Goal: Information Seeking & Learning: Learn about a topic

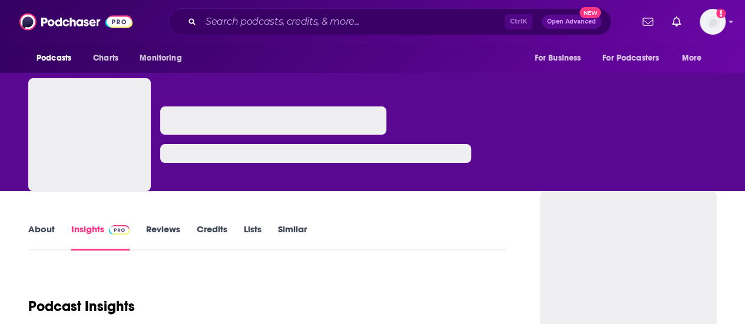
click at [332, 31] on div "Ctrl K Open Advanced New" at bounding box center [389, 21] width 443 height 27
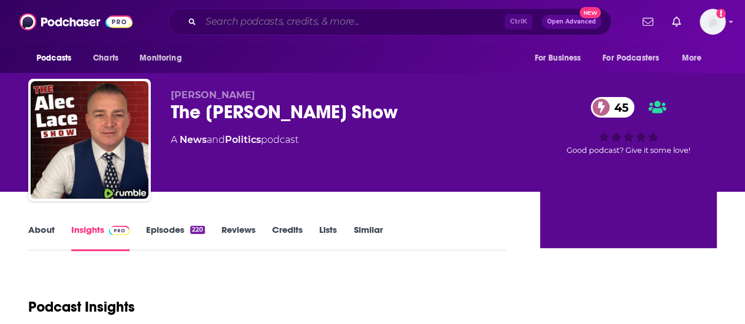
click at [325, 24] on input "Search podcasts, credits, & more..." at bounding box center [353, 21] width 304 height 19
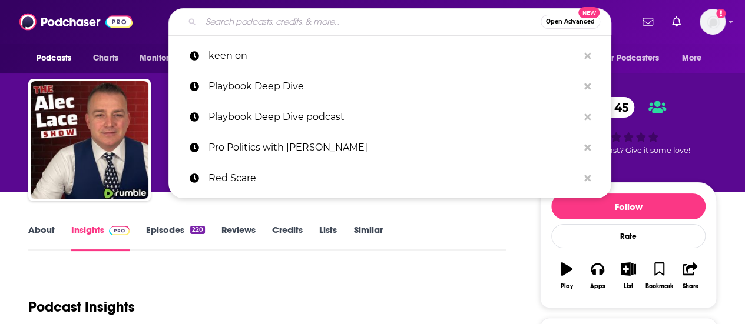
paste input "Borderline podcast"
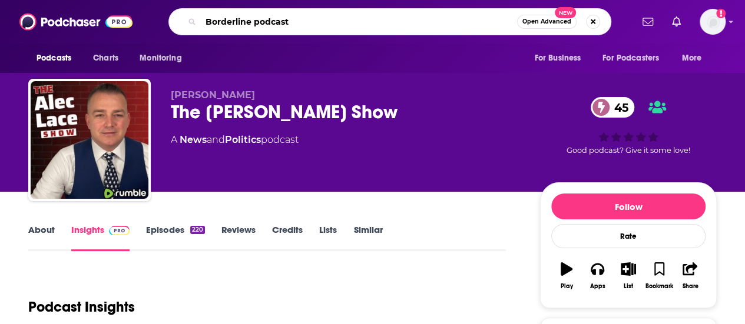
type input "Borderline podcast"
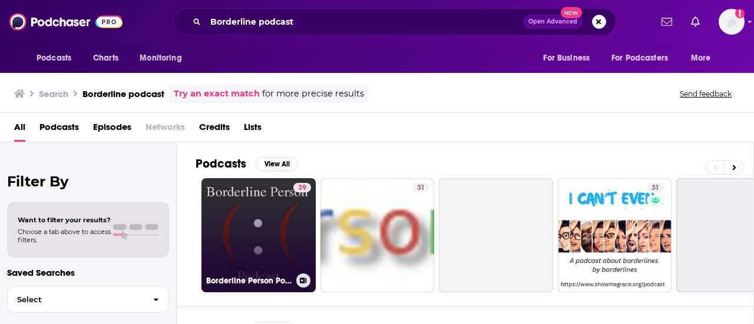
click at [259, 233] on link "39 Borderline Person Podcast" at bounding box center [258, 235] width 114 height 114
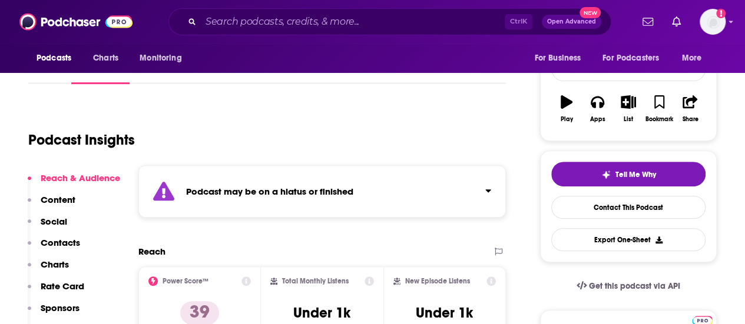
scroll to position [235, 0]
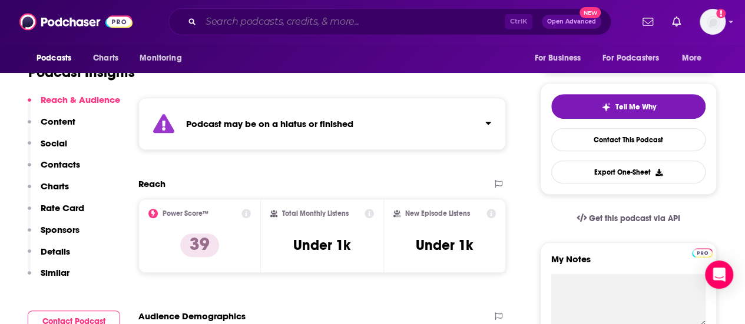
click at [302, 21] on input "Search podcasts, credits, & more..." at bounding box center [353, 21] width 304 height 19
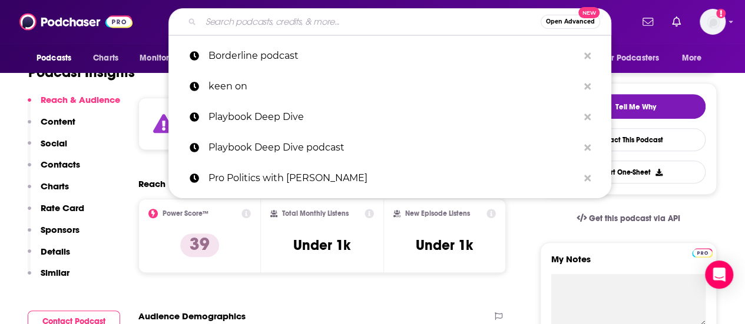
paste input "Jordan B. Peterson Podcast"
type input "Jordan B. Peterson Podcast"
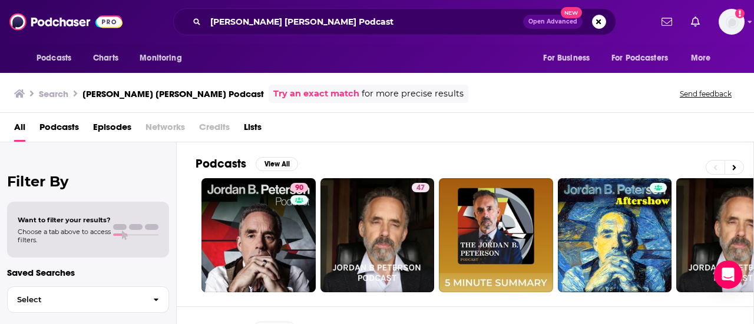
click at [434, 104] on div "Search Jordan B. Peterson Podcast Try an exact match for more precise results S…" at bounding box center [377, 92] width 754 height 42
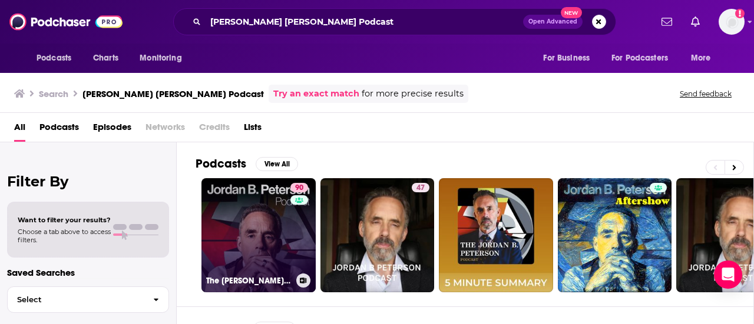
click at [234, 226] on link "90 The Jordan B. Peterson Podcast" at bounding box center [258, 235] width 114 height 114
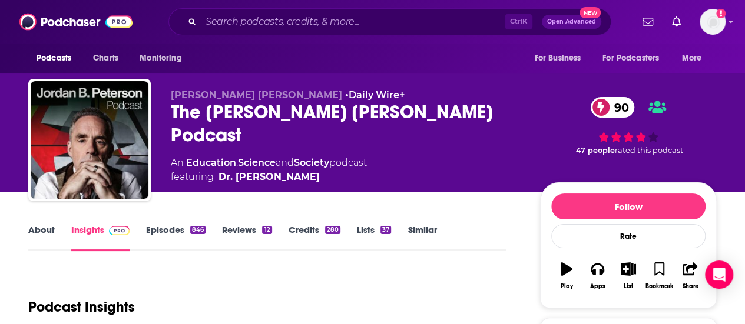
click at [288, 164] on div "Dr. Jordan B. Peterson • Daily Wire+ The Jordan B. Peterson Podcast 90 An Educa…" at bounding box center [346, 137] width 350 height 95
click at [399, 156] on div "An Education , Science and Society podcast featuring Dr. Jordan Peterson" at bounding box center [346, 170] width 350 height 28
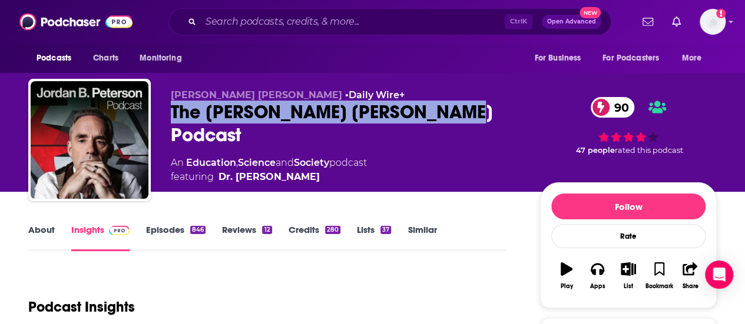
drag, startPoint x: 466, startPoint y: 106, endPoint x: 172, endPoint y: 117, distance: 294.6
click at [172, 117] on div "The Jordan B. Peterson Podcast 90" at bounding box center [346, 124] width 350 height 46
copy h2 "The Jordan B. Peterson Podcast"
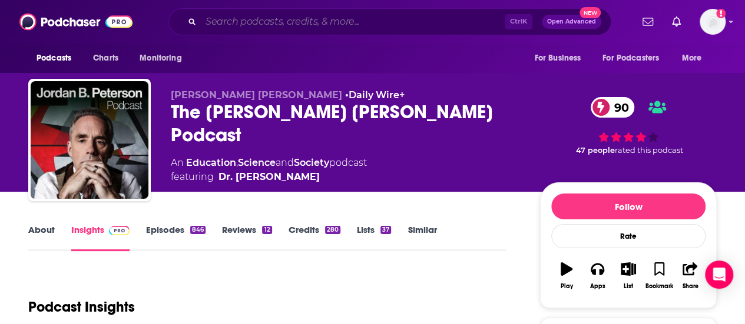
click at [304, 29] on input "Search podcasts, credits, & more..." at bounding box center [353, 21] width 304 height 19
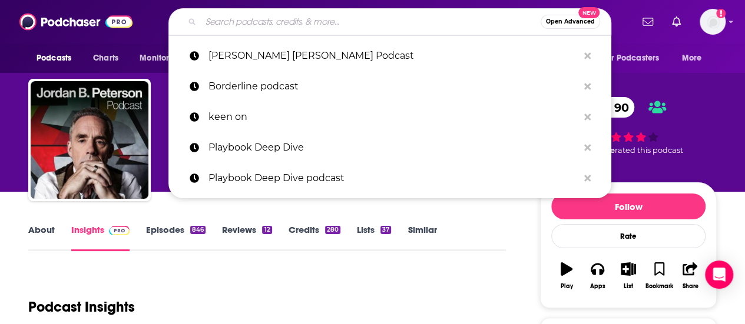
paste input "Hidden Powers podcast"
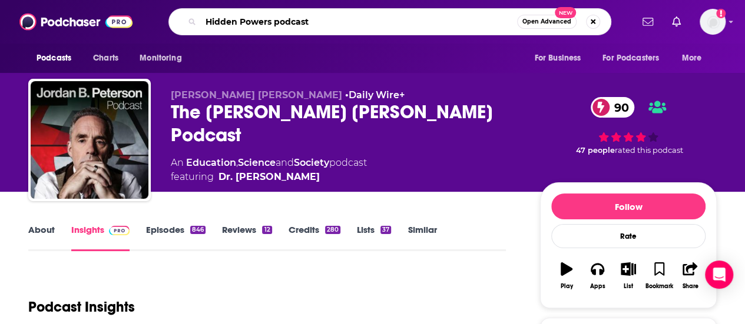
type input "Hidden Powers podcast"
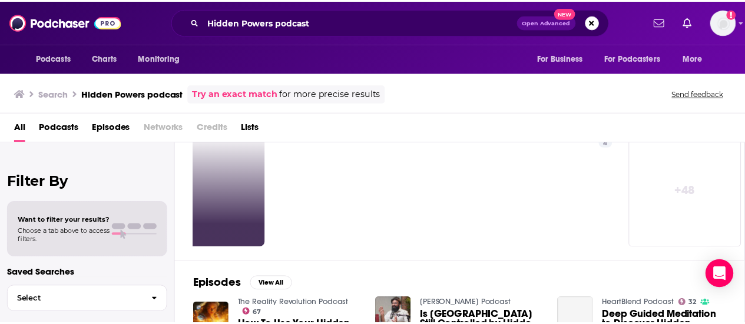
scroll to position [0, 523]
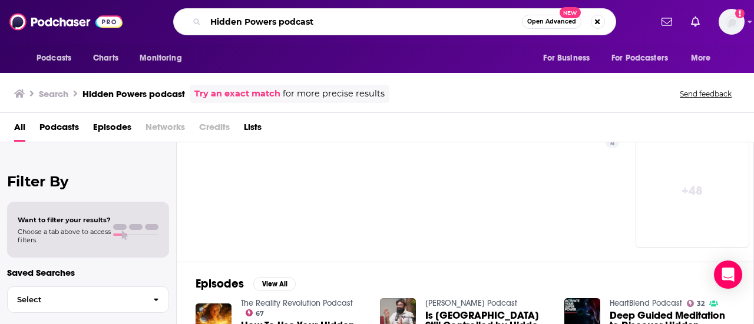
drag, startPoint x: 345, startPoint y: 16, endPoint x: 207, endPoint y: 18, distance: 138.4
click at [207, 18] on input "Hidden Powers podcast" at bounding box center [364, 21] width 316 height 19
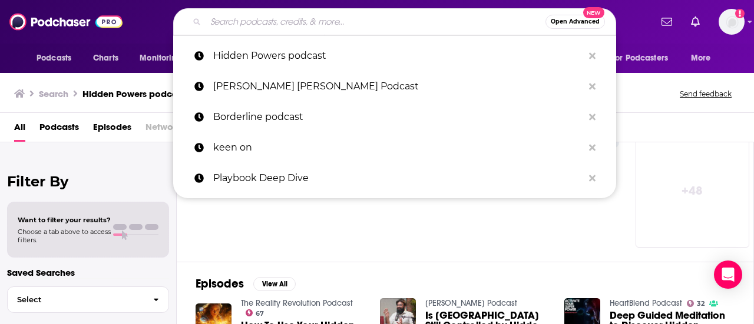
paste input "The Realignment Podcast"
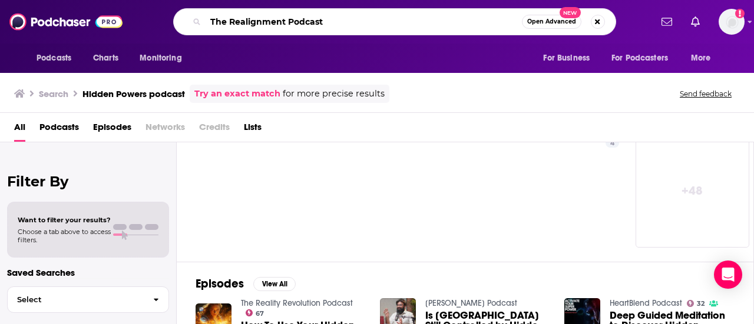
type input "The Realignment Podcast"
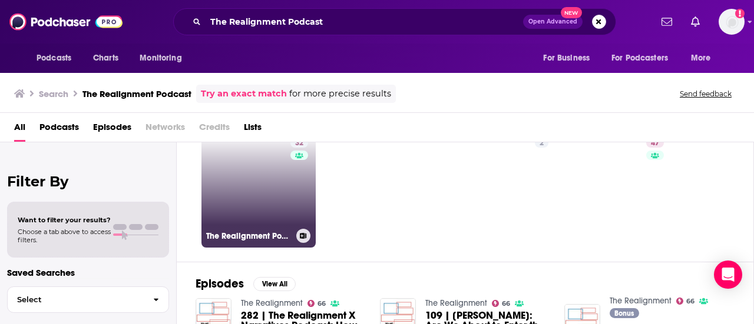
click at [247, 207] on link "32 The Realignment Podcast with Eva Hooft" at bounding box center [258, 191] width 114 height 114
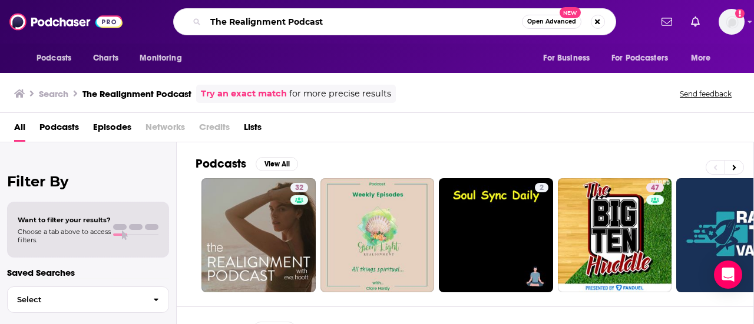
drag, startPoint x: 347, startPoint y: 21, endPoint x: 296, endPoint y: 22, distance: 51.3
click at [296, 22] on input "The Realignment Podcast" at bounding box center [364, 21] width 316 height 19
type input "The Realignment"
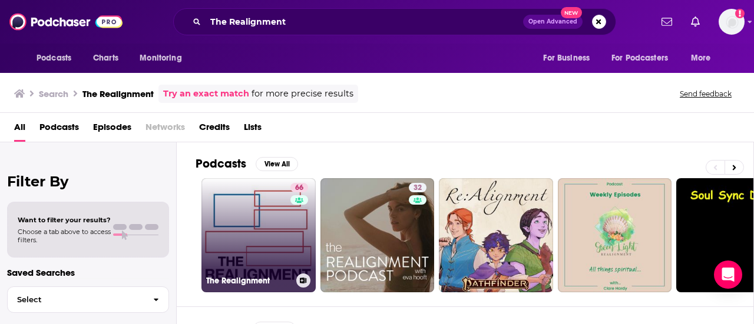
click at [287, 227] on link "66 The Realignment" at bounding box center [258, 235] width 114 height 114
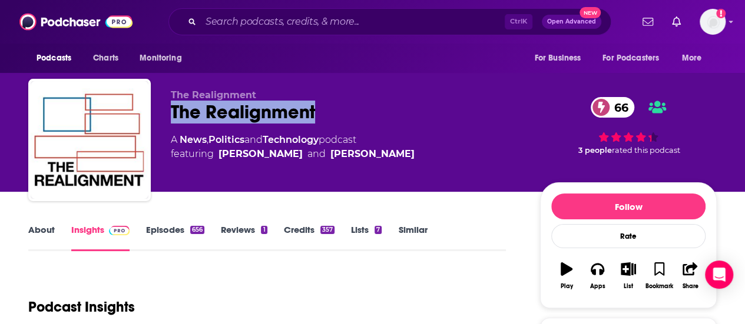
drag, startPoint x: 325, startPoint y: 107, endPoint x: 173, endPoint y: 110, distance: 152.5
click at [173, 110] on div "The Realignment 66" at bounding box center [346, 112] width 350 height 23
copy h2 "The Realignment"
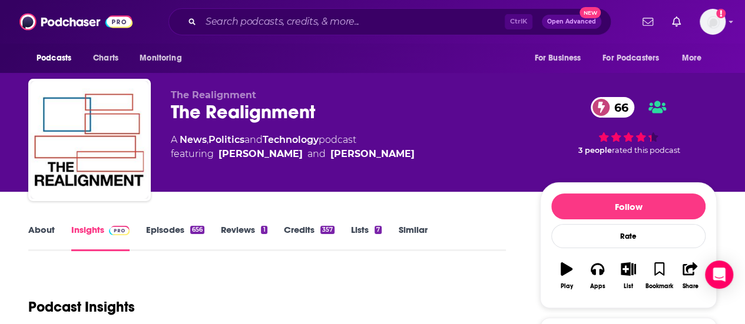
click at [226, 12] on div "Ctrl K Open Advanced New" at bounding box center [389, 21] width 443 height 27
click at [231, 18] on input "Search podcasts, credits, & more..." at bounding box center [353, 21] width 304 height 19
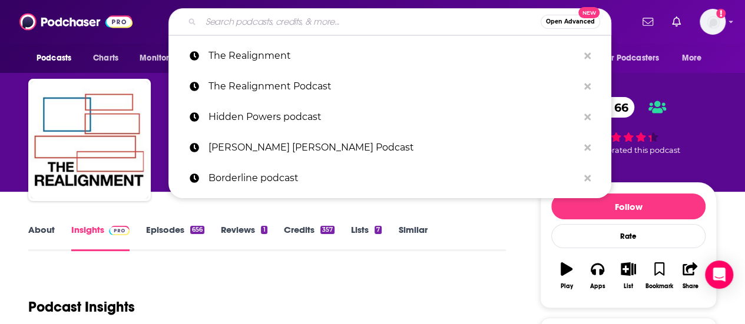
paste input "Sustain What? podcast"
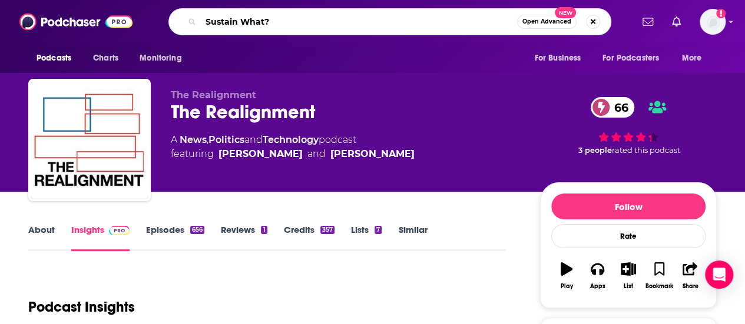
type input "Sustain What?"
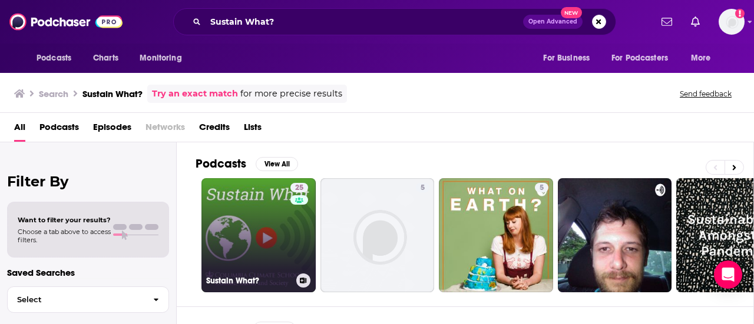
click at [254, 215] on link "25 Sustain What?" at bounding box center [258, 235] width 114 height 114
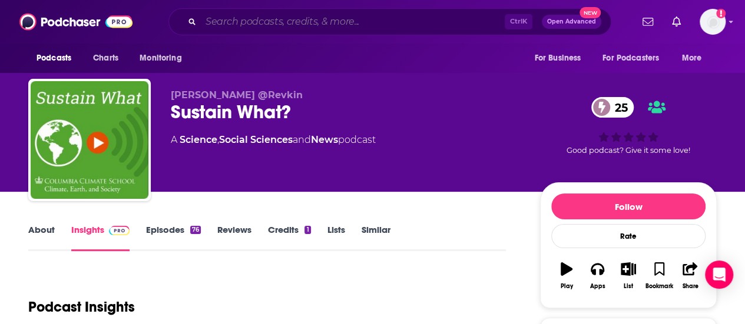
click at [286, 19] on input "Search podcasts, credits, & more..." at bounding box center [353, 21] width 304 height 19
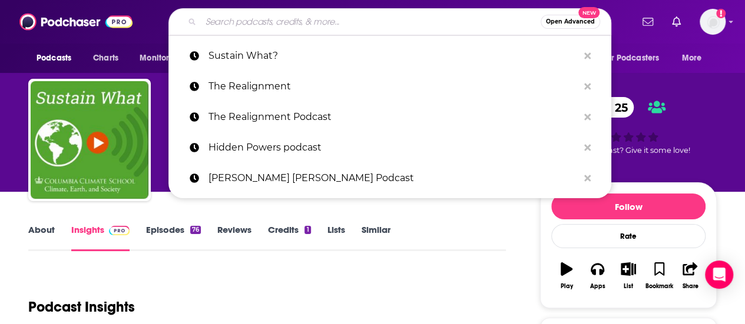
paste input "Deep State Radio"
type input "Deep State Radio"
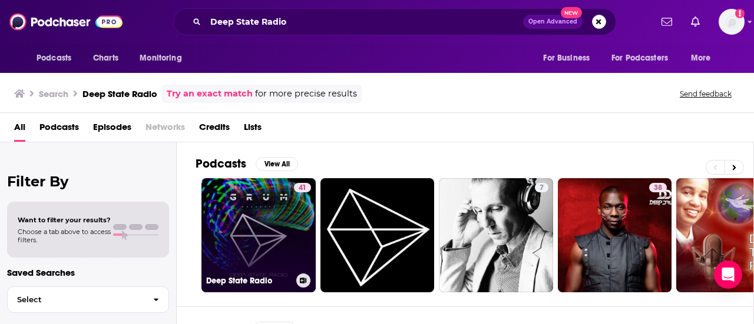
click at [276, 207] on link "41 Deep State Radio" at bounding box center [258, 235] width 114 height 114
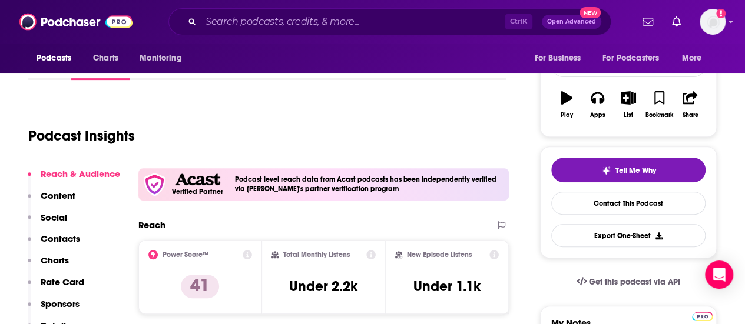
scroll to position [171, 0]
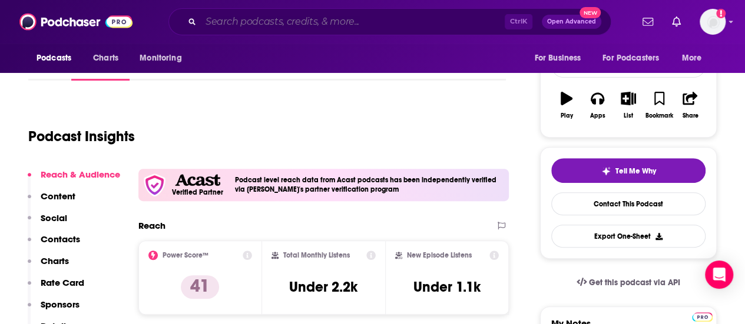
click at [290, 18] on input "Search podcasts, credits, & more..." at bounding box center [353, 21] width 304 height 19
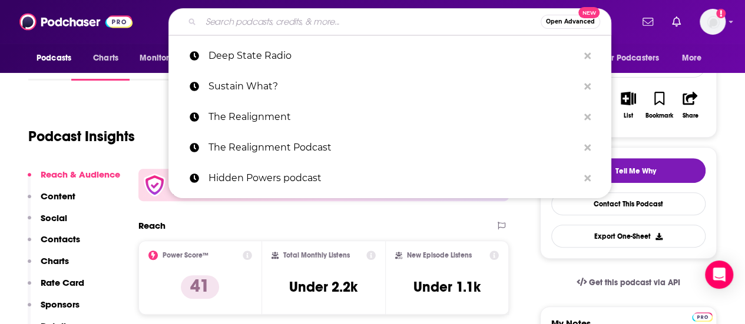
paste input "Uncommon Ground with Van Jones podcast"
type input "Uncommon Ground with Van Jones podcast"
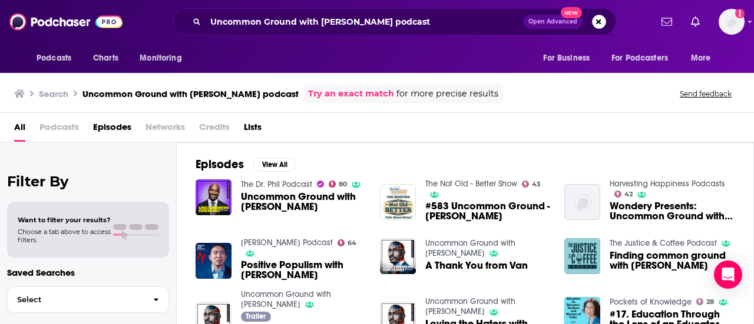
click at [251, 196] on span "Uncommon Ground with [PERSON_NAME]" at bounding box center [303, 202] width 125 height 20
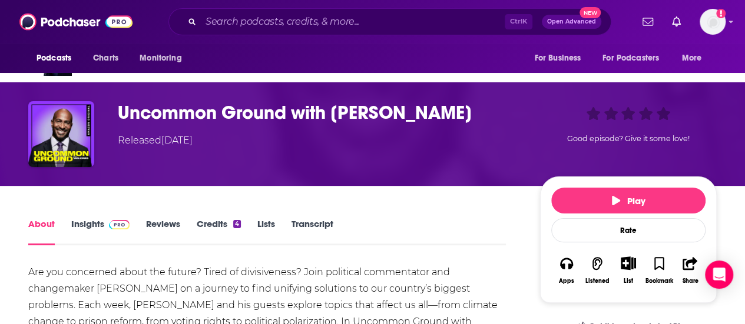
scroll to position [38, 0]
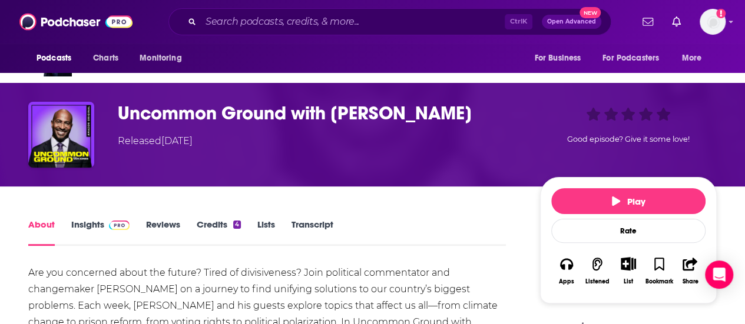
click at [79, 239] on link "Insights" at bounding box center [100, 232] width 58 height 27
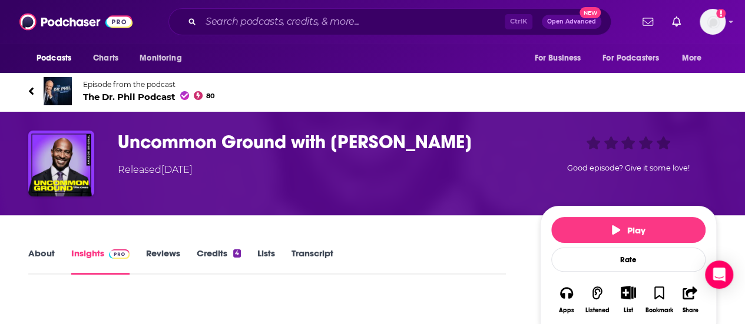
scroll to position [2, 0]
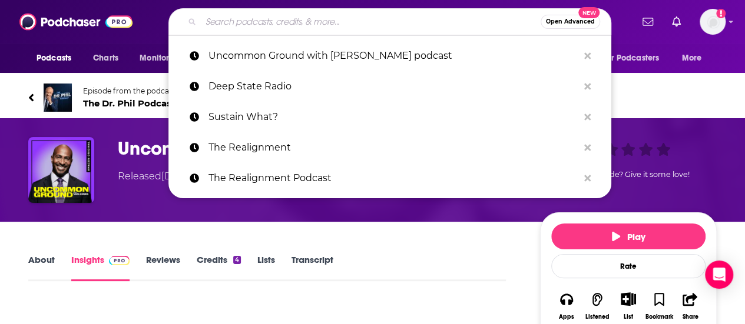
click at [302, 15] on input "Search podcasts, credits, & more..." at bounding box center [371, 21] width 340 height 19
paste input "Future Hindsight Podcast"
type input "Future Hindsight Podcast"
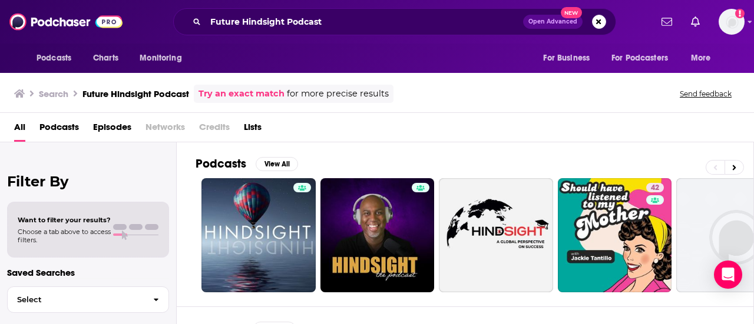
drag, startPoint x: 331, startPoint y: 12, endPoint x: 220, endPoint y: 26, distance: 111.6
click at [220, 26] on div "Future Hindsight Podcast Open Advanced New" at bounding box center [394, 21] width 443 height 27
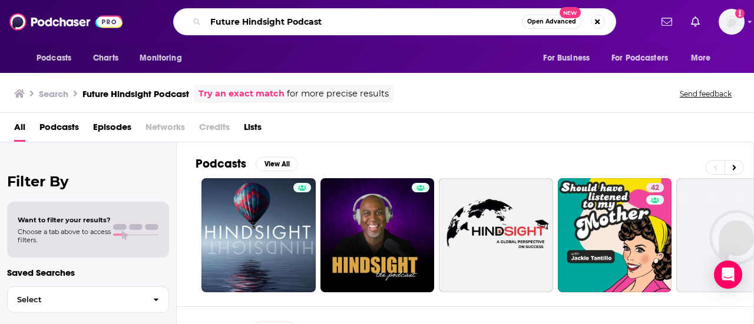
click at [333, 22] on input "Future Hindsight Podcast" at bounding box center [364, 21] width 316 height 19
type input "F"
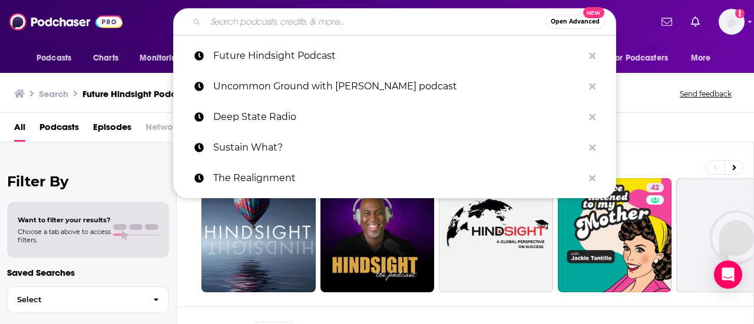
paste input "Forward with Andrew Yang"
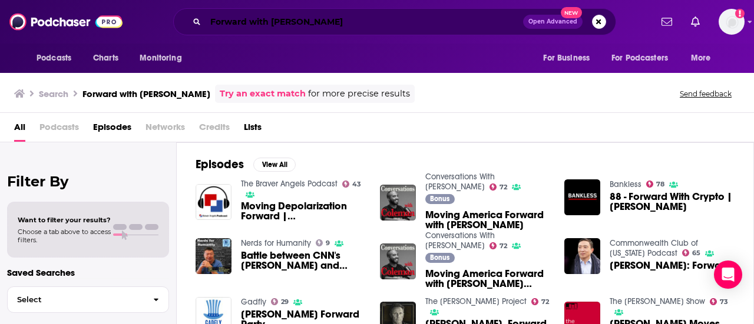
click at [344, 23] on input "Forward with Andrew Yang" at bounding box center [364, 21] width 317 height 19
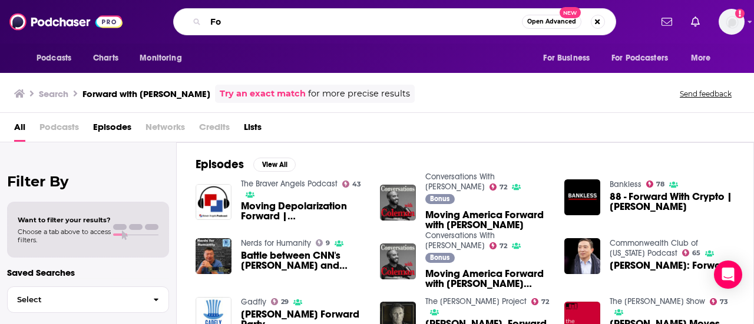
type input "F"
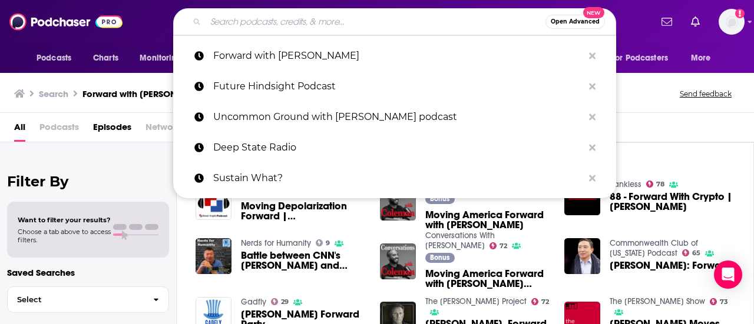
paste input "Harvard Business Review IdeaCast"
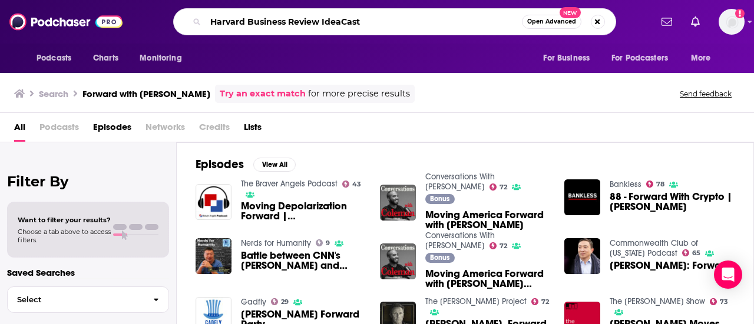
type input "Harvard Business Review IdeaCast"
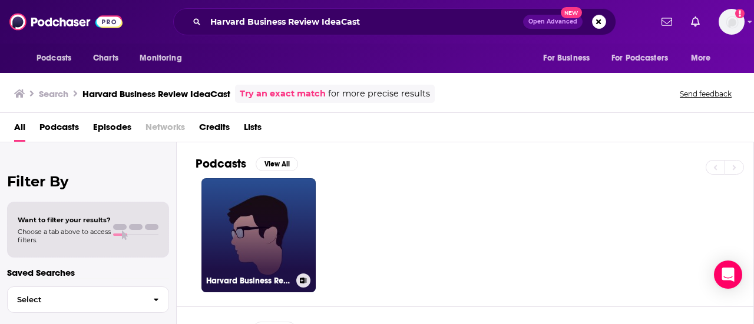
click at [274, 223] on link "Harvard Business Review Idea Cast" at bounding box center [258, 235] width 114 height 114
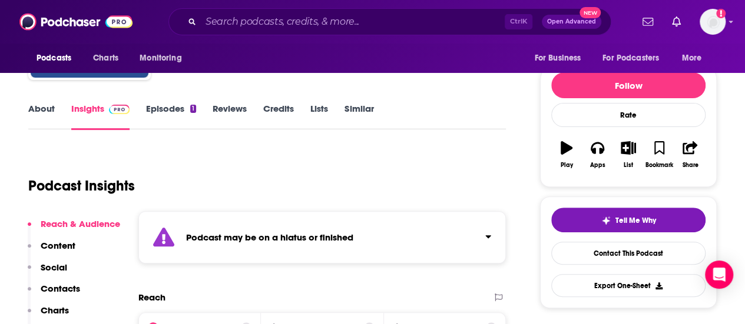
scroll to position [126, 0]
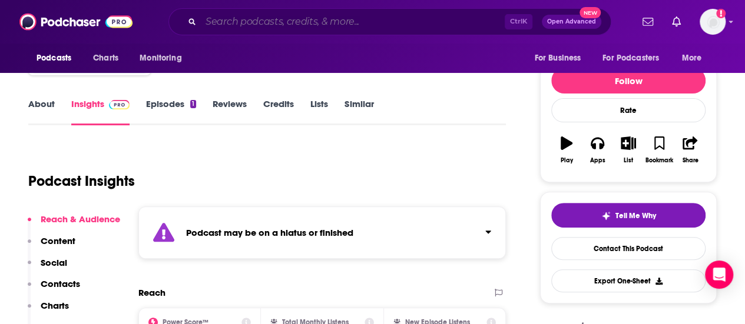
click at [302, 24] on input "Search podcasts, credits, & more..." at bounding box center [353, 21] width 304 height 19
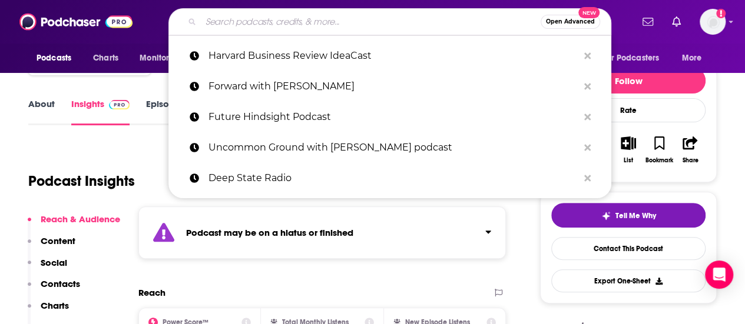
paste input "Power Hungry Podcast"
type input "Power Hungry Podcast"
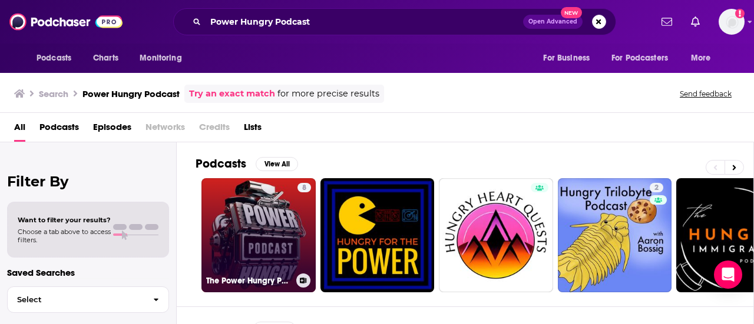
click at [280, 220] on link "8 The Power Hungry Podcast" at bounding box center [258, 235] width 114 height 114
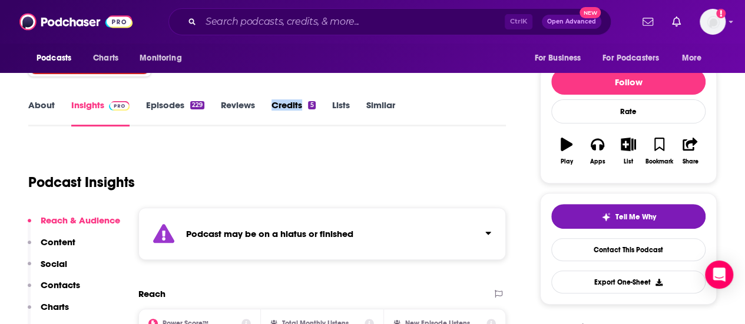
scroll to position [121, 0]
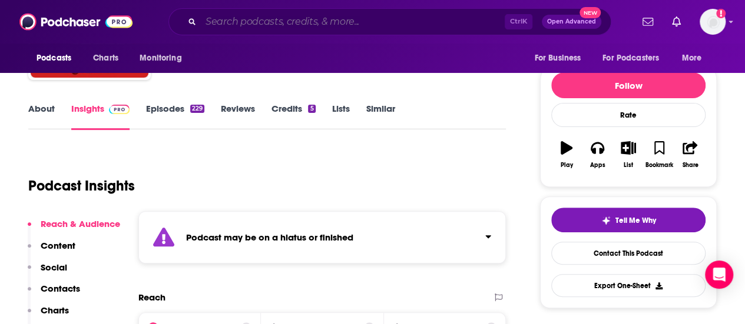
click at [253, 20] on input "Search podcasts, credits, & more..." at bounding box center [353, 21] width 304 height 19
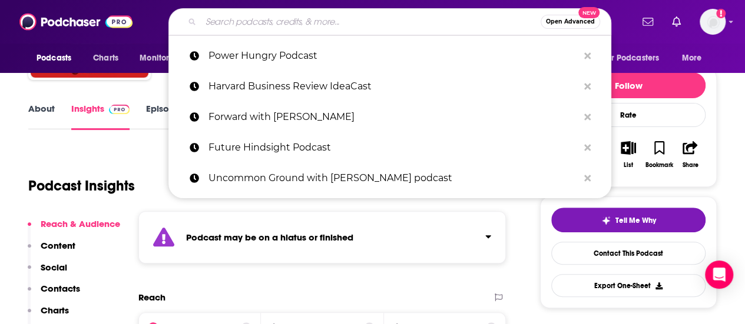
paste input "NonZero Podcast"
type input "NonZero Podcast"
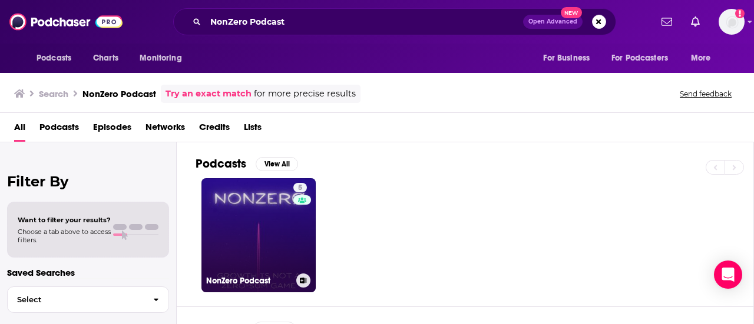
click at [266, 214] on link "5 NonZero Podcast" at bounding box center [258, 235] width 114 height 114
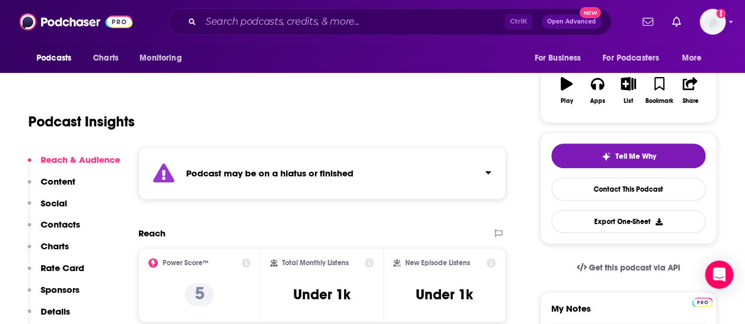
scroll to position [185, 0]
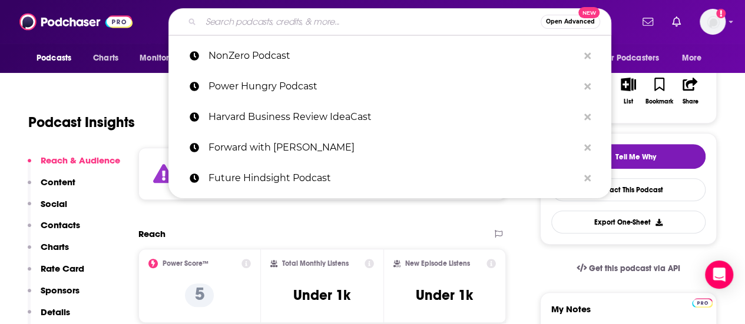
click at [292, 14] on input "Search podcasts, credits, & more..." at bounding box center [371, 21] width 340 height 19
paste input "The Bottom Line podcast"
type input "The Bottom Line podcast"
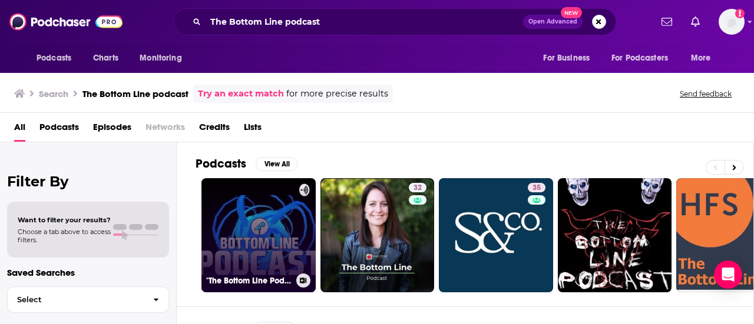
click at [247, 251] on link ""The Bottom Line Podcast"" at bounding box center [258, 235] width 114 height 114
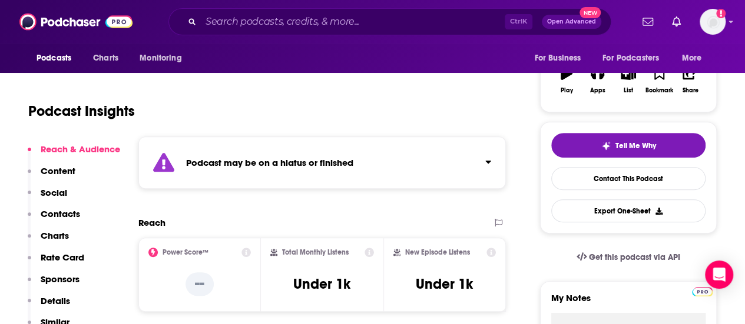
scroll to position [198, 0]
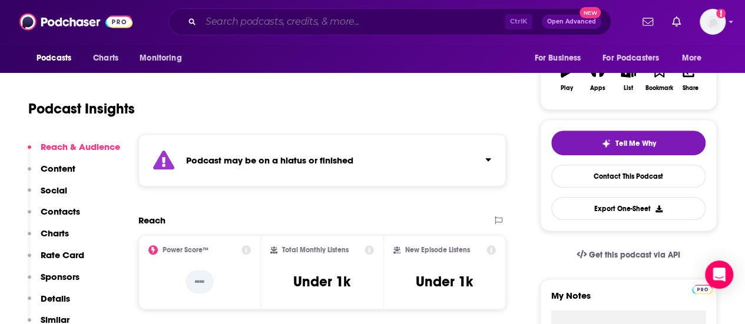
click at [266, 29] on input "Search podcasts, credits, & more..." at bounding box center [353, 21] width 304 height 19
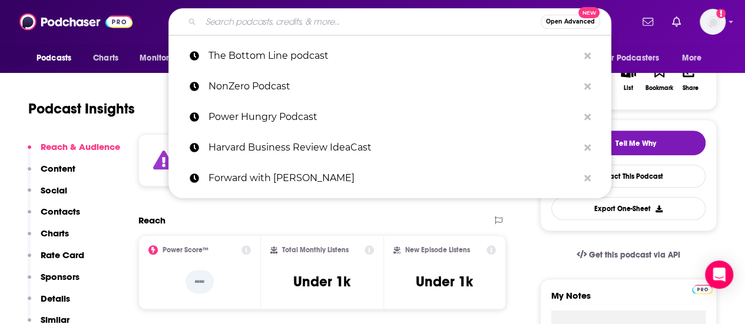
paste input "NewsNotNoise"
type input "NewsNotNoise"
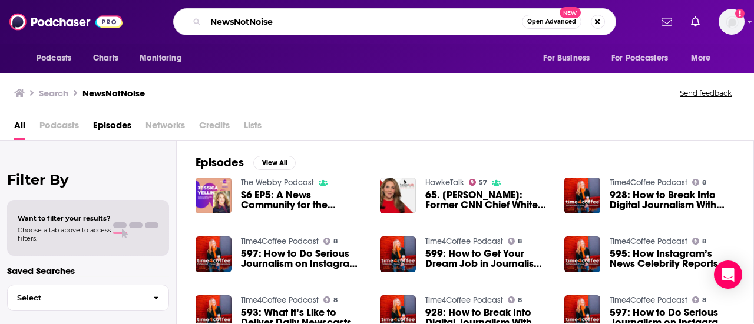
drag, startPoint x: 308, startPoint y: 23, endPoint x: 219, endPoint y: 15, distance: 89.3
click at [219, 15] on input "NewsNotNoise" at bounding box center [364, 21] width 316 height 19
paste input "Kasich & Klepper"
type input "Kasich & Klepper"
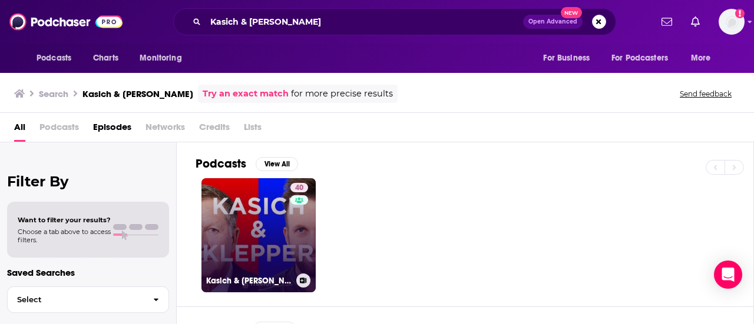
click at [254, 188] on link "40 Kasich & Klepper" at bounding box center [258, 235] width 114 height 114
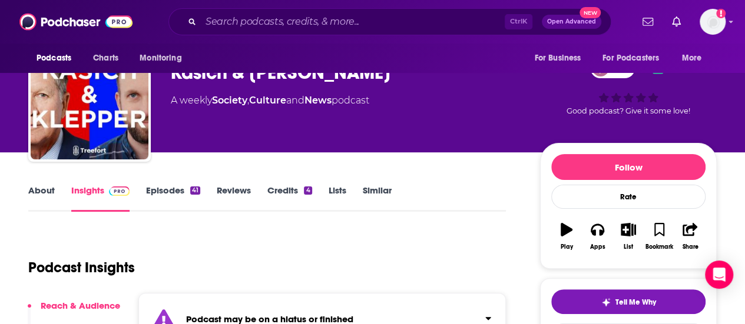
scroll to position [37, 0]
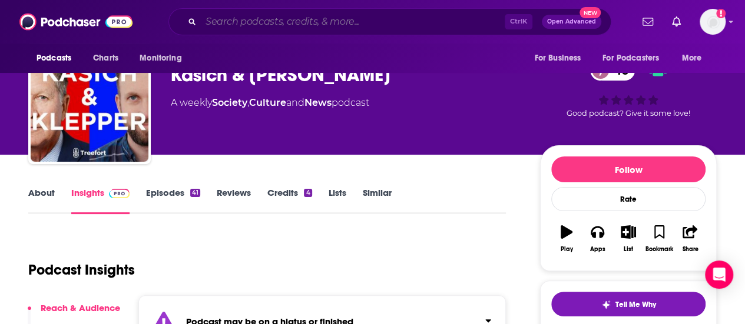
click at [273, 26] on input "Search podcasts, credits, & more..." at bounding box center [353, 21] width 304 height 19
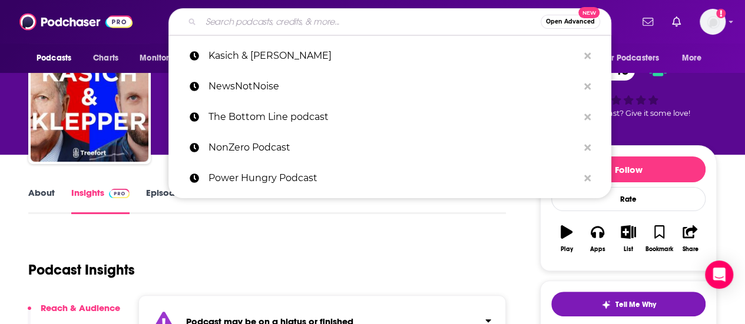
paste input "James Altschuler Show"
type input "James Altschuler Show"
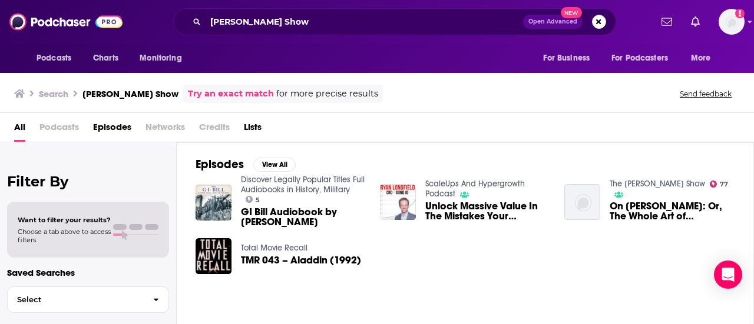
click at [502, 92] on div "Search James Altschuler Show Try an exact match for more precise results Send f…" at bounding box center [374, 94] width 721 height 18
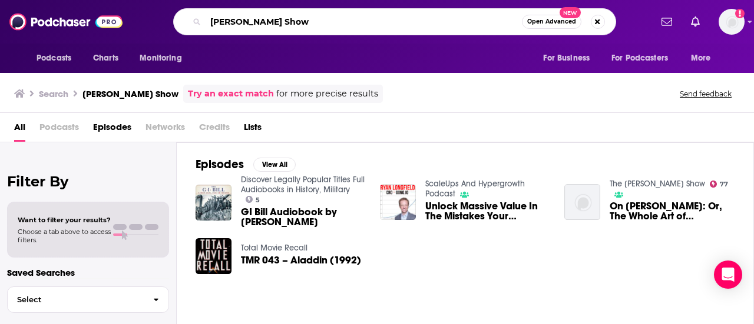
drag, startPoint x: 349, startPoint y: 21, endPoint x: 211, endPoint y: 17, distance: 137.8
click at [211, 17] on input "James Altschuler Show" at bounding box center [364, 21] width 316 height 19
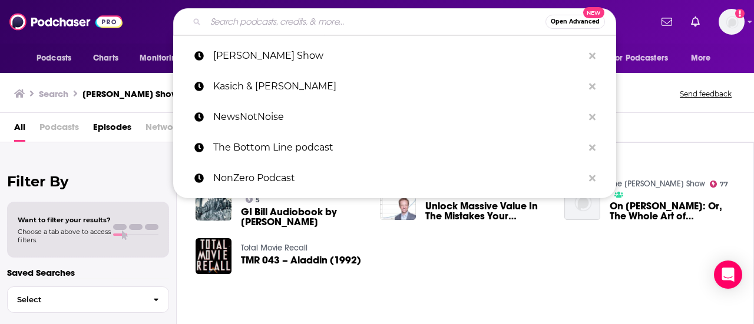
paste input "The Good Fight podcast"
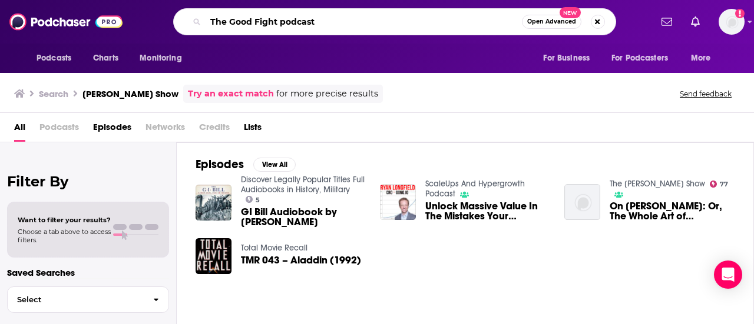
type input "The Good Fight podcast"
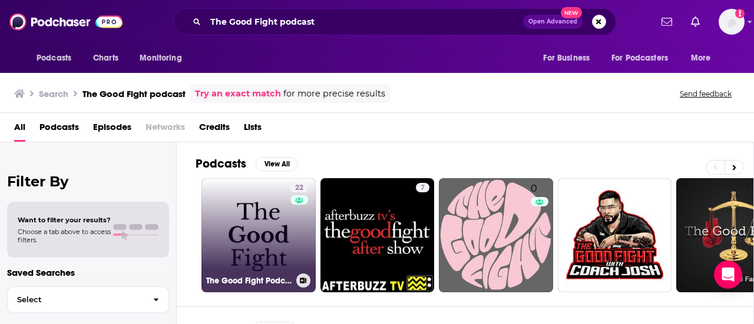
click at [267, 223] on link "22 The Good Fight Podcast" at bounding box center [258, 235] width 114 height 114
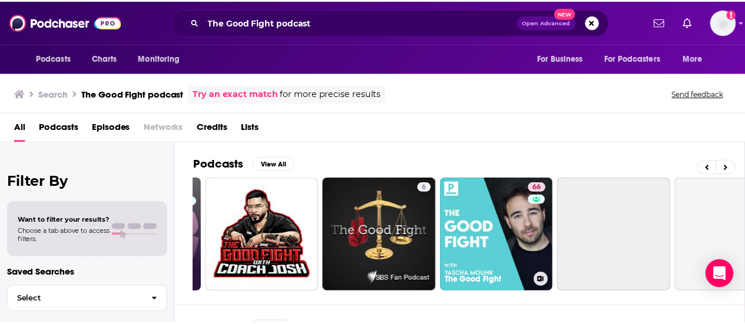
scroll to position [0, 363]
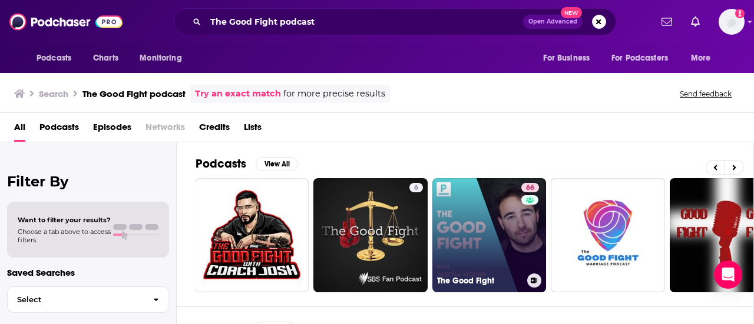
click at [496, 224] on link "66 The Good Fight" at bounding box center [489, 235] width 114 height 114
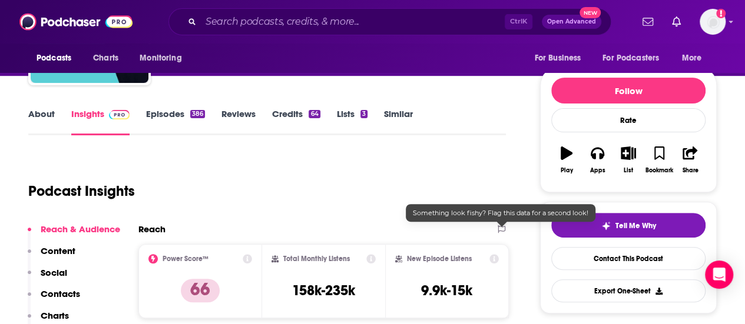
scroll to position [117, 0]
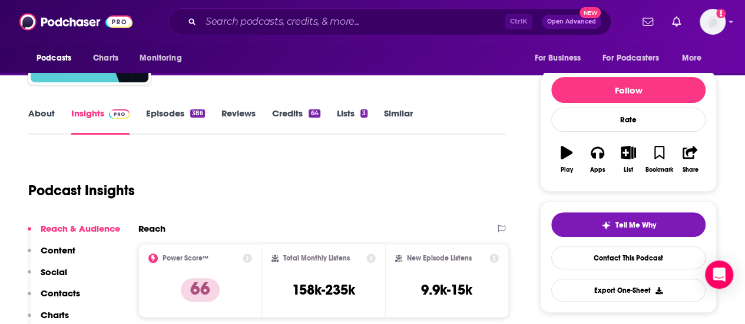
click at [34, 120] on link "About" at bounding box center [41, 121] width 26 height 27
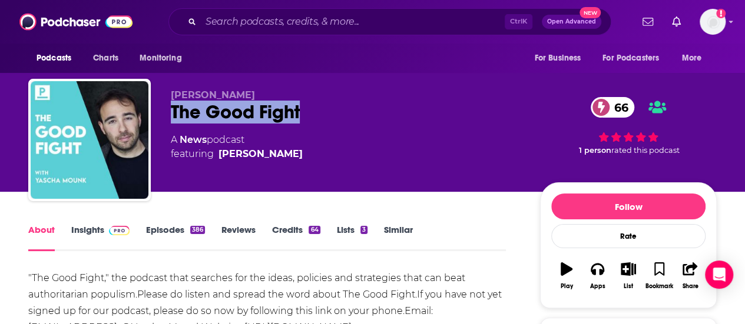
drag, startPoint x: 305, startPoint y: 122, endPoint x: 173, endPoint y: 111, distance: 132.4
click at [173, 111] on div "The Good Fight 66" at bounding box center [346, 112] width 350 height 23
copy h1 "The Good Fight"
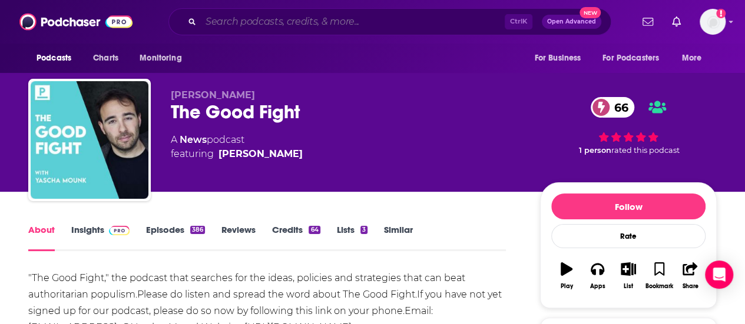
click at [322, 17] on input "Search podcasts, credits, & more..." at bounding box center [353, 21] width 304 height 19
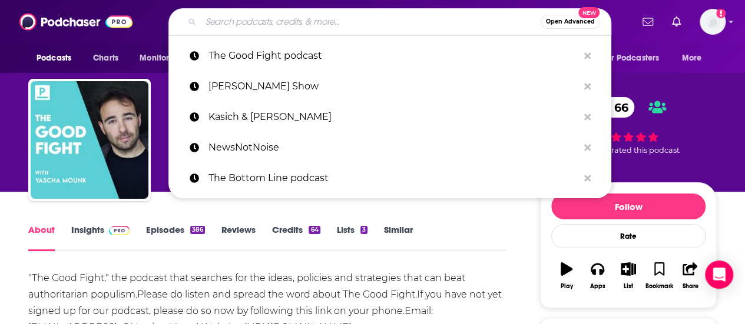
paste input "Mark Leonard's World in 30 Minutes"
type input "Mark Leonard's World in 30 Minutes"
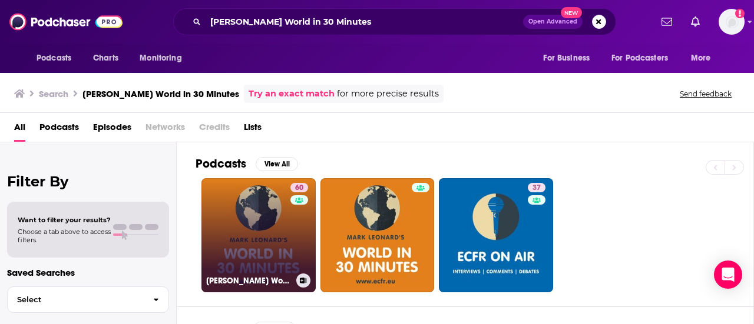
click at [270, 224] on link "60 Mark Leonard's World in 30 Minutes" at bounding box center [258, 235] width 114 height 114
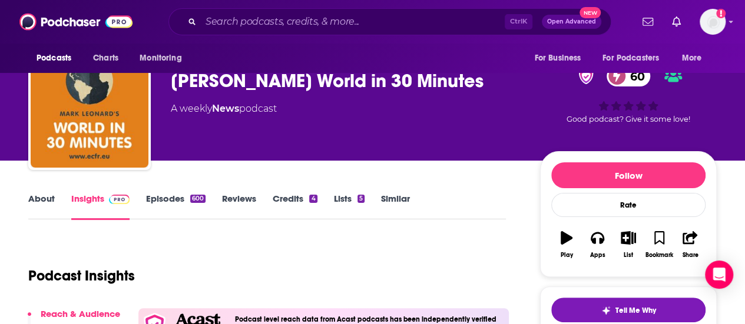
scroll to position [27, 0]
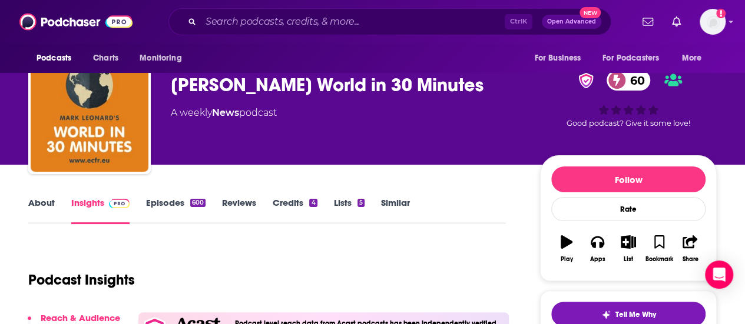
click at [35, 203] on link "About" at bounding box center [41, 210] width 26 height 27
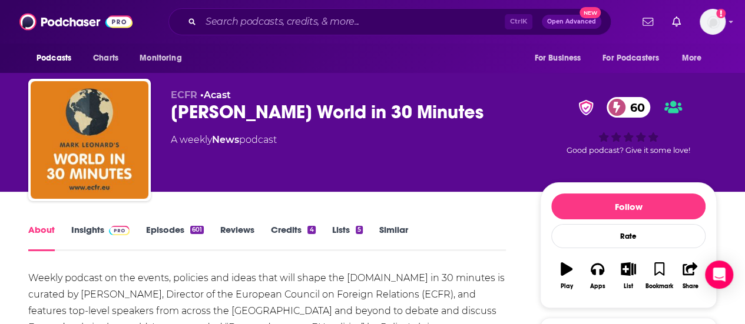
drag, startPoint x: 478, startPoint y: 116, endPoint x: 173, endPoint y: 113, distance: 304.5
click at [173, 113] on div "Mark Leonard's World in 30 Minutes 60" at bounding box center [346, 112] width 350 height 23
copy h1 "Mark Leonard's World in 30 Minutes"
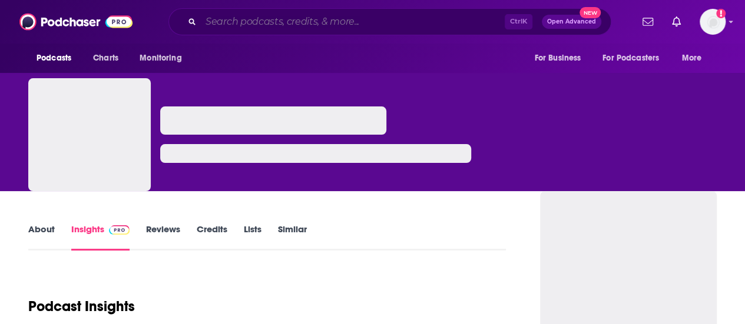
click at [289, 19] on input "Search podcasts, credits, & more..." at bounding box center [353, 21] width 304 height 19
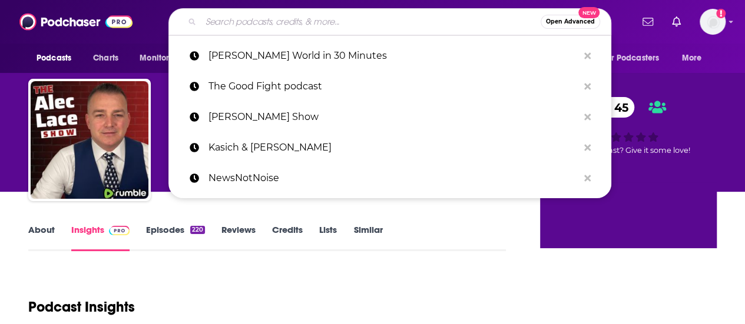
paste input "[PERSON_NAME] Masters of Scale"
type input "[PERSON_NAME] Masters of Scale"
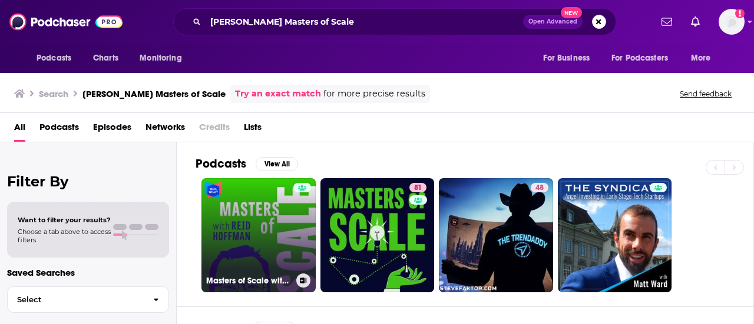
click at [277, 223] on link "Masters of Scale with Reid Hoffman" at bounding box center [258, 235] width 114 height 114
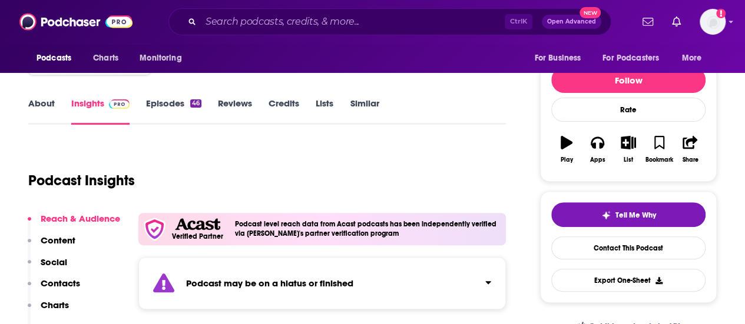
scroll to position [126, 0]
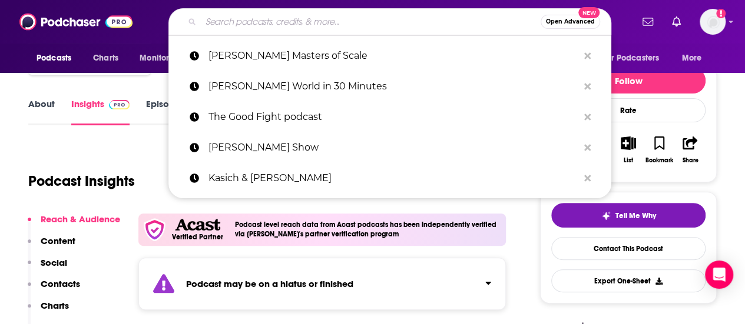
click at [231, 24] on input "Search podcasts, credits, & more..." at bounding box center [371, 21] width 340 height 19
paste input "Open Book with Anthony Scaramucci"
type input "Open Book with Anthony Scaramucci"
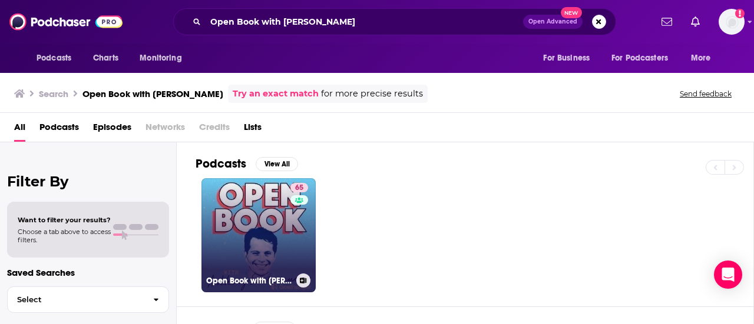
click at [255, 230] on link "65 Open Book with Anthony Scaramucci" at bounding box center [258, 235] width 114 height 114
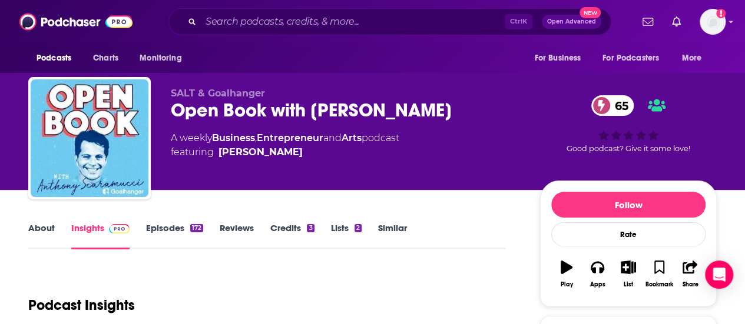
scroll to position [2, 0]
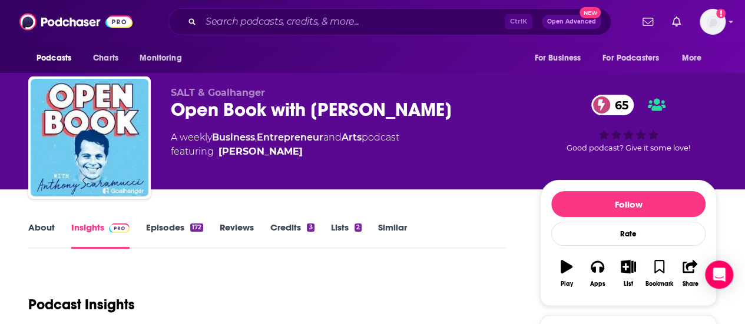
click at [44, 233] on link "About" at bounding box center [41, 235] width 26 height 27
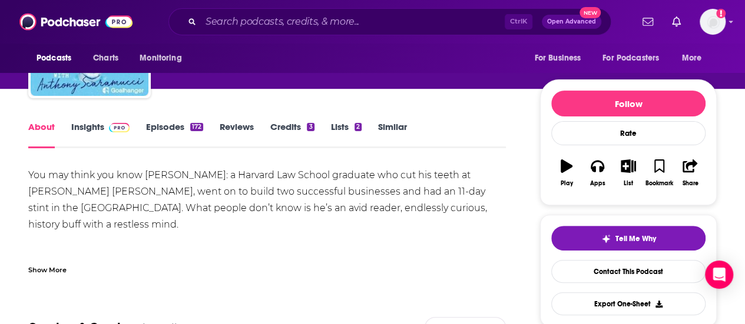
scroll to position [104, 0]
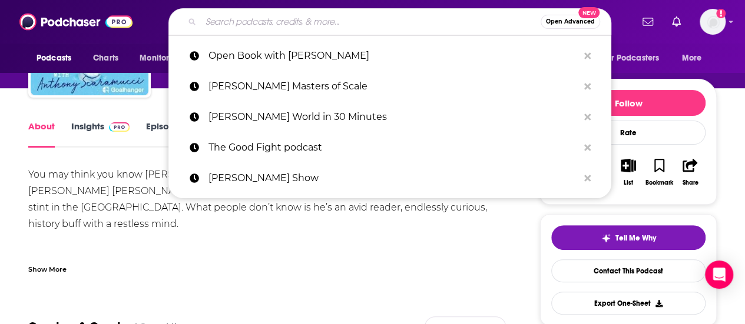
click at [213, 26] on input "Search podcasts, credits, & more..." at bounding box center [371, 21] width 340 height 19
paste input "Zachary Karabell's What Could Go Right"
type input "Zachary Karabell's What Could Go Right"
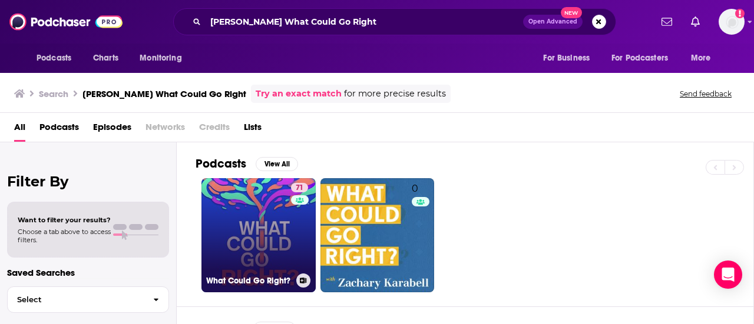
click at [266, 219] on link "71 What Could Go Right?" at bounding box center [258, 235] width 114 height 114
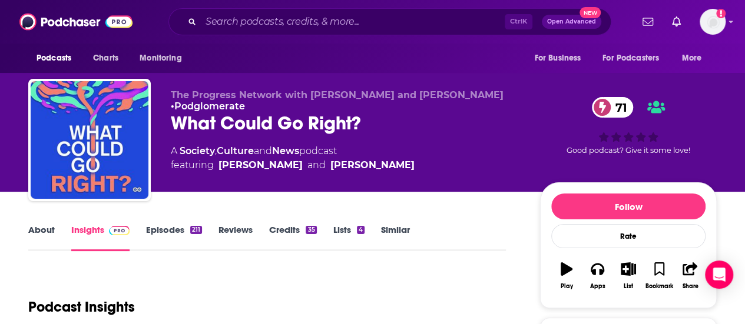
click at [41, 227] on link "About" at bounding box center [41, 237] width 26 height 27
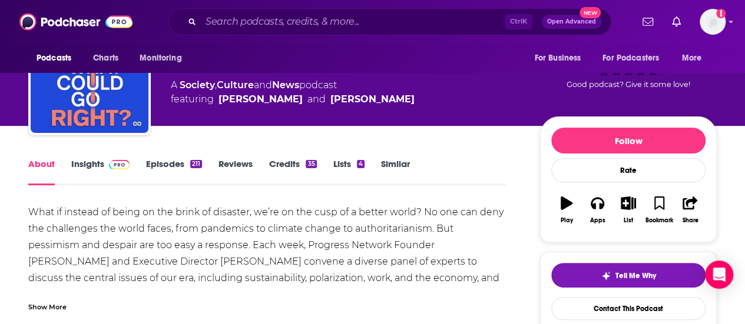
scroll to position [91, 0]
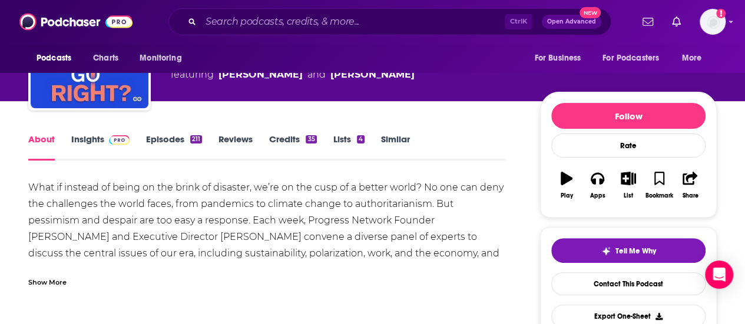
click at [64, 281] on div "Show More" at bounding box center [47, 281] width 38 height 11
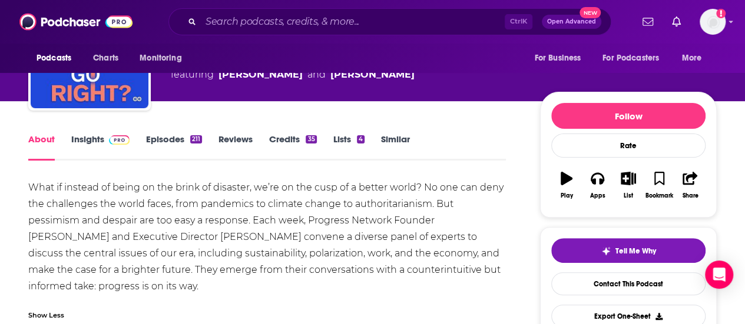
scroll to position [0, 0]
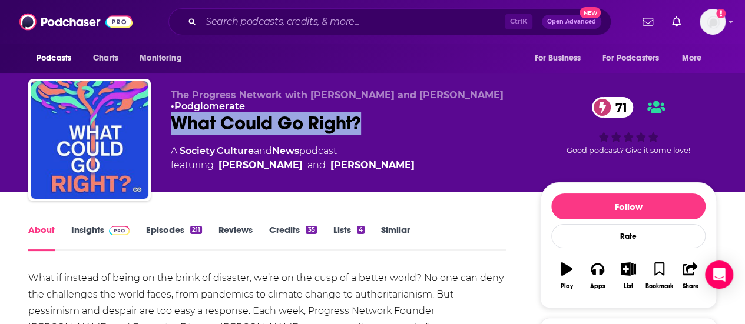
drag, startPoint x: 370, startPoint y: 124, endPoint x: 165, endPoint y: 124, distance: 204.9
click at [165, 124] on div "The Progress Network with Zachary Karabell and Emma Varvaloucas • Podglomerate …" at bounding box center [372, 142] width 688 height 127
copy h1 "What Could Go Right?"
click at [111, 227] on img at bounding box center [119, 230] width 21 height 9
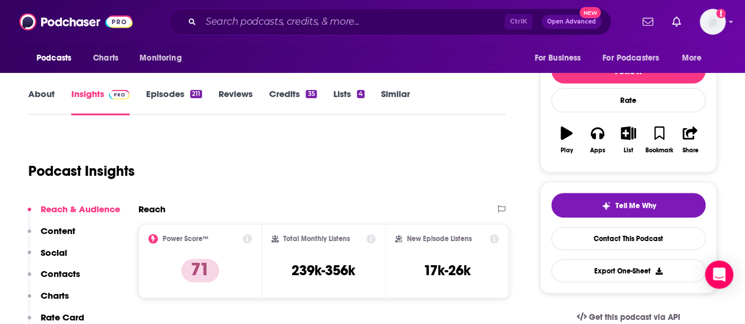
scroll to position [137, 0]
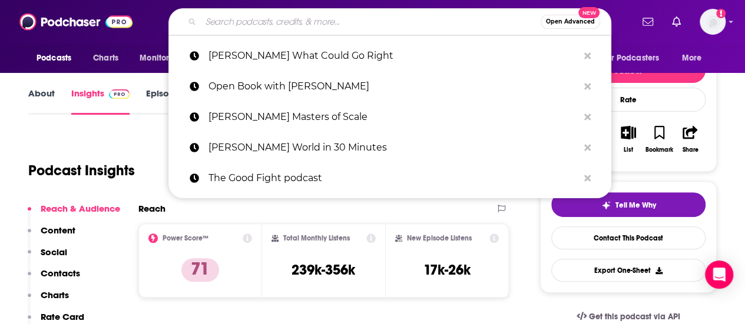
click at [254, 16] on input "Search podcasts, credits, & more..." at bounding box center [371, 21] width 340 height 19
paste input "Armchair Expert"
type input "Armchair Expert"
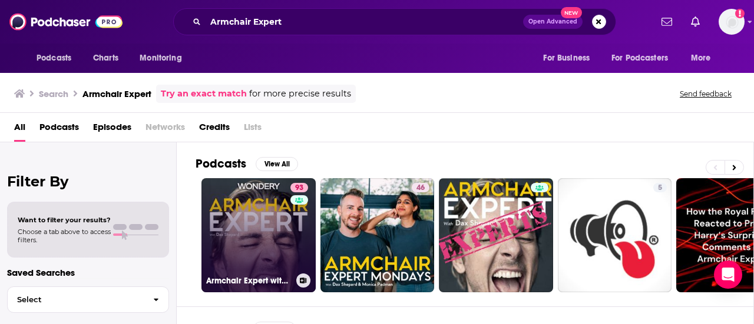
click at [241, 199] on link "93 Armchair Expert with Dax Shepard" at bounding box center [258, 235] width 114 height 114
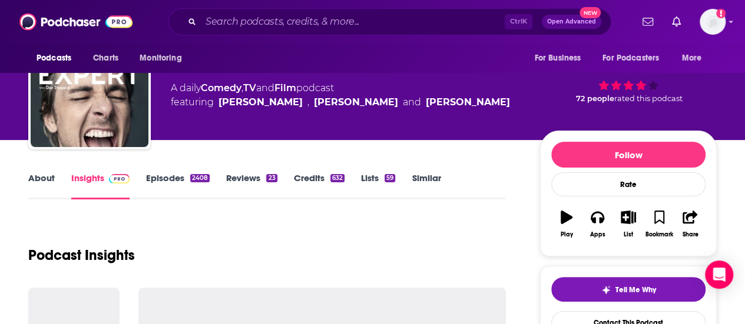
scroll to position [53, 0]
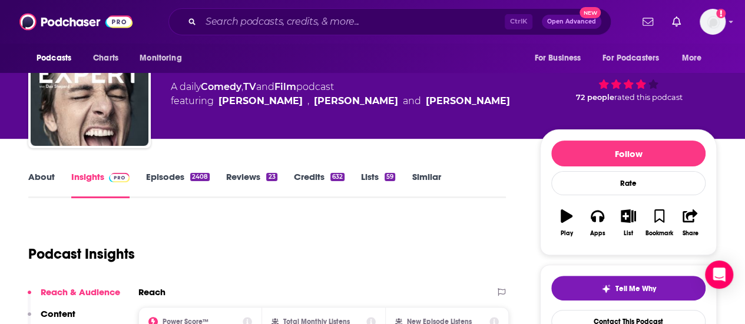
click at [40, 178] on link "About" at bounding box center [41, 184] width 26 height 27
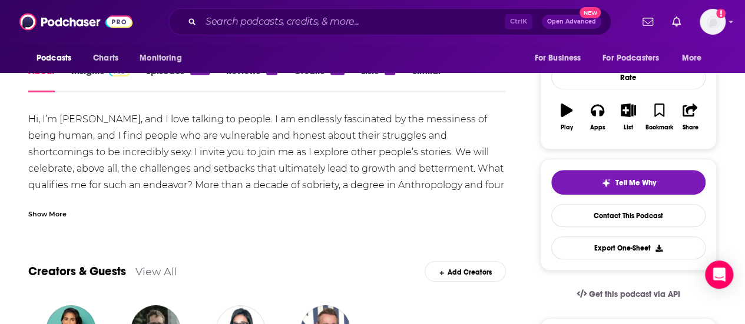
scroll to position [161, 0]
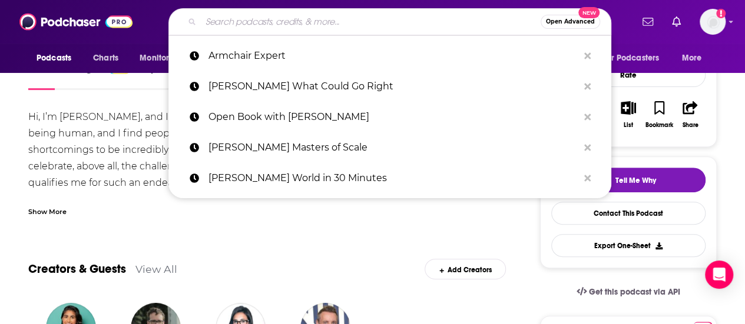
click at [220, 16] on input "Search podcasts, credits, & more..." at bounding box center [371, 21] width 340 height 19
paste input "The Enemies List with Rick Wilson"
type input "The Enemies List with Rick Wilson"
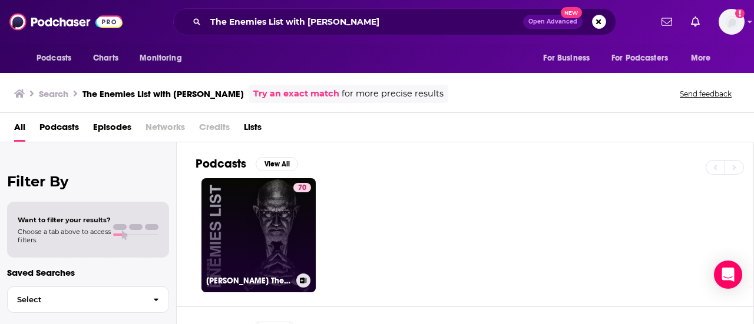
click at [288, 252] on link "70 Rick Wilson's The Enemies List" at bounding box center [258, 235] width 114 height 114
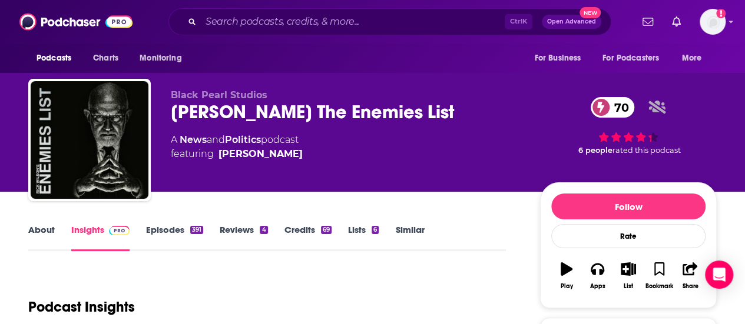
click at [45, 231] on link "About" at bounding box center [41, 237] width 26 height 27
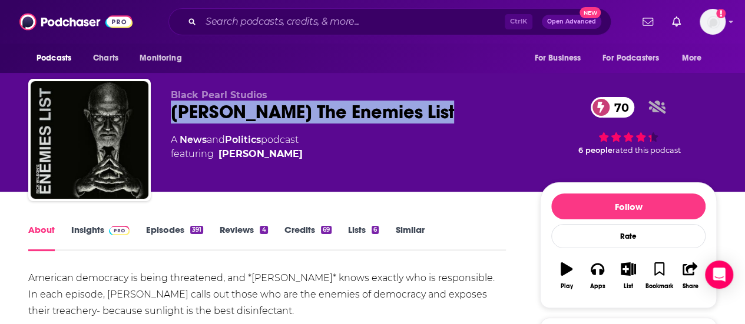
drag, startPoint x: 443, startPoint y: 110, endPoint x: 158, endPoint y: 117, distance: 285.1
click at [158, 117] on div "Black Pearl Studios Rick Wilson's The Enemies List 70 A News and Politics podca…" at bounding box center [372, 142] width 688 height 127
copy h1 "Rick Wilson's The Enemies List"
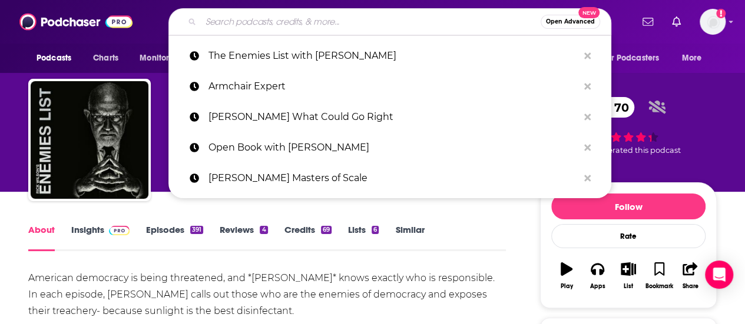
click at [257, 18] on input "Search podcasts, credits, & more..." at bounding box center [371, 21] width 340 height 19
paste input "Inside the War Room"
type input "Inside the War Room"
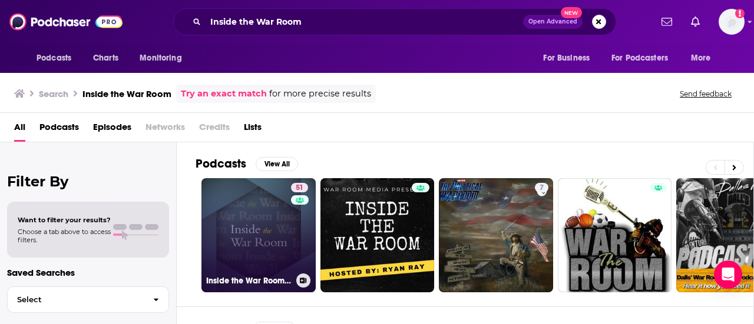
click at [246, 215] on link "51 Inside the War Room: Case Studies in Crisis" at bounding box center [258, 235] width 114 height 114
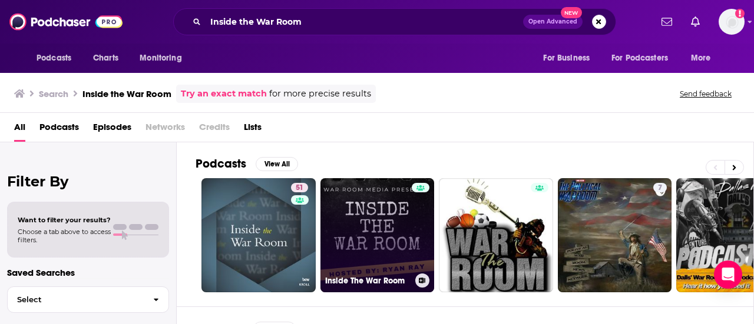
click at [379, 231] on link "Inside The War Room" at bounding box center [377, 235] width 114 height 114
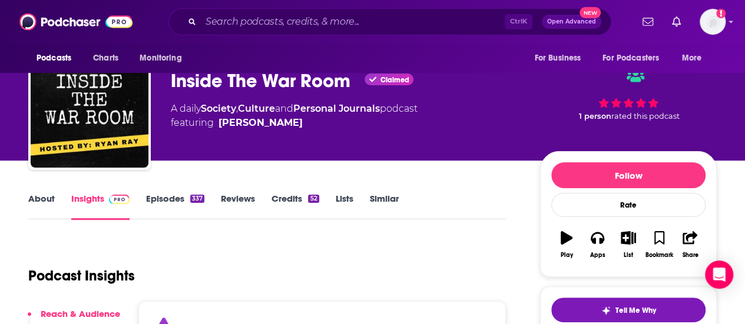
scroll to position [31, 0]
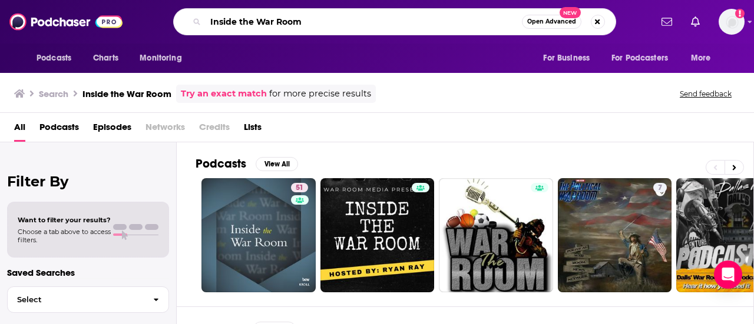
drag, startPoint x: 310, startPoint y: 25, endPoint x: 184, endPoint y: 29, distance: 126.1
click at [184, 29] on div "Inside the War Room Open Advanced New" at bounding box center [394, 21] width 443 height 27
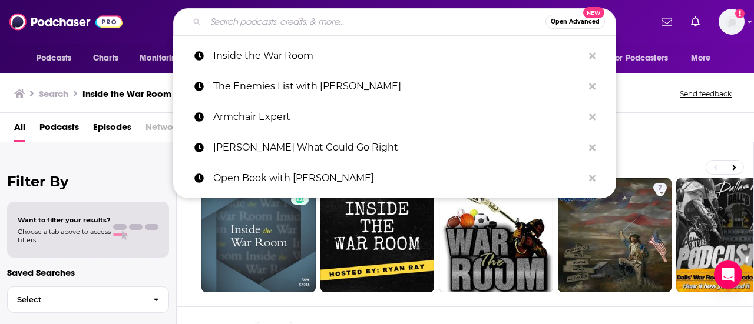
paste input "Politics in Question"
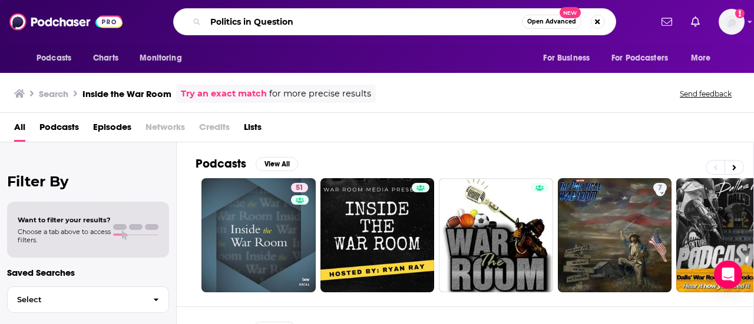
type input "Politics in Question"
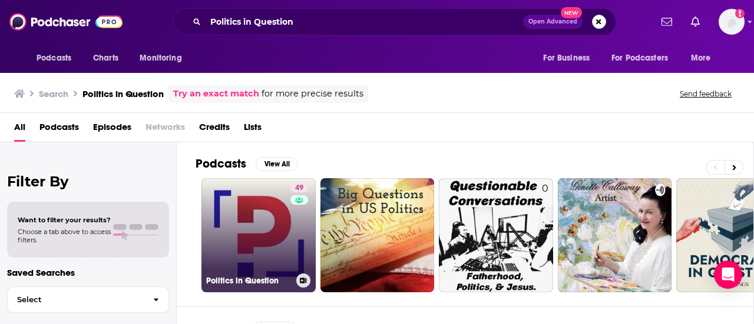
click at [260, 230] on link "49 Politics in Question" at bounding box center [258, 235] width 114 height 114
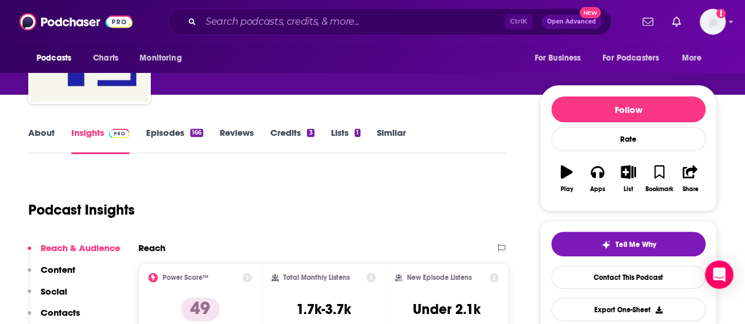
scroll to position [94, 0]
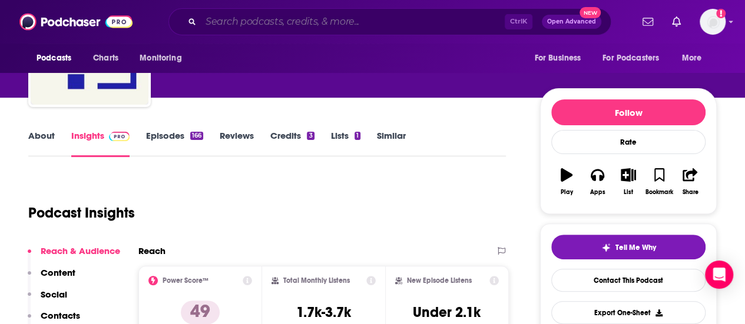
click at [240, 18] on input "Search podcasts, credits, & more..." at bounding box center [353, 21] width 304 height 19
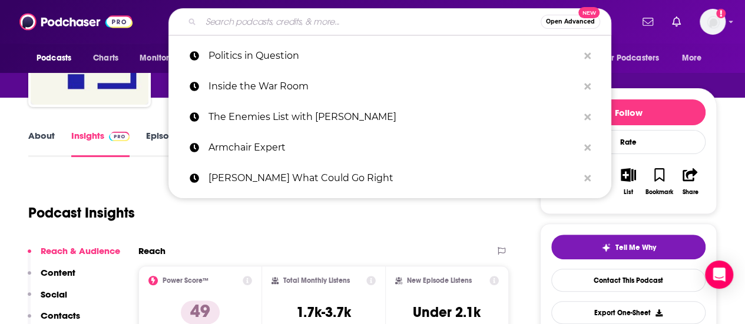
paste input "RealClear Takeaway"
type input "RealClear Takeaway"
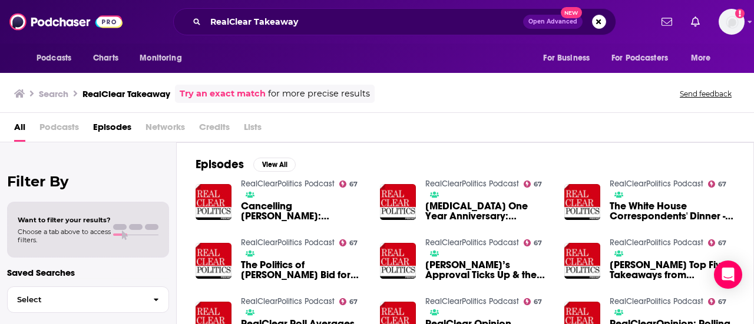
click at [315, 32] on div "RealClear Takeaway Open Advanced New" at bounding box center [394, 21] width 443 height 27
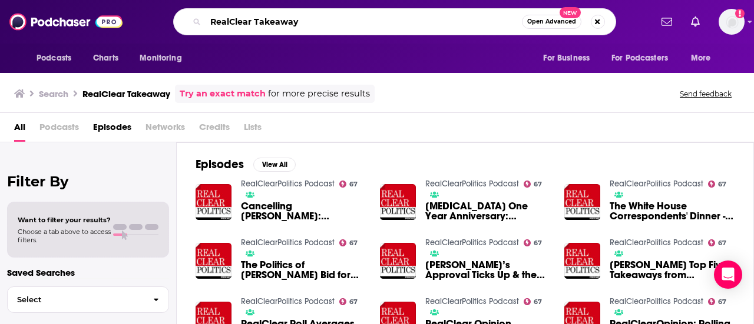
drag, startPoint x: 318, startPoint y: 22, endPoint x: 187, endPoint y: 19, distance: 130.8
click at [187, 19] on div "RealClear Takeaway Open Advanced New" at bounding box center [394, 21] width 443 height 27
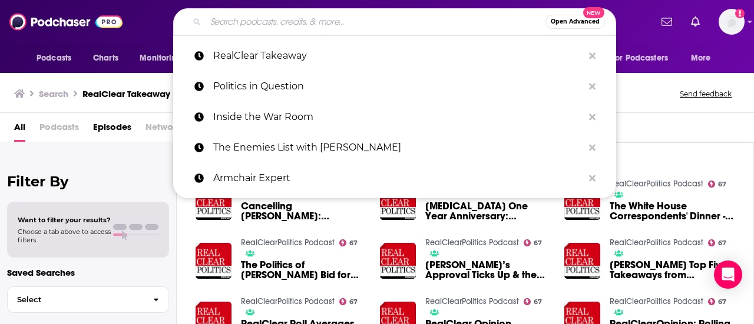
paste input "RealClearPolitic"
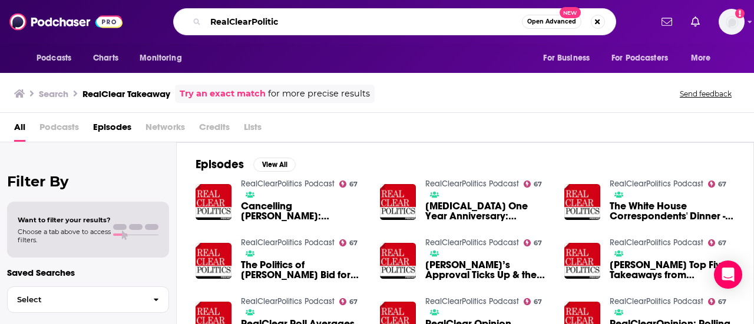
type input "RealClearPolitic"
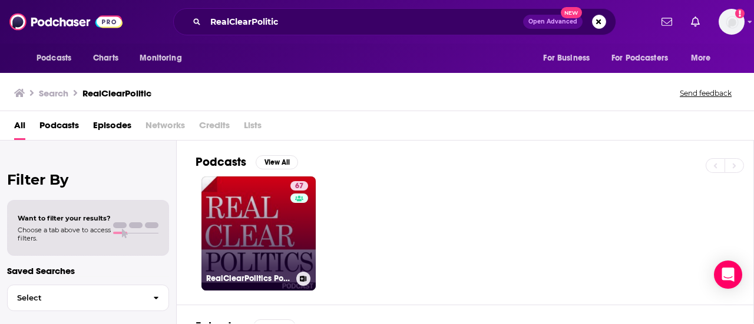
click at [259, 214] on link "67 RealClearPolitics Podcast" at bounding box center [258, 234] width 114 height 114
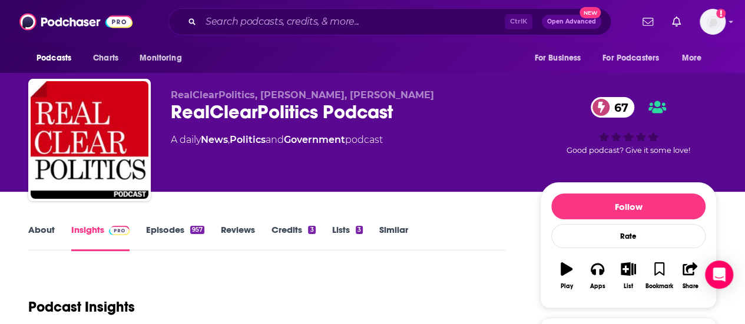
scroll to position [134, 0]
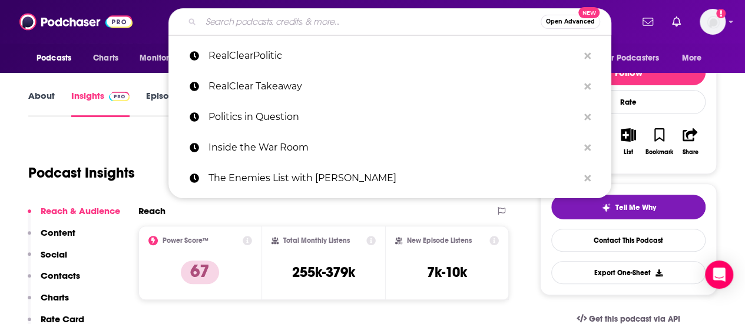
click at [273, 16] on input "Search podcasts, credits, & more..." at bounding box center [371, 21] width 340 height 19
paste input "Another Way, by Lawrence Lessig"
type input "Another Way, by Lawrence Lessig"
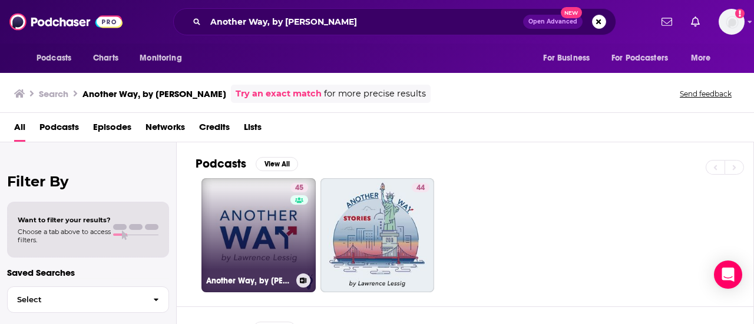
click at [260, 208] on link "45 Another Way, by Lawrence Lessig" at bounding box center [258, 235] width 114 height 114
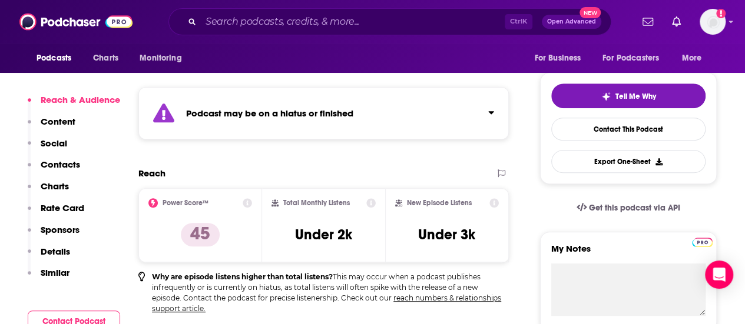
scroll to position [246, 0]
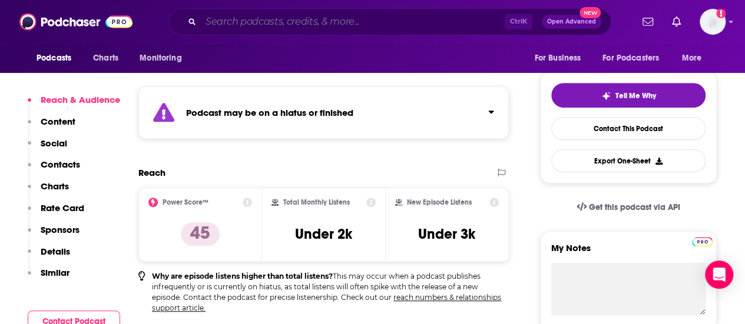
click at [245, 26] on input "Search podcasts, credits, & more..." at bounding box center [353, 21] width 304 height 19
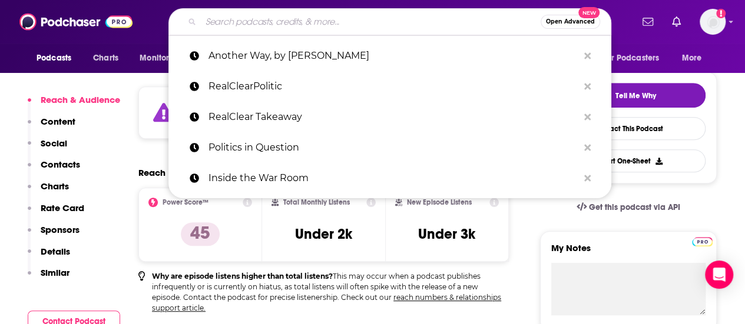
paste input "The Nick Halaris Show"
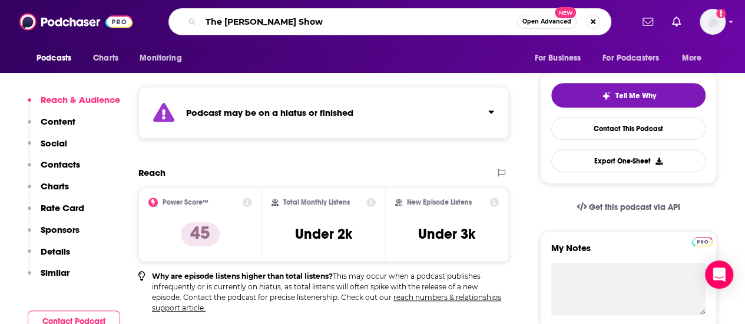
type input "The Nick Halaris Show"
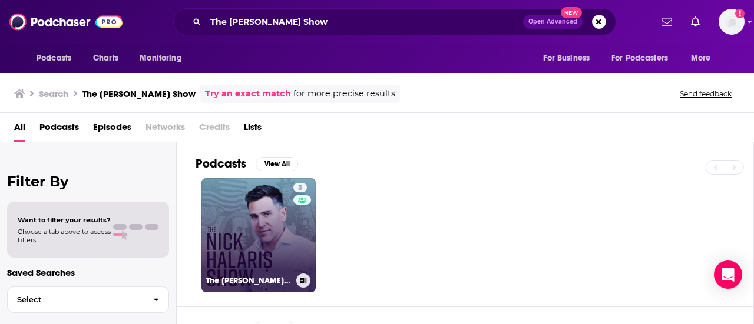
click at [270, 230] on link "3 The Nick Halaris Show" at bounding box center [258, 235] width 114 height 114
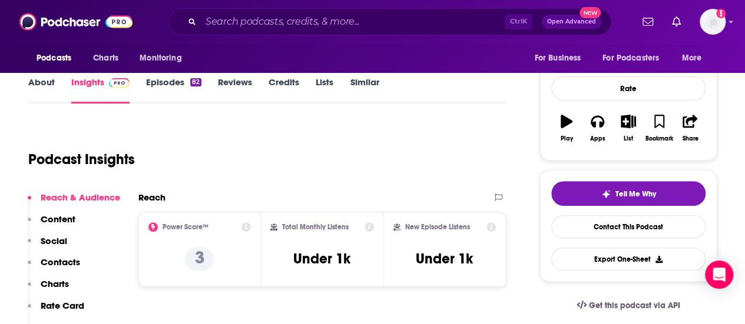
scroll to position [148, 0]
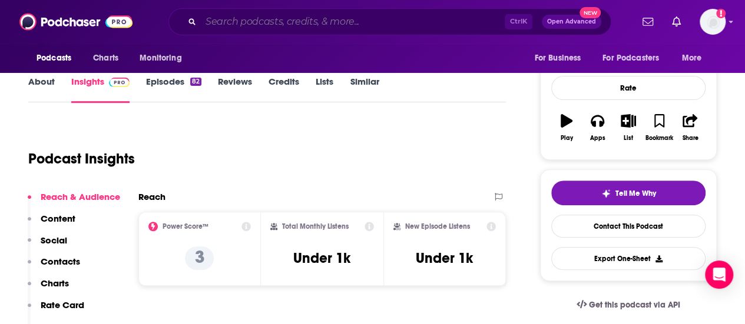
click at [251, 24] on input "Search podcasts, credits, & more..." at bounding box center [353, 21] width 304 height 19
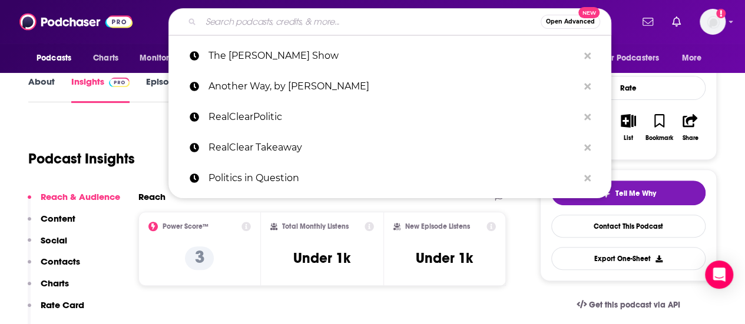
paste input "Yahoo News The Long Game"
type input "Yahoo News The Long Game"
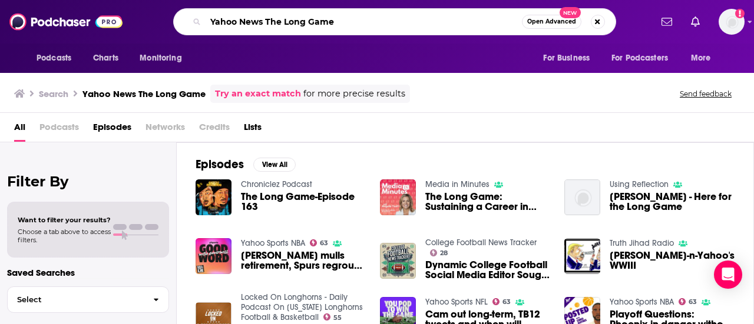
click at [264, 21] on input "Yahoo News The Long Game" at bounding box center [364, 21] width 316 height 19
type input "The Long Game"
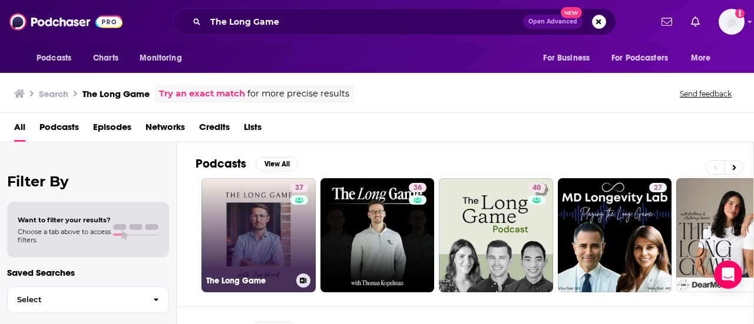
click at [273, 226] on link "37 The Long Game" at bounding box center [258, 235] width 114 height 114
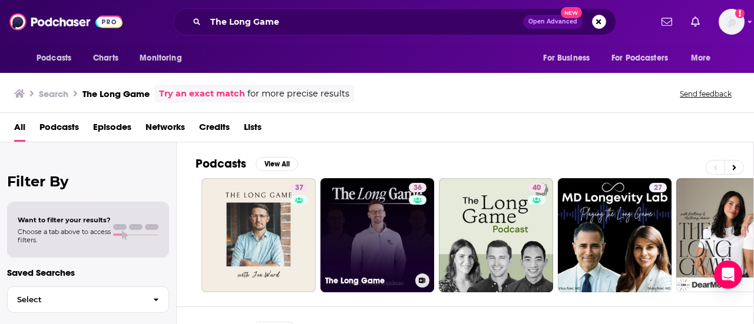
click at [356, 217] on link "36 The Long Game" at bounding box center [377, 235] width 114 height 114
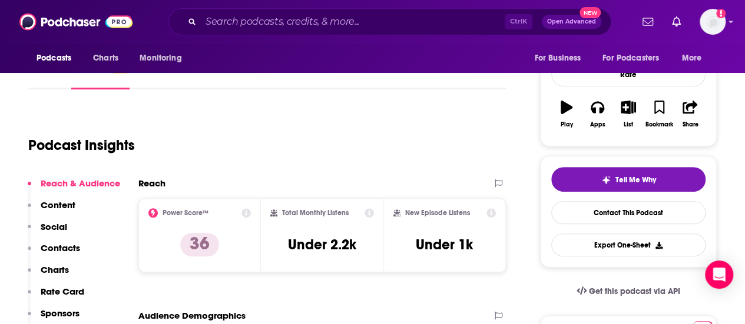
scroll to position [163, 0]
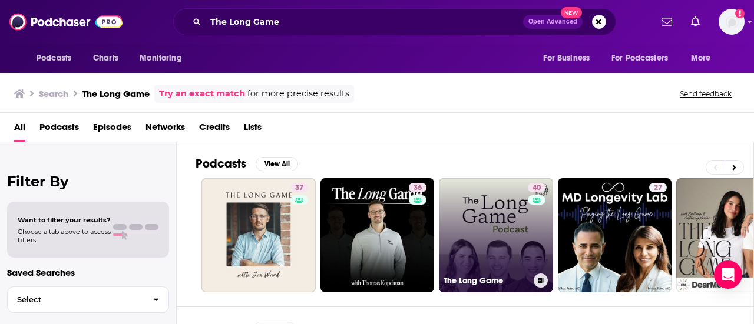
click at [521, 242] on link "40 The Long Game" at bounding box center [496, 235] width 114 height 114
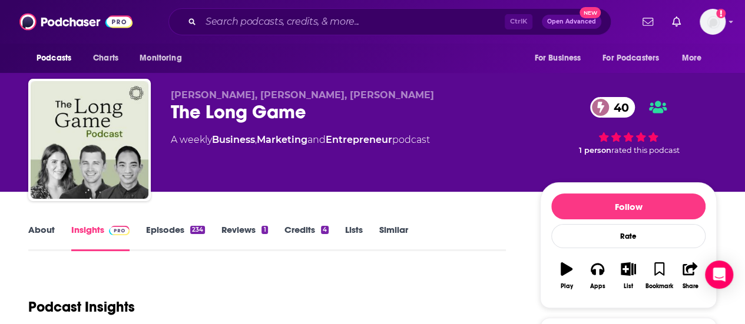
click at [44, 231] on link "About" at bounding box center [41, 237] width 26 height 27
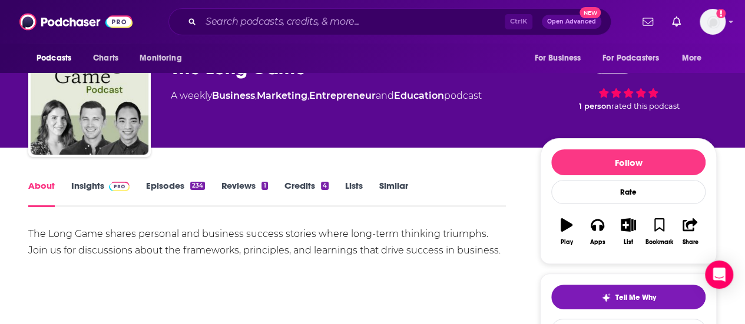
scroll to position [45, 0]
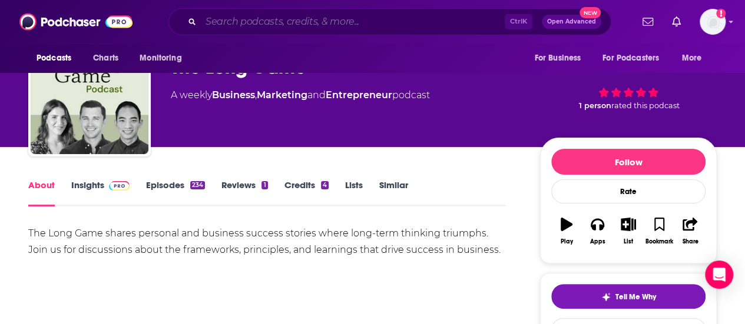
click at [254, 16] on input "Search podcasts, credits, & more..." at bounding box center [353, 21] width 304 height 19
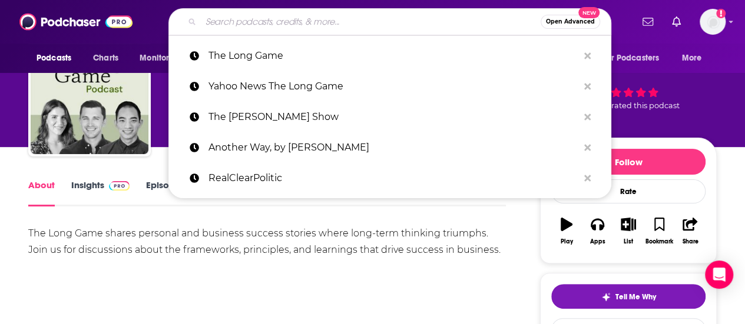
paste input "Matt Lewis and the News"
type input "Matt Lewis and the News"
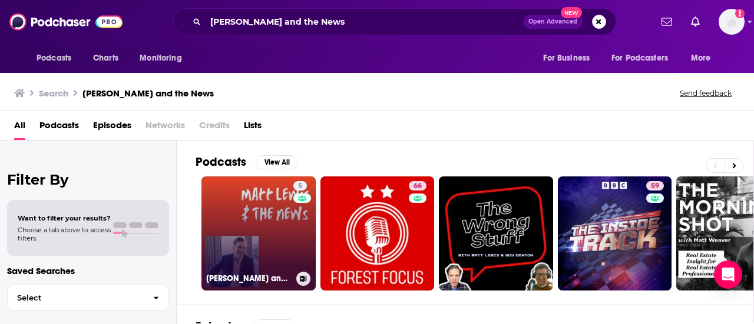
click at [273, 214] on link "5 Matt Lewis and the News" at bounding box center [258, 234] width 114 height 114
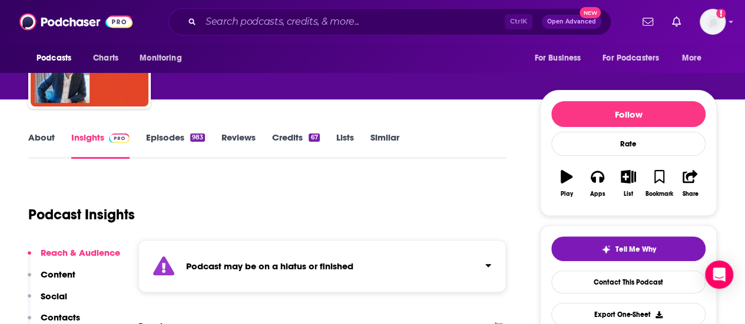
scroll to position [109, 0]
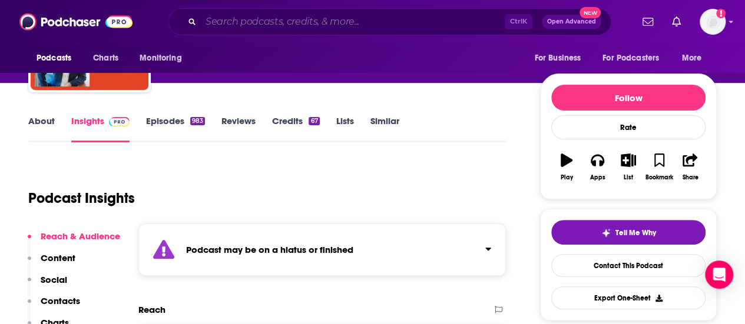
click at [260, 15] on input "Search podcasts, credits, & more..." at bounding box center [353, 21] width 304 height 19
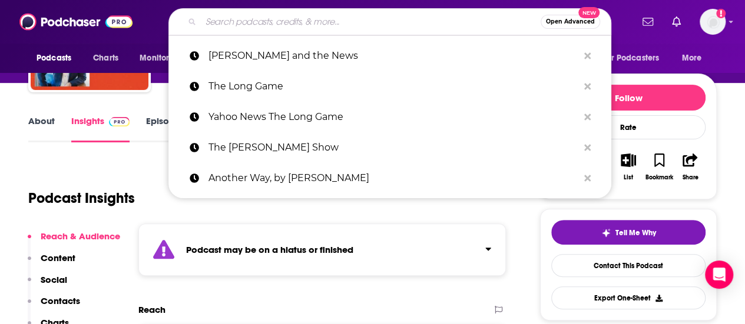
paste input "The Fulcrum Democracy Forum"
type input "The Fulcrum Democracy Forum"
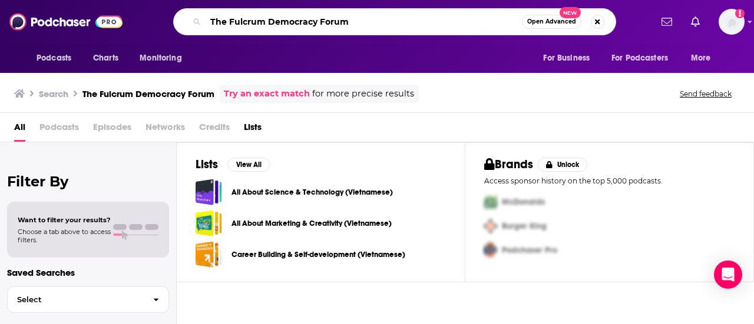
drag, startPoint x: 396, startPoint y: 21, endPoint x: 151, endPoint y: 26, distance: 244.5
click at [151, 26] on div "The Fulcrum Democracy Forum Open Advanced New" at bounding box center [394, 21] width 513 height 27
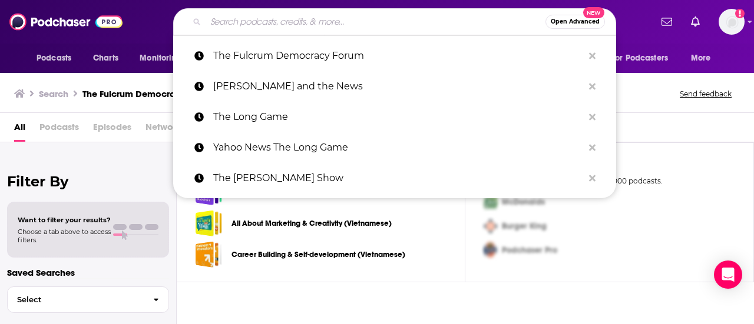
paste input "This Day in Esoteric Political History"
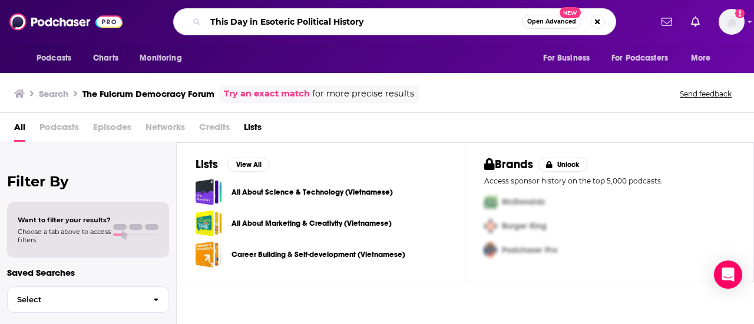
type input "This Day in Esoteric Political History"
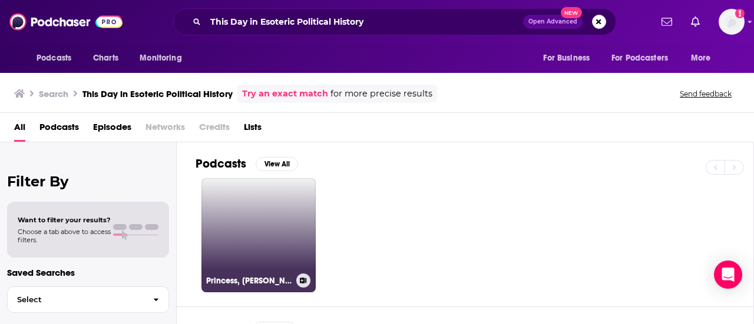
click at [245, 247] on link "Princess, Shaman, and Scandal: Norway’s Most Controversial Royal Wedding" at bounding box center [258, 235] width 114 height 114
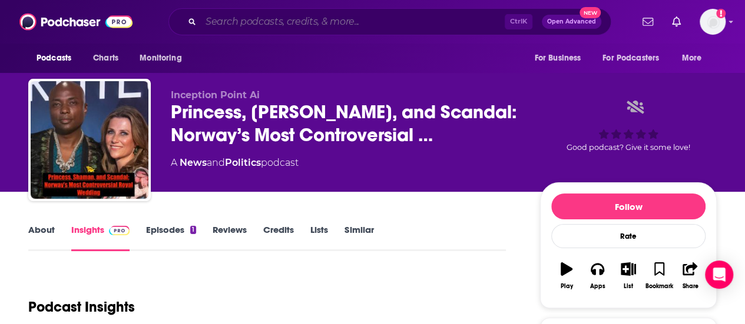
click at [269, 24] on input "Search podcasts, credits, & more..." at bounding box center [353, 21] width 304 height 19
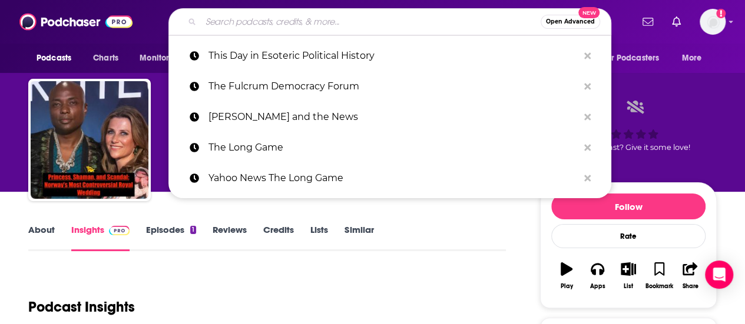
paste input "The Michael Steele Podcast"
type input "The Michael Steele Podcast"
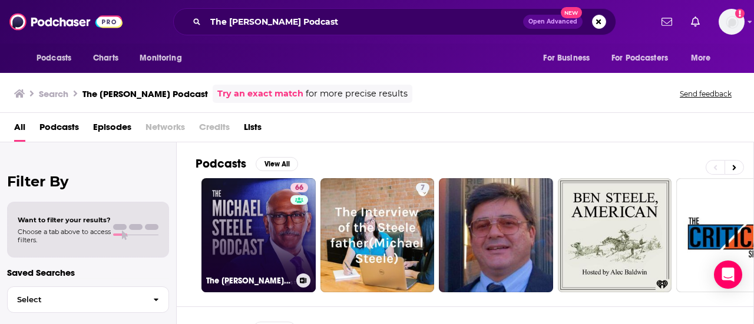
click at [250, 243] on link "66 The Michael Steele Podcast" at bounding box center [258, 235] width 114 height 114
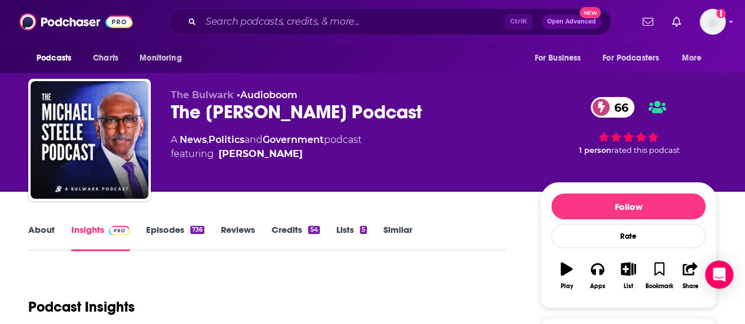
click at [37, 229] on link "About" at bounding box center [41, 237] width 26 height 27
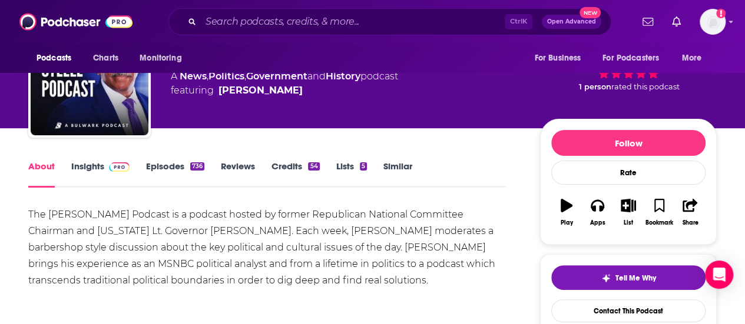
scroll to position [78, 0]
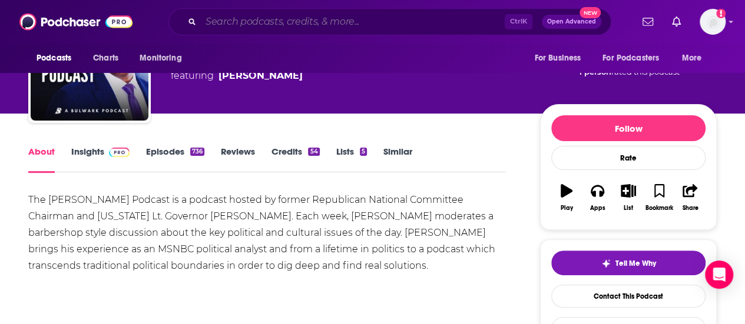
click at [269, 21] on input "Search podcasts, credits, & more..." at bounding box center [353, 21] width 304 height 19
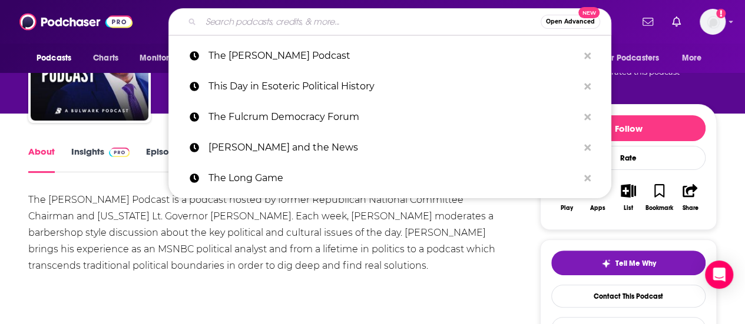
paste input "Clearer Thinking with Spencer Greenberg"
type input "Clearer Thinking with Spencer Greenberg"
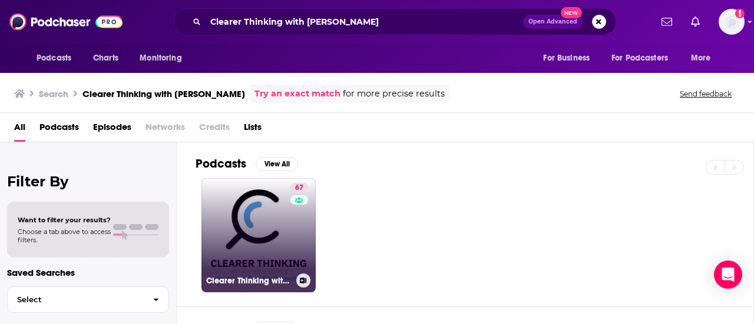
click at [241, 229] on link "67 Clearer Thinking with Spencer Greenberg" at bounding box center [258, 235] width 114 height 114
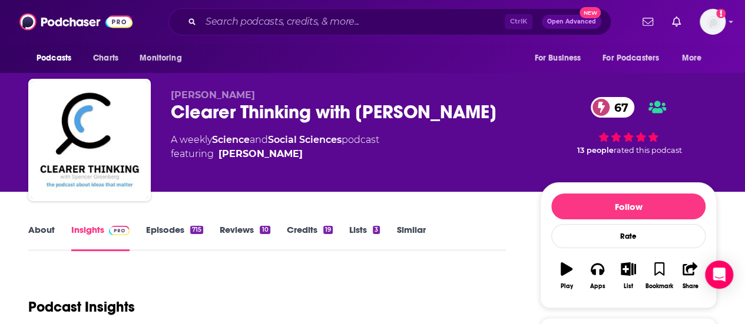
click at [39, 231] on link "About" at bounding box center [41, 237] width 26 height 27
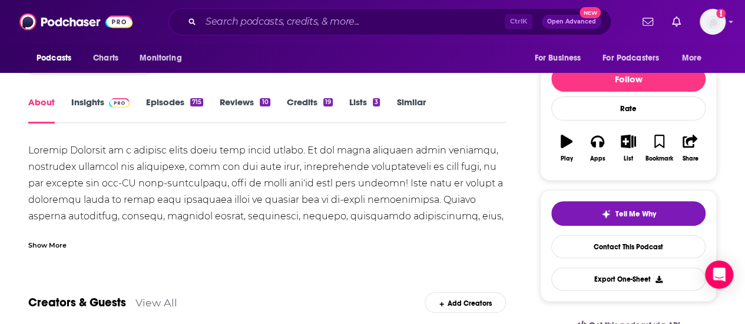
scroll to position [128, 0]
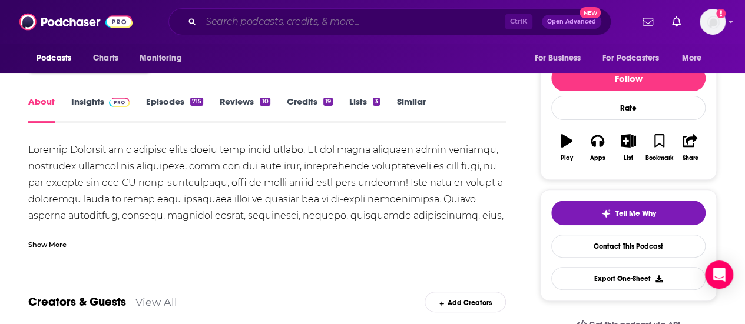
click at [270, 22] on input "Search podcasts, credits, & more..." at bounding box center [353, 21] width 304 height 19
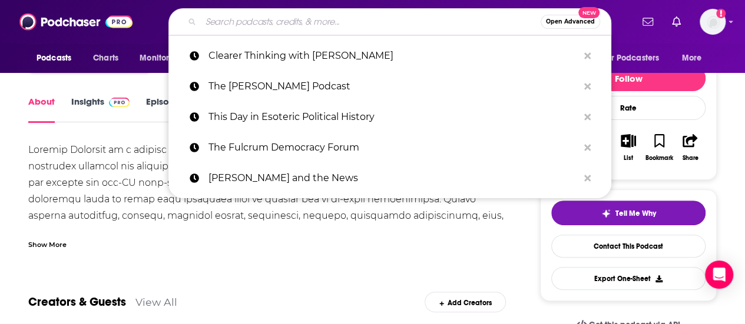
paste input "The Michael Shermer Show"
type input "The Michael Shermer Show"
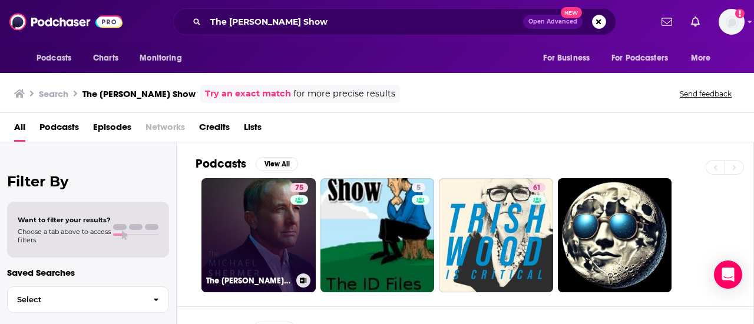
click at [277, 206] on link "75 The Michael Shermer Show" at bounding box center [258, 235] width 114 height 114
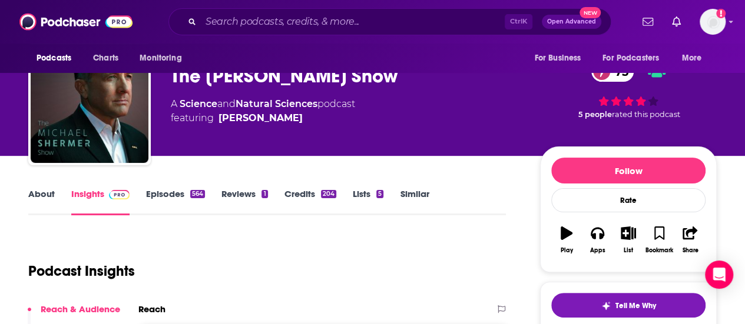
scroll to position [42, 0]
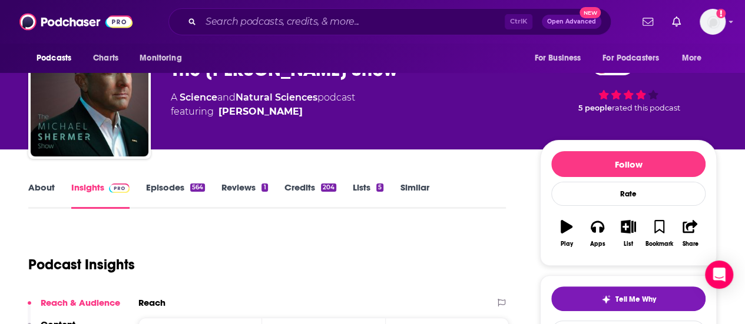
click at [37, 187] on link "About" at bounding box center [41, 195] width 26 height 27
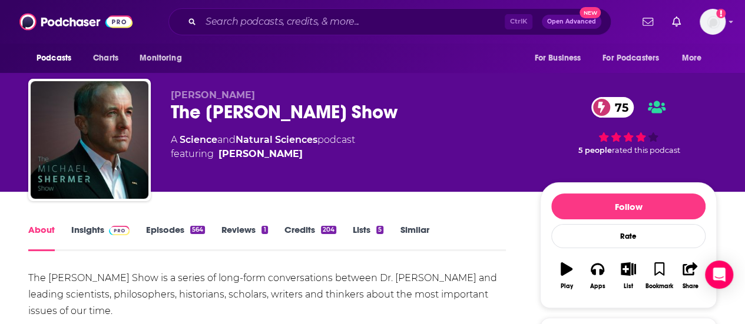
click at [98, 228] on link "Insights" at bounding box center [100, 237] width 58 height 27
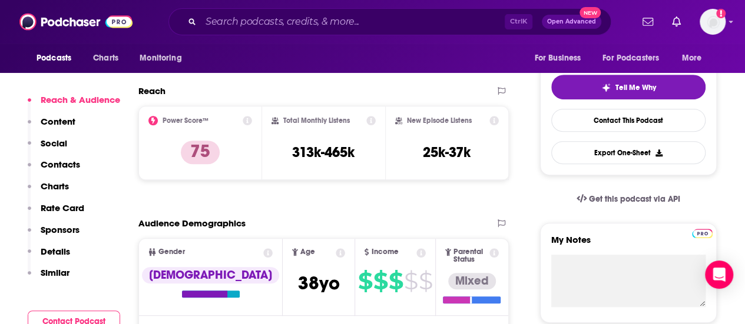
scroll to position [258, 0]
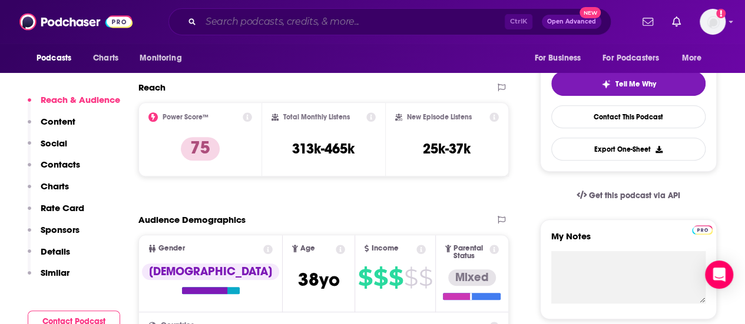
click at [257, 17] on input "Search podcasts, credits, & more..." at bounding box center [353, 21] width 304 height 19
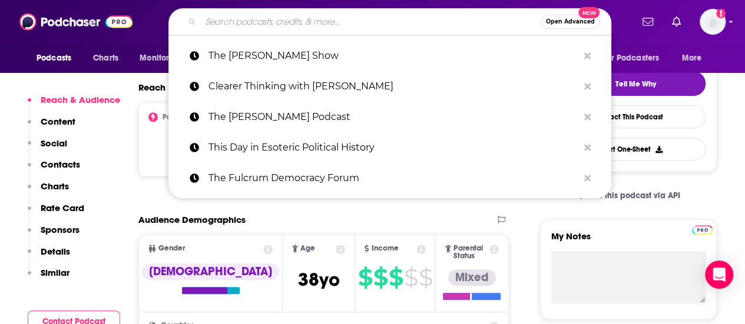
paste input "80,000 Hours"
type input "80,000 Hours"
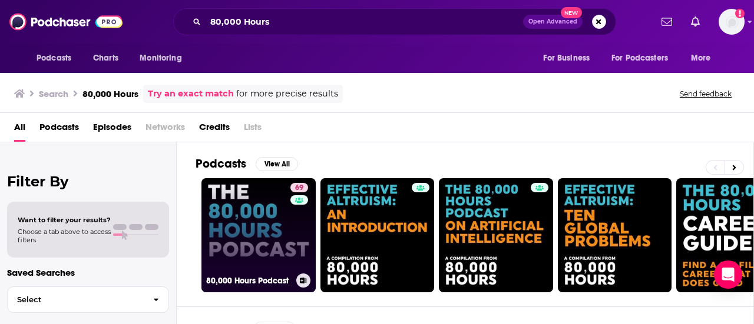
click at [236, 251] on link "69 80,000 Hours Podcast" at bounding box center [258, 235] width 114 height 114
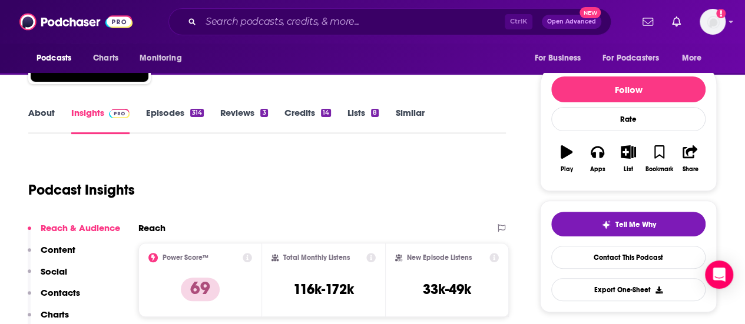
scroll to position [118, 0]
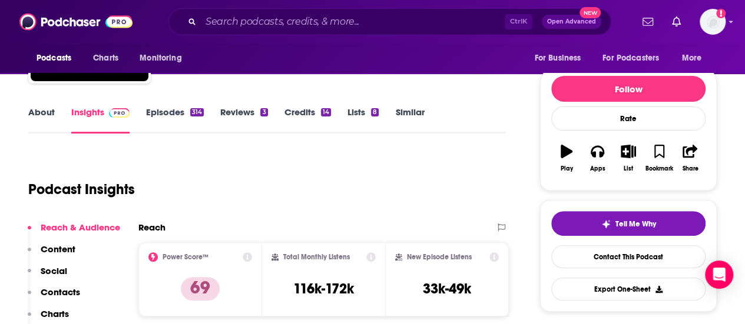
click at [269, 31] on div "Ctrl K Open Advanced New" at bounding box center [389, 21] width 443 height 27
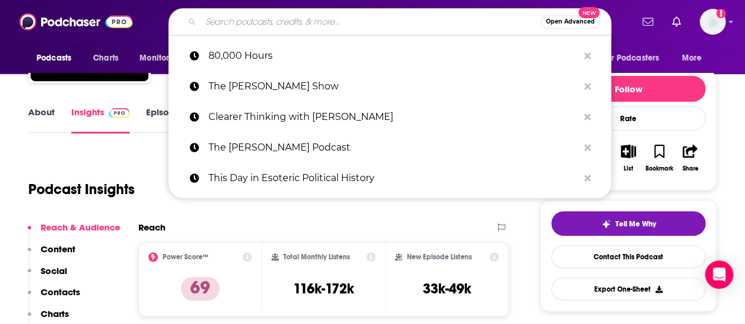
click at [261, 22] on input "Search podcasts, credits, & more..." at bounding box center [371, 21] width 340 height 19
paste input "Win-Win with [PERSON_NAME]"
type input "Win-Win with [PERSON_NAME]"
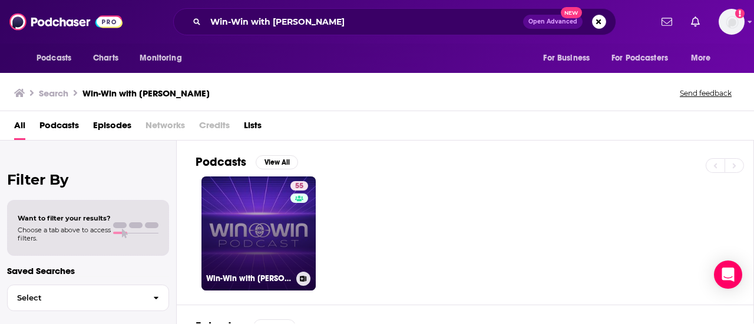
click at [254, 230] on link "55 Win-Win with Liv Boeree" at bounding box center [258, 234] width 114 height 114
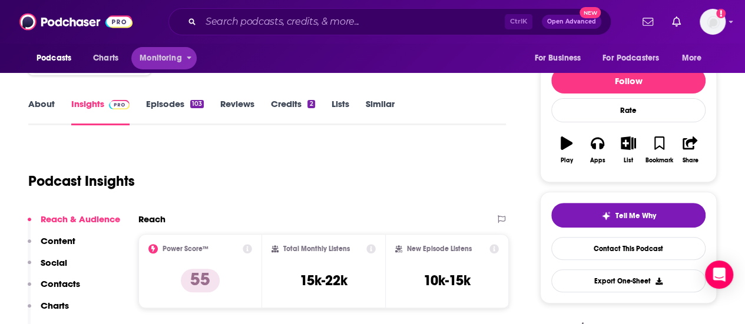
scroll to position [124, 0]
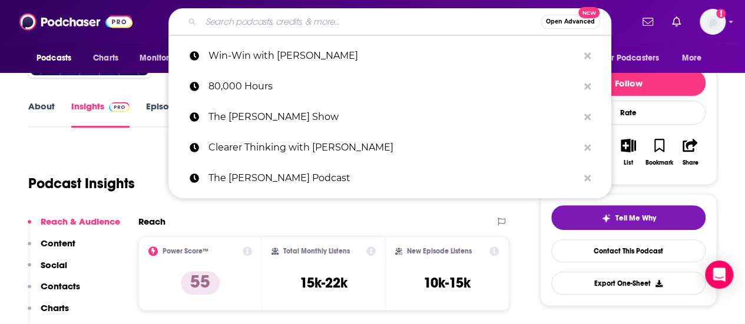
click at [249, 23] on input "Search podcasts, credits, & more..." at bounding box center [371, 21] width 340 height 19
paste input "Lives Well Lived Podcast"
type input "Lives Well Lived Podcast"
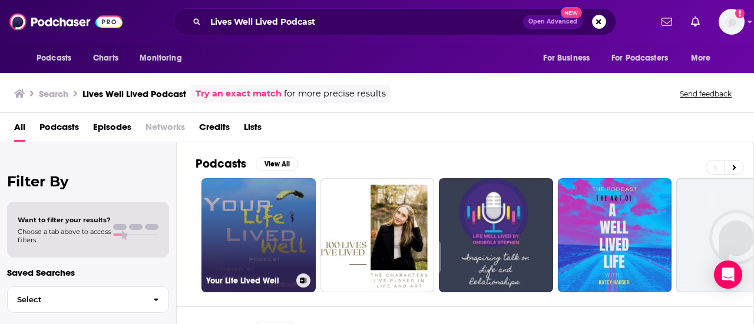
click at [267, 228] on link "Your Life Lived Well" at bounding box center [258, 235] width 114 height 114
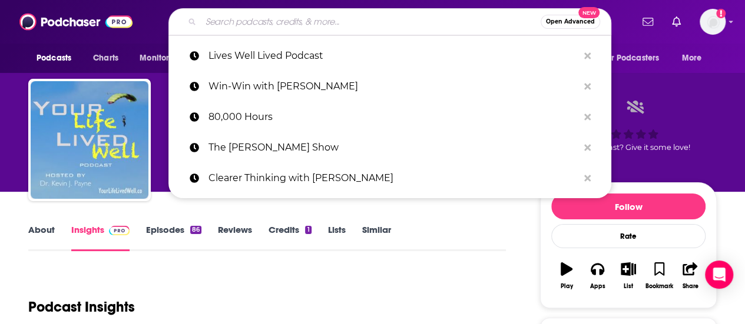
click at [267, 24] on input "Search podcasts, credits, & more..." at bounding box center [371, 21] width 340 height 19
paste input "Making Sense of the Madness” with [PERSON_NAME]"
type input "Making Sense of the Madness” with [PERSON_NAME]"
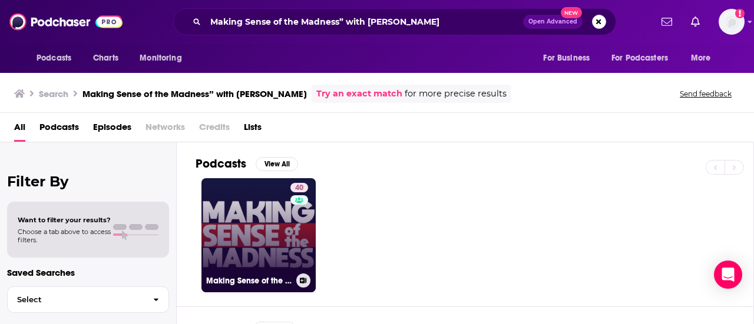
click at [238, 214] on link "40 Making Sense of the Madness with Jason Bermas" at bounding box center [258, 235] width 114 height 114
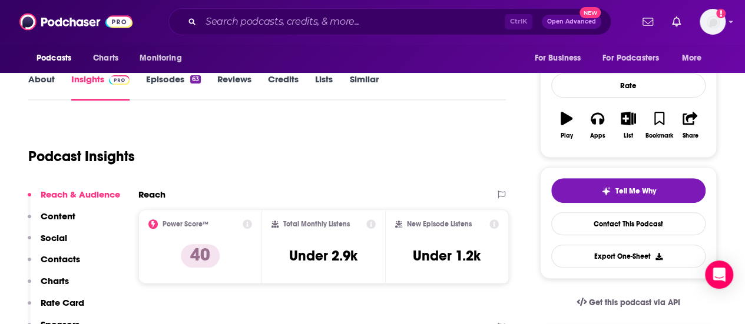
scroll to position [54, 0]
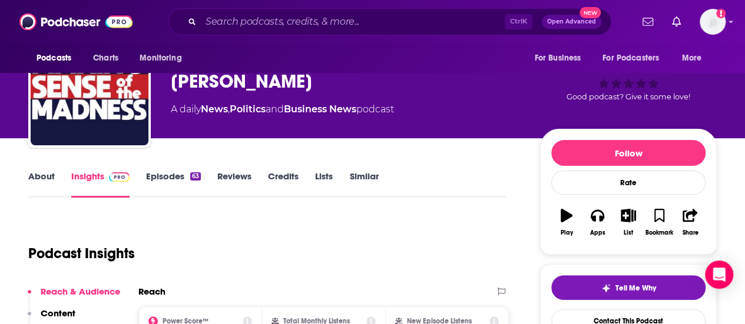
click at [37, 179] on link "About" at bounding box center [41, 184] width 26 height 27
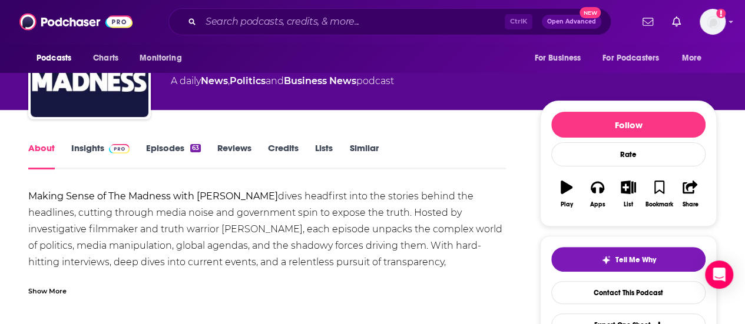
scroll to position [83, 0]
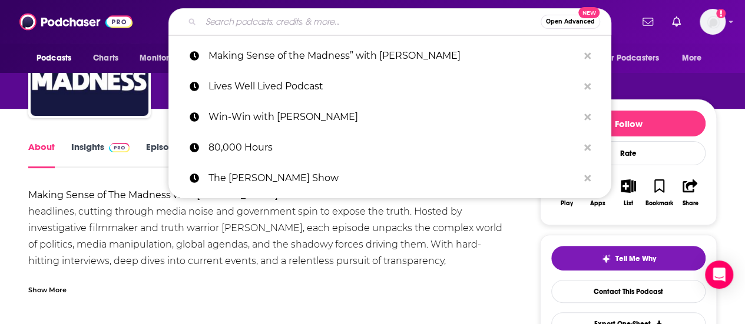
click at [234, 25] on input "Search podcasts, credits, & more..." at bounding box center [371, 21] width 340 height 19
paste input "The American Idea podcast"
type input "The American Idea podcast"
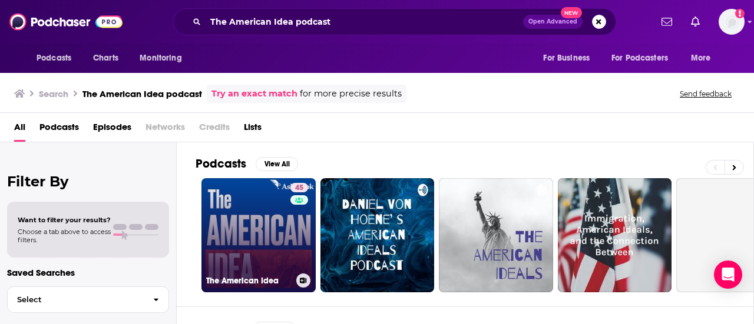
click at [260, 238] on link "45 The American Idea" at bounding box center [258, 235] width 114 height 114
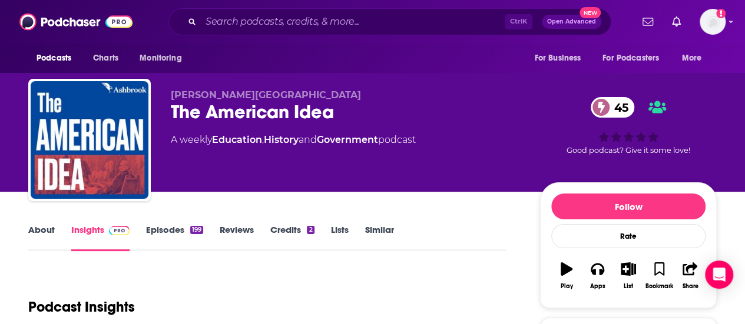
click at [47, 232] on link "About" at bounding box center [41, 237] width 26 height 27
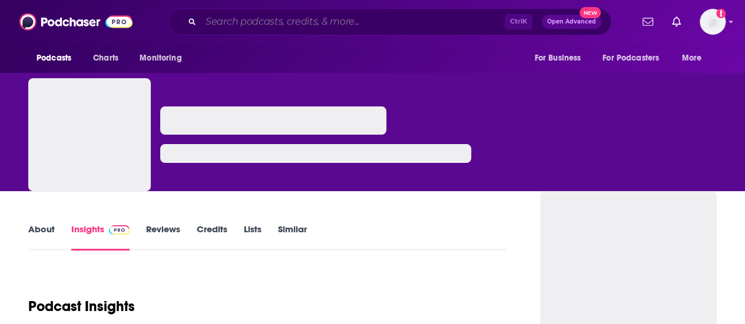
click at [290, 16] on input "Search podcasts, credits, & more..." at bounding box center [353, 21] width 304 height 19
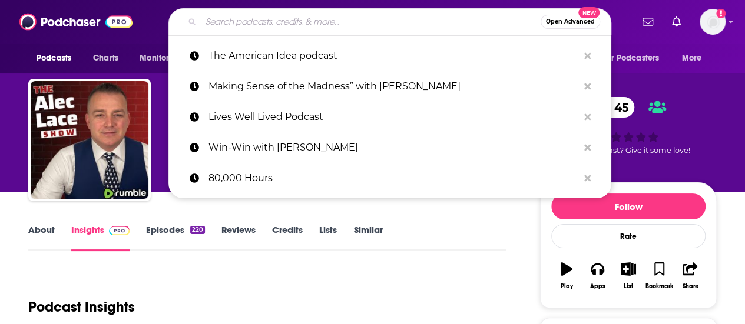
paste input "What the Hell Is Going On"
type input "What the Hell Is Going On"
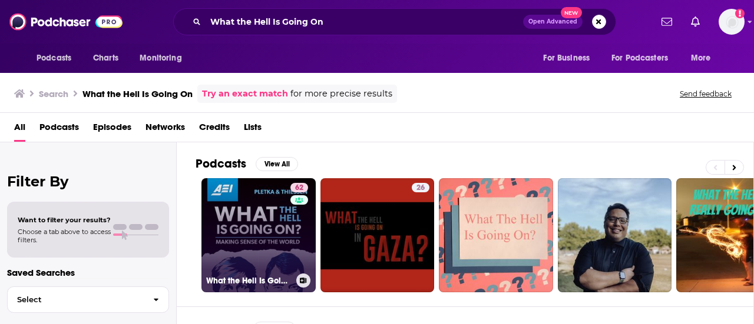
click at [259, 209] on link "62 What the Hell Is Going On" at bounding box center [258, 235] width 114 height 114
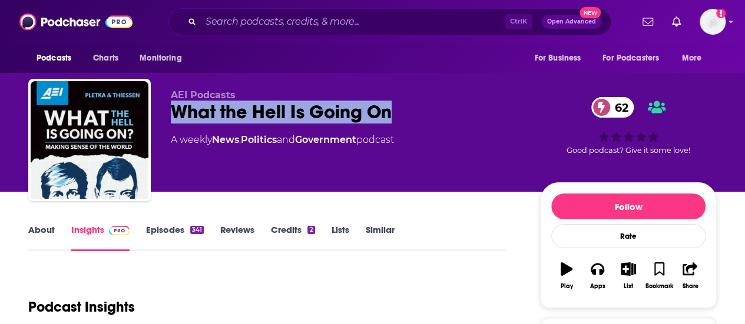
drag, startPoint x: 396, startPoint y: 117, endPoint x: 170, endPoint y: 115, distance: 226.1
click at [170, 115] on div "AEI Podcasts What the Hell Is Going On 62 A weekly News , Politics and Governme…" at bounding box center [372, 142] width 688 height 127
copy h2 "What the Hell Is Going On"
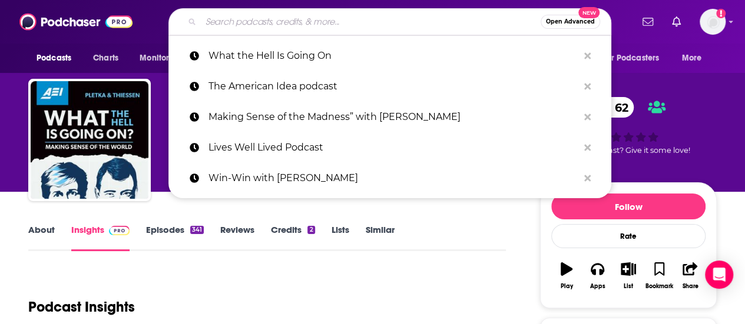
click at [251, 18] on input "Search podcasts, credits, & more..." at bounding box center [371, 21] width 340 height 19
paste input "The Private Eye Podcast"
type input "The Private Eye Podcast"
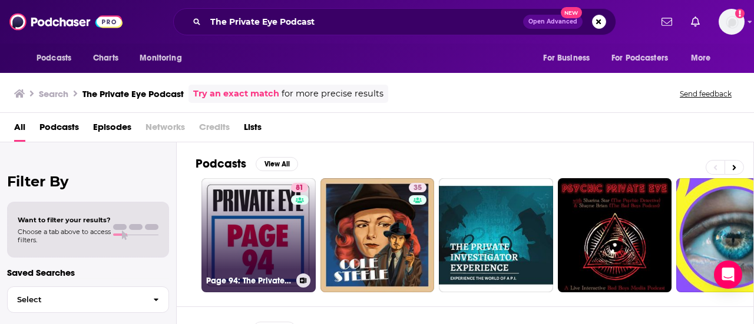
drag, startPoint x: 247, startPoint y: 197, endPoint x: 247, endPoint y: 230, distance: 33.0
click at [247, 230] on link "81 Page 94: The Private Eye Podcast" at bounding box center [258, 235] width 114 height 114
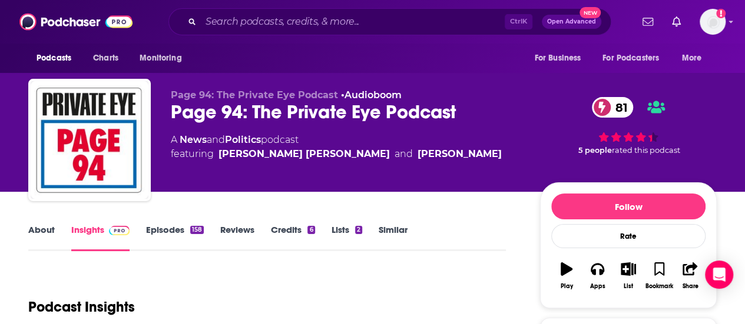
click at [48, 230] on link "About" at bounding box center [41, 237] width 26 height 27
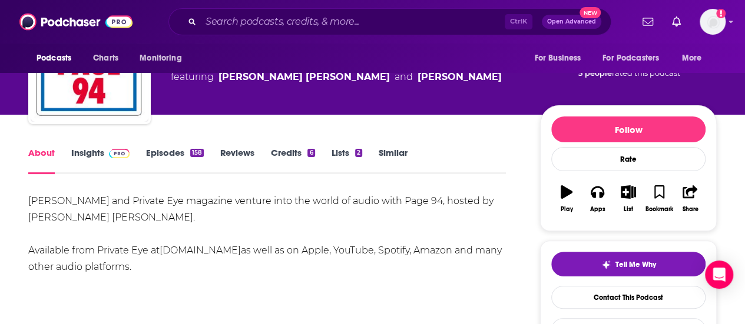
scroll to position [78, 0]
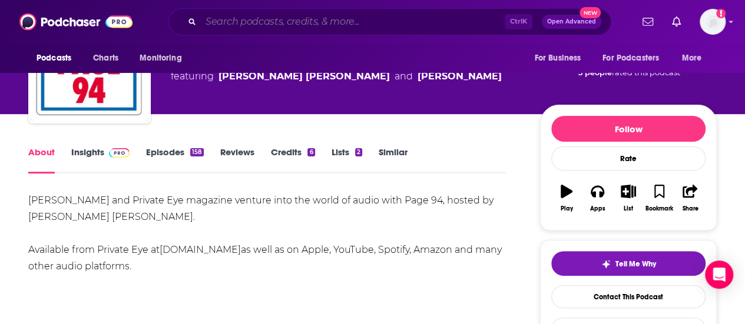
click at [258, 19] on input "Search podcasts, credits, & more..." at bounding box center [353, 21] width 304 height 19
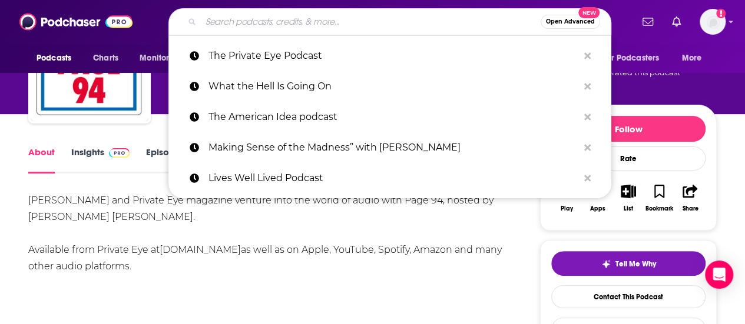
paste input "Political Thinking with [PERSON_NAME]"
type input "Political Thinking with [PERSON_NAME]"
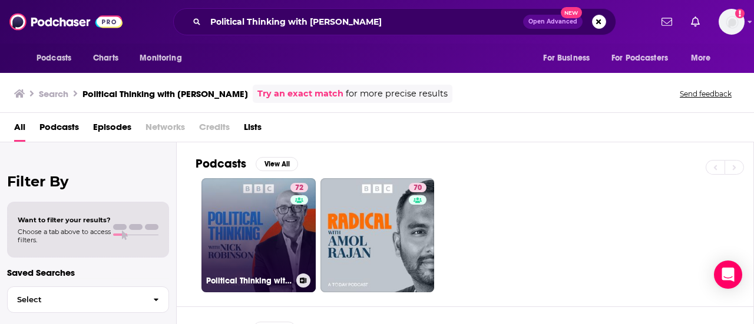
click at [258, 215] on link "72 Political Thinking with [PERSON_NAME]" at bounding box center [258, 235] width 114 height 114
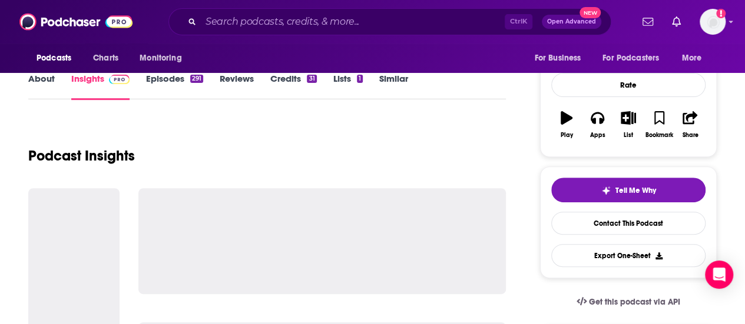
scroll to position [150, 0]
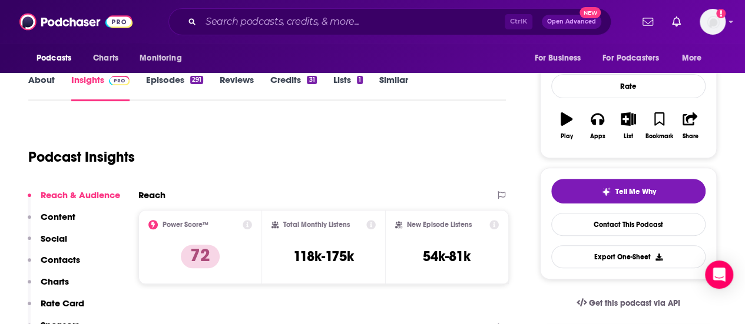
click at [43, 85] on link "About" at bounding box center [41, 87] width 26 height 27
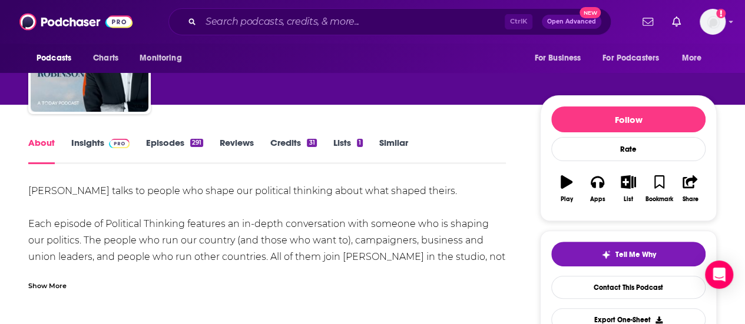
scroll to position [91, 0]
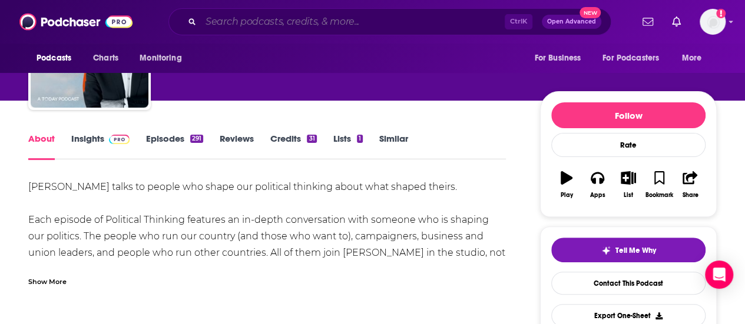
click at [240, 28] on input "Search podcasts, credits, & more..." at bounding box center [353, 21] width 304 height 19
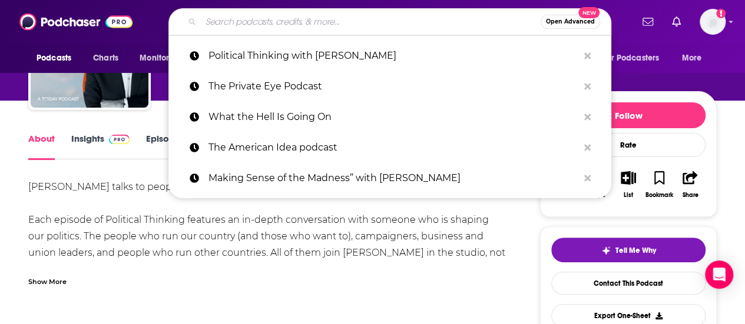
paste input "Great Power Podcast"
type input "Great Power Podcast"
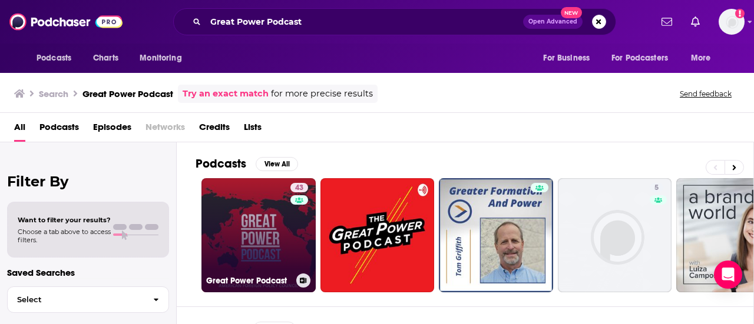
click at [257, 218] on link "43 Great Power Podcast" at bounding box center [258, 235] width 114 height 114
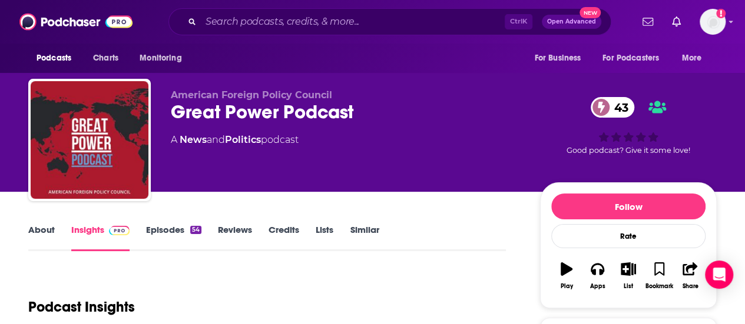
click at [279, 10] on div "Ctrl K Open Advanced New" at bounding box center [389, 21] width 443 height 27
click at [289, 18] on input "Search podcasts, credits, & more..." at bounding box center [353, 21] width 304 height 19
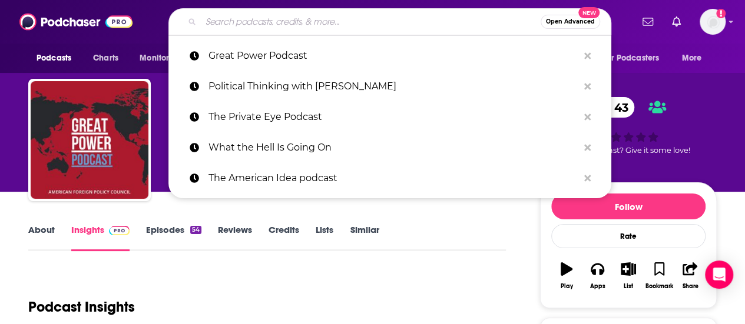
paste input "emocracy Works"
type input "emocracy Works"
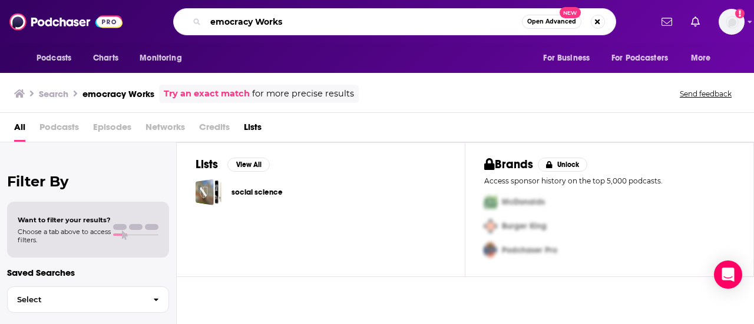
click at [213, 21] on input "emocracy Works" at bounding box center [364, 21] width 316 height 19
click at [209, 21] on input "emocracy Works" at bounding box center [364, 21] width 316 height 19
type input "democracy Works"
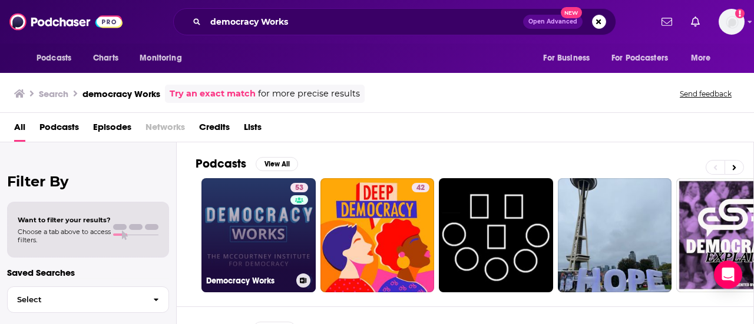
click at [259, 221] on link "53 Democracy Works" at bounding box center [258, 235] width 114 height 114
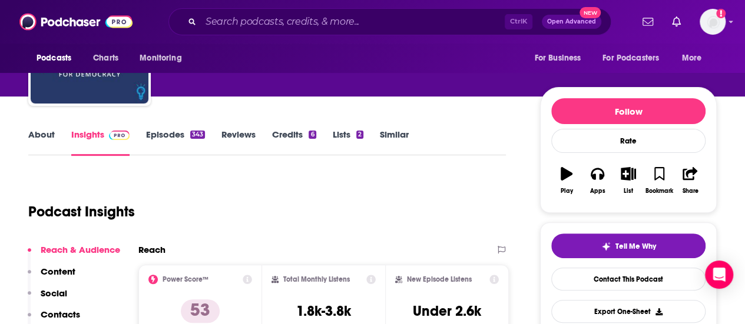
scroll to position [95, 0]
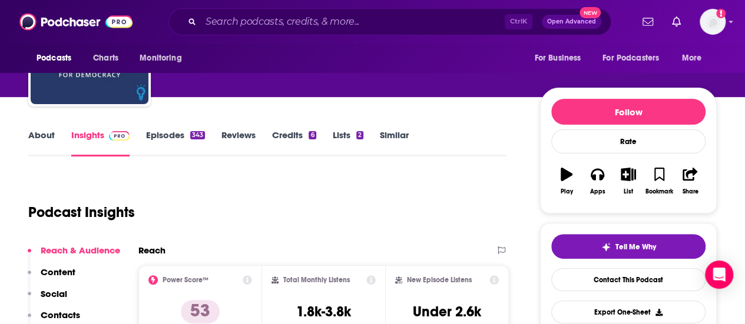
click at [45, 135] on link "About" at bounding box center [41, 143] width 26 height 27
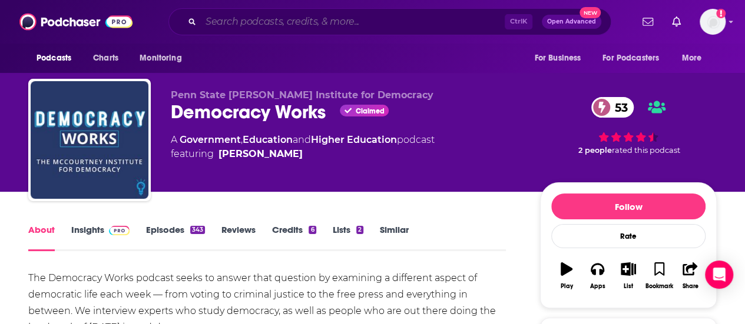
click at [296, 22] on input "Search podcasts, credits, & more..." at bounding box center [353, 21] width 304 height 19
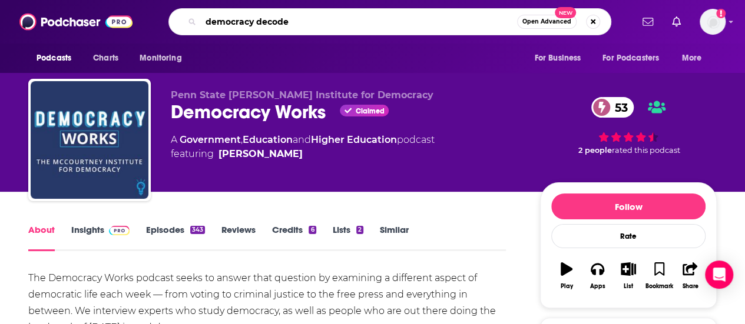
type input "democracy decoded"
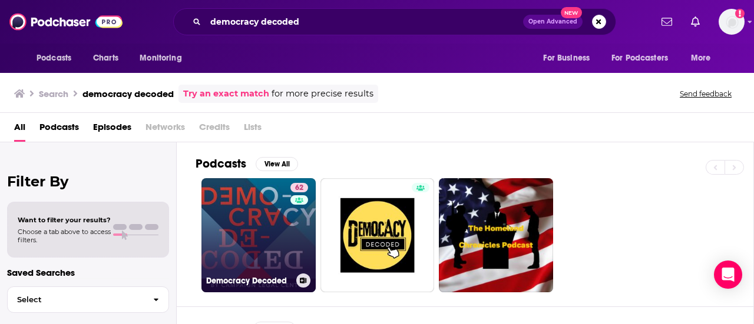
click at [259, 208] on link "62 Democracy Decoded" at bounding box center [258, 235] width 114 height 114
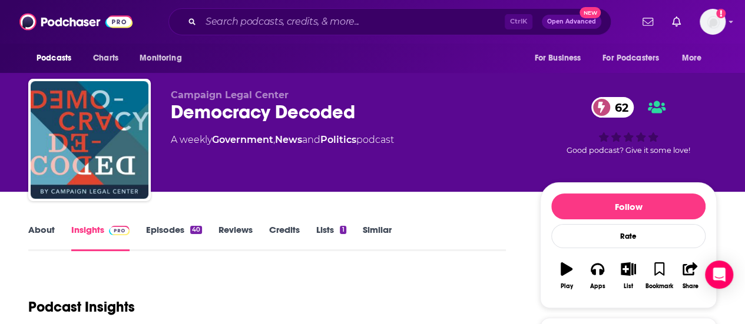
click at [52, 233] on link "About" at bounding box center [41, 237] width 26 height 27
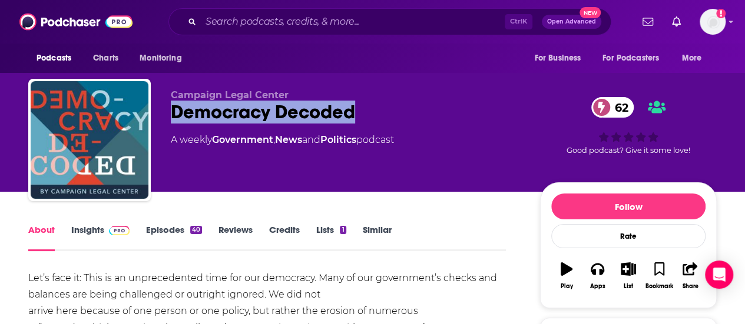
drag, startPoint x: 373, startPoint y: 112, endPoint x: 160, endPoint y: 111, distance: 213.2
click at [160, 111] on div "Campaign Legal Center Democracy Decoded 62 A weekly Government , News and Polit…" at bounding box center [372, 142] width 688 height 127
copy h1 "Democracy Decoded"
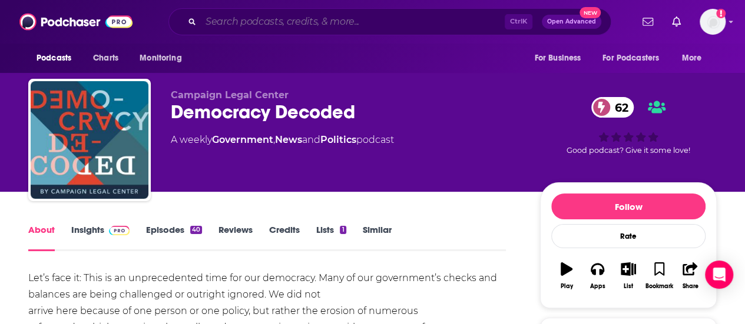
click at [252, 29] on input "Search podcasts, credits, & more..." at bounding box center [353, 21] width 304 height 19
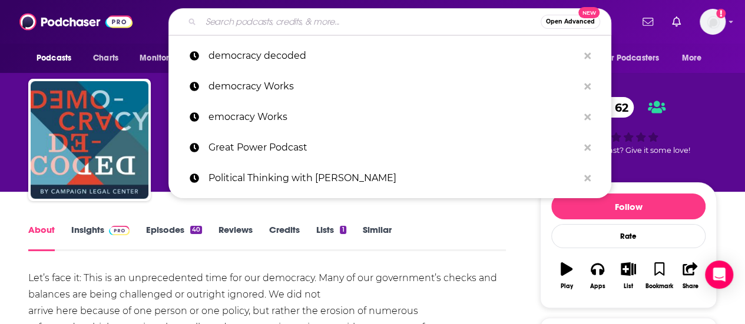
paste input "emocracy Paradox Podcast"
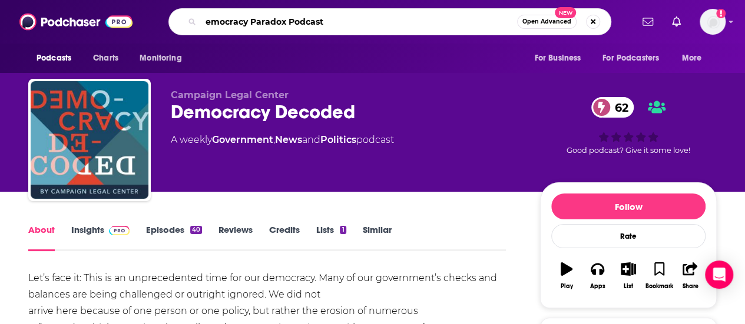
type input "emocracy Paradox Podcast"
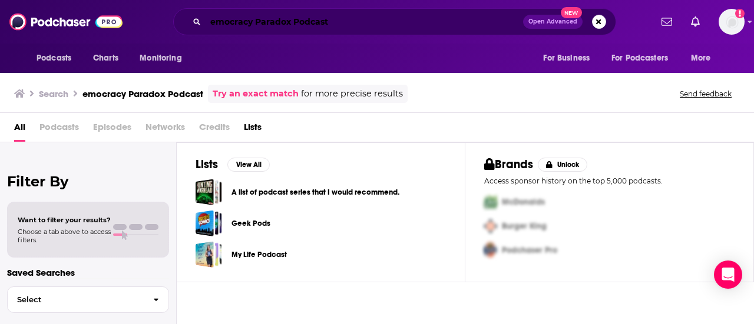
click at [207, 19] on input "emocracy Paradox Podcast" at bounding box center [364, 21] width 317 height 19
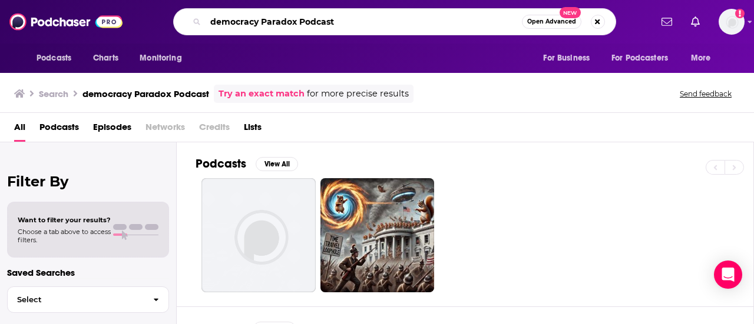
drag, startPoint x: 340, startPoint y: 23, endPoint x: 300, endPoint y: 19, distance: 40.3
click at [300, 19] on input "democracy Paradox Podcast" at bounding box center [364, 21] width 316 height 19
type input "democracy Paradox"
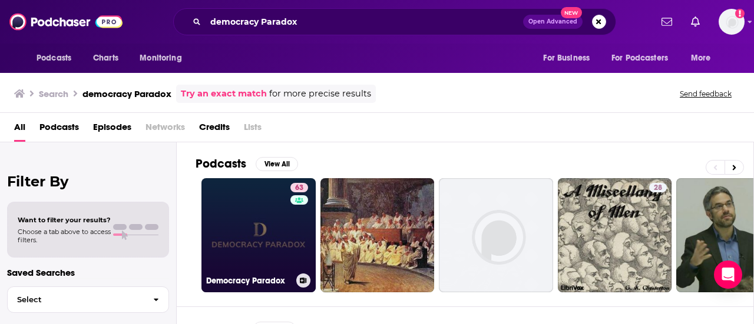
click at [280, 233] on link "63 Democracy Paradox" at bounding box center [258, 235] width 114 height 114
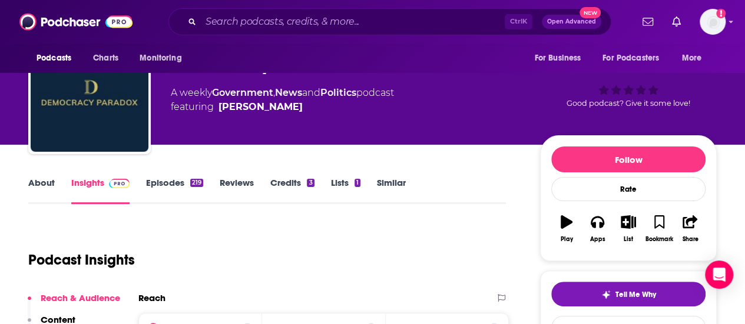
scroll to position [45, 0]
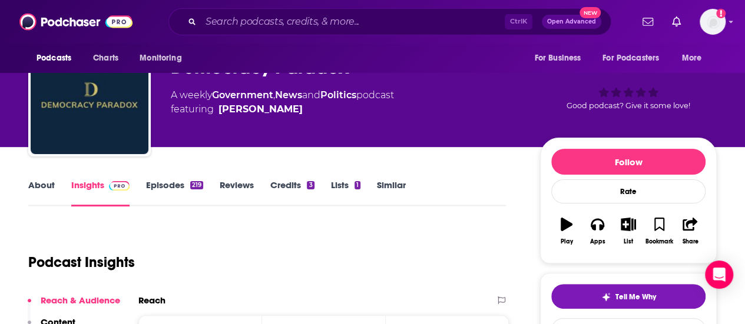
click at [40, 181] on link "About" at bounding box center [41, 193] width 26 height 27
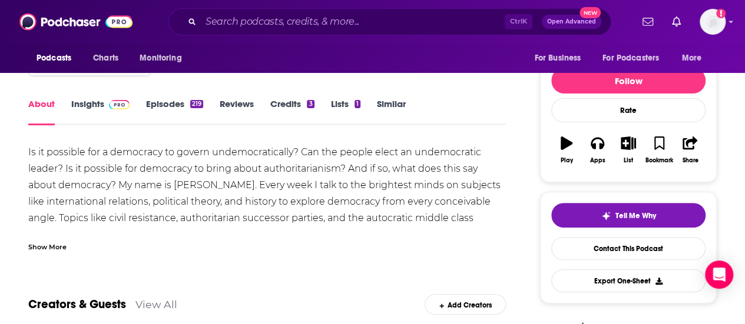
scroll to position [129, 0]
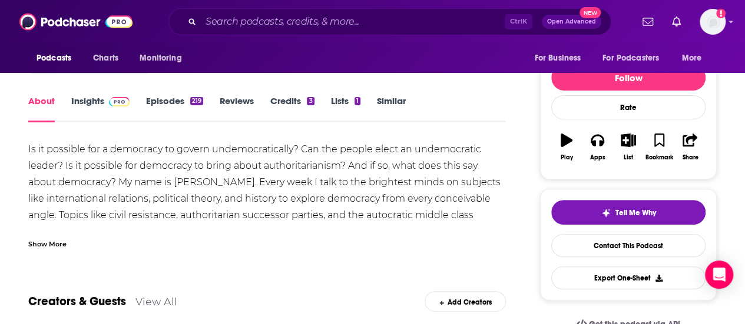
click at [48, 242] on div "Show More" at bounding box center [47, 243] width 38 height 11
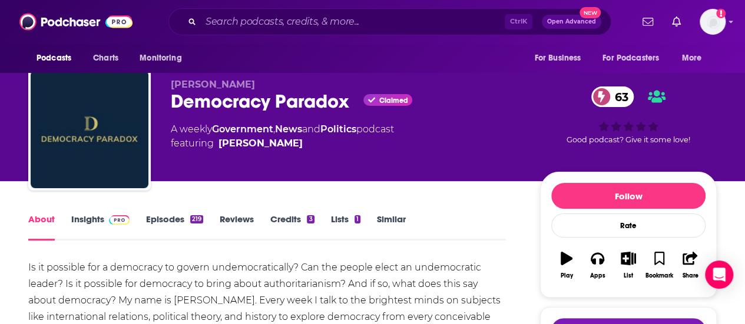
scroll to position [0, 0]
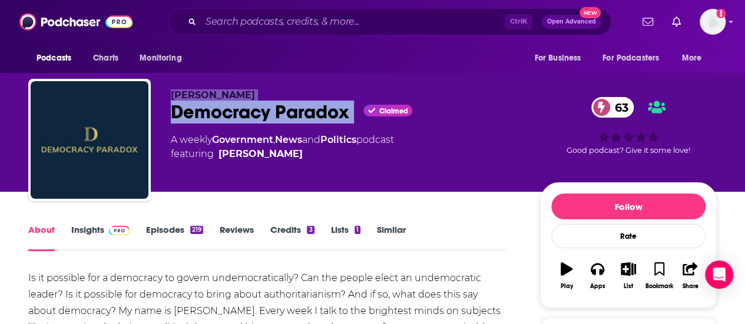
drag, startPoint x: 357, startPoint y: 116, endPoint x: 132, endPoint y: 113, distance: 225.0
click at [132, 113] on div "[PERSON_NAME] Democracy Paradox Claimed 63 A weekly Government , News and Polit…" at bounding box center [372, 142] width 688 height 127
click at [224, 120] on div "Democracy Paradox Claimed 63" at bounding box center [346, 112] width 350 height 23
drag, startPoint x: 352, startPoint y: 110, endPoint x: 174, endPoint y: 117, distance: 178.6
click at [174, 117] on div "Democracy Paradox Claimed 63" at bounding box center [346, 112] width 350 height 23
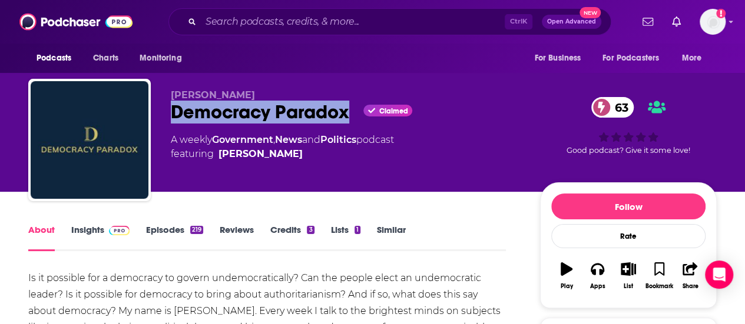
copy h1 "Democracy Paradox"
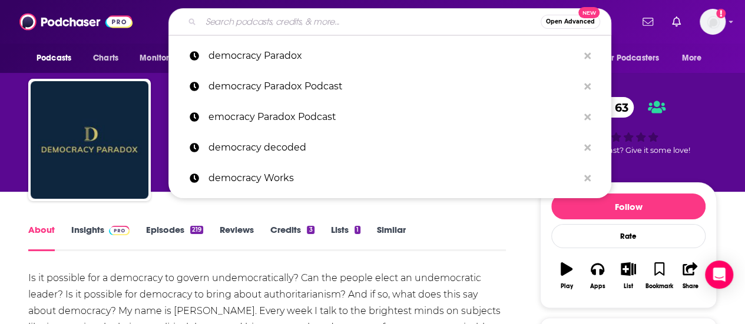
click at [253, 28] on input "Search podcasts, credits, & more..." at bounding box center [371, 21] width 340 height 19
paste input "Is This Democracy"
type input "Is This Democracy"
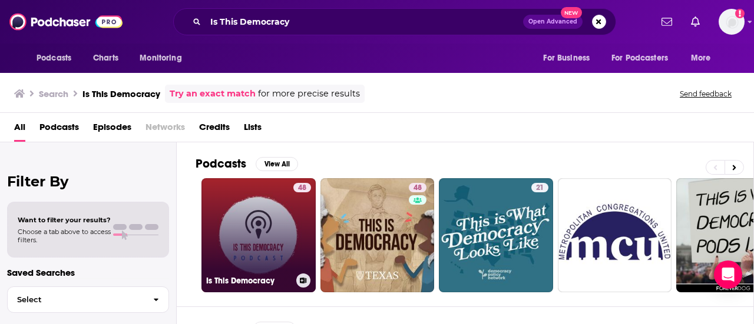
click at [274, 224] on link "48 Is This Democracy" at bounding box center [258, 235] width 114 height 114
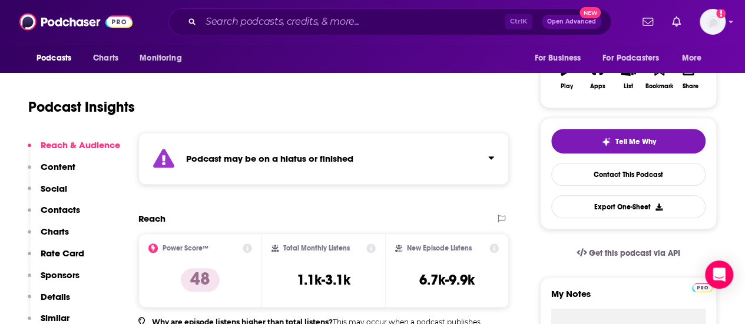
scroll to position [201, 0]
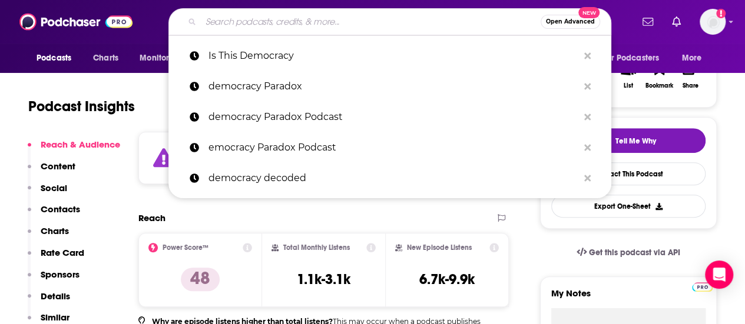
click at [234, 20] on input "Search podcasts, credits, & more..." at bounding box center [371, 21] width 340 height 19
paste input "Uncommon Ground with [PERSON_NAME]"
type input "Uncommon Ground with [PERSON_NAME]"
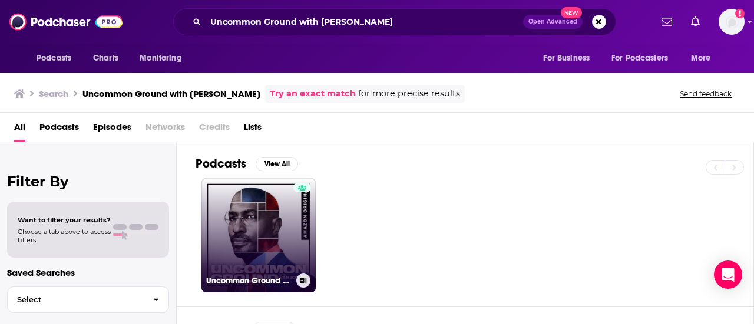
click at [241, 227] on link "Uncommon Ground with [PERSON_NAME]" at bounding box center [258, 235] width 114 height 114
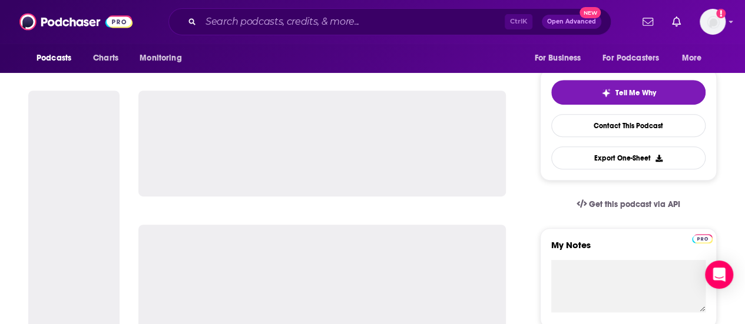
scroll to position [180, 0]
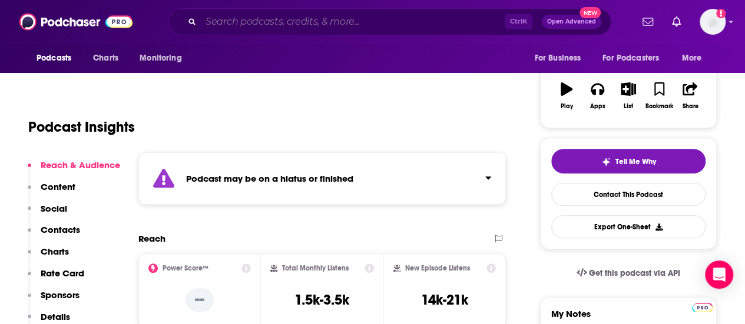
click at [297, 18] on input "Search podcasts, credits, & more..." at bounding box center [353, 21] width 304 height 19
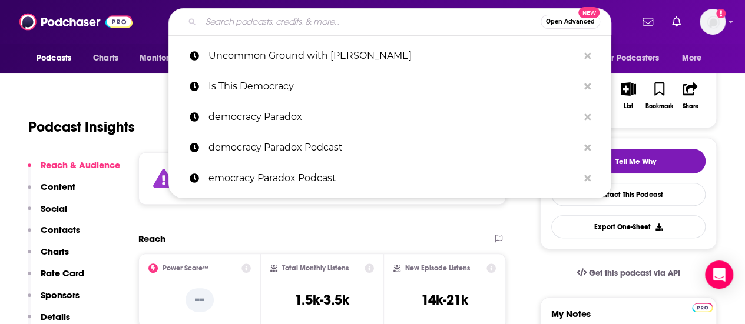
paste input "We the People"
type input "We the People"
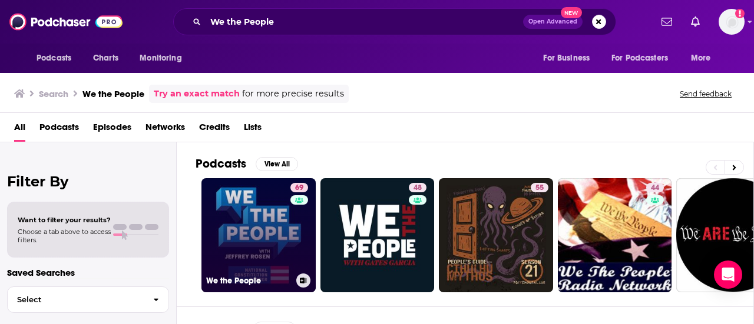
click at [266, 226] on link "69 We the People" at bounding box center [258, 235] width 114 height 114
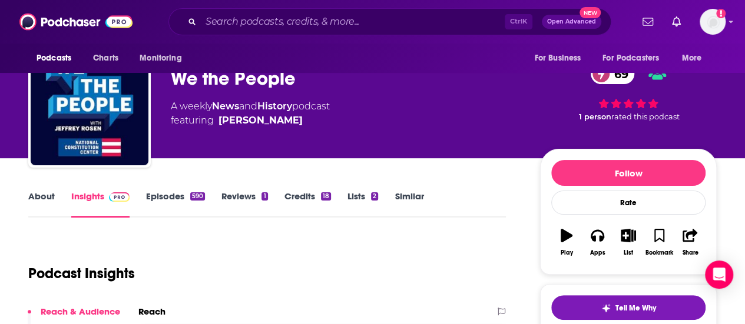
scroll to position [28, 0]
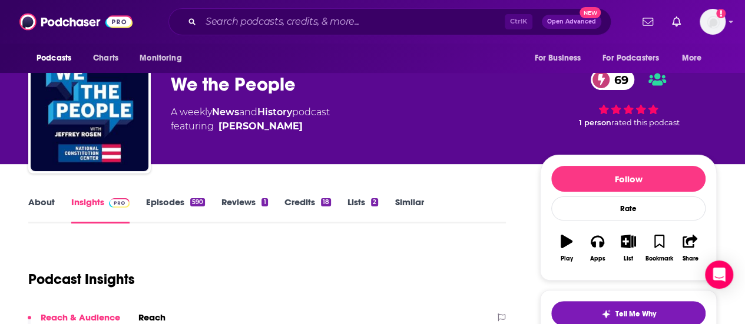
click at [31, 202] on link "About" at bounding box center [41, 210] width 26 height 27
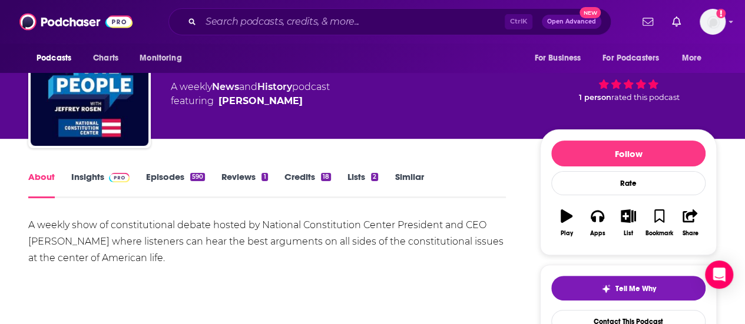
scroll to position [55, 0]
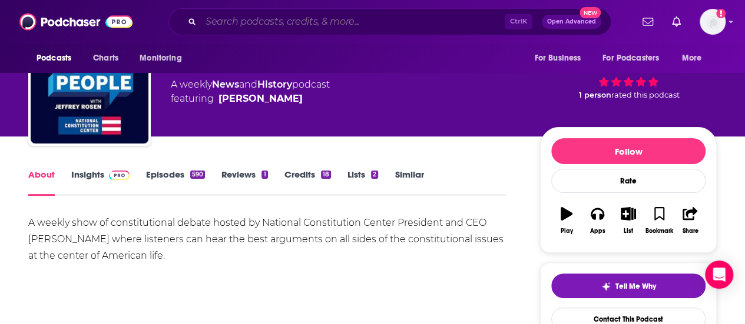
click at [254, 22] on input "Search podcasts, credits, & more..." at bounding box center [353, 21] width 304 height 19
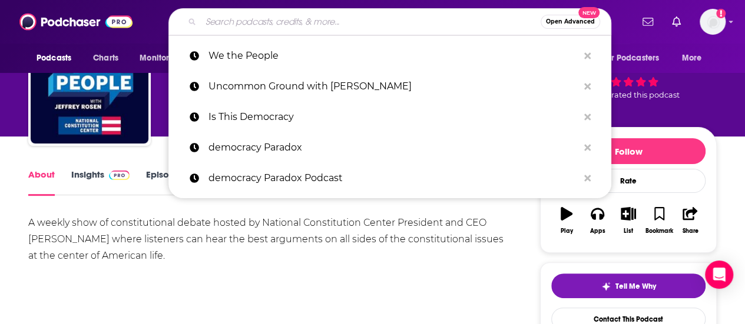
paste input "Not Another Politics Podcast"
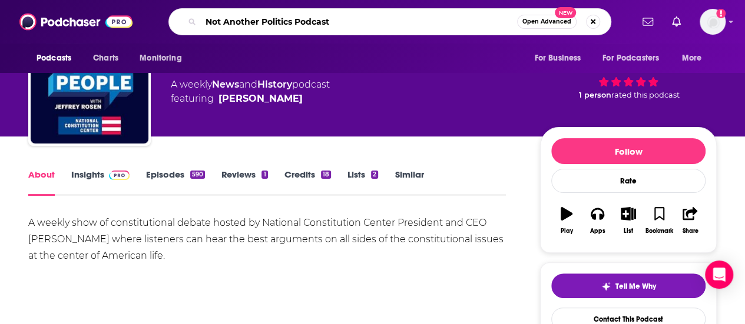
type input "Not Another Politics Podcast"
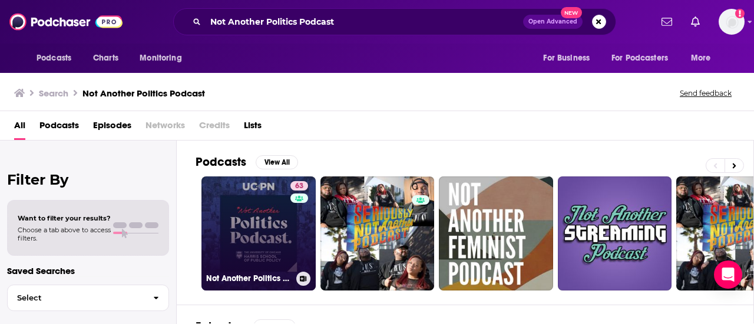
click at [274, 239] on link "63 Not Another Politics Podcast" at bounding box center [258, 234] width 114 height 114
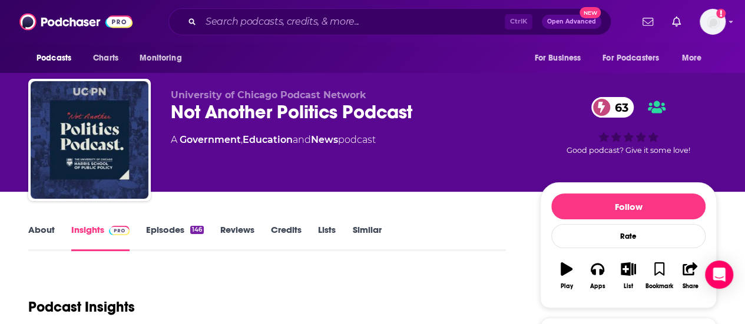
click at [42, 231] on link "About" at bounding box center [41, 237] width 26 height 27
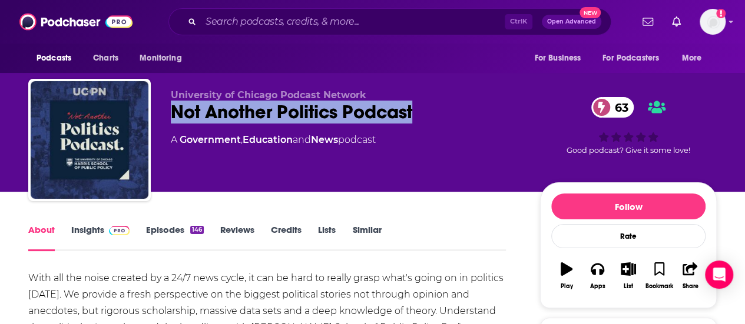
drag, startPoint x: 426, startPoint y: 103, endPoint x: 171, endPoint y: 104, distance: 255.0
click at [171, 104] on div "Not Another Politics Podcast 63" at bounding box center [346, 112] width 350 height 23
copy h1 "Not Another Politics Podcast"
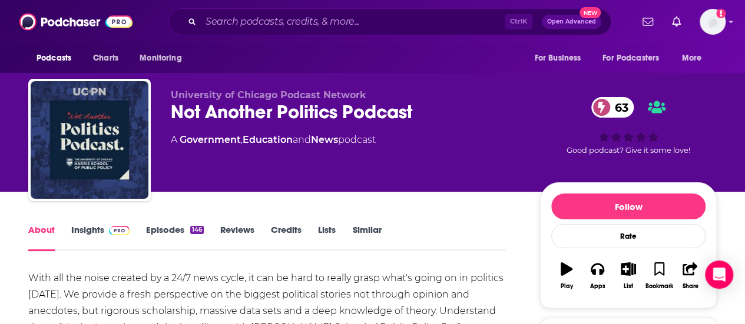
click at [292, 12] on div "Ctrl K Open Advanced New" at bounding box center [389, 21] width 443 height 27
click at [298, 18] on input "Search podcasts, credits, & more..." at bounding box center [353, 21] width 304 height 19
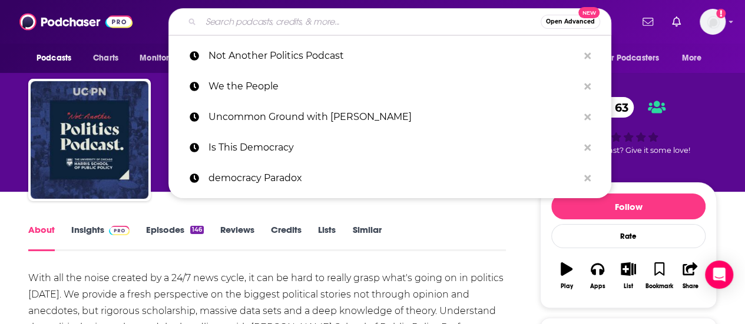
paste input "Pantsuit Politics"
type input "Pantsuit Politics"
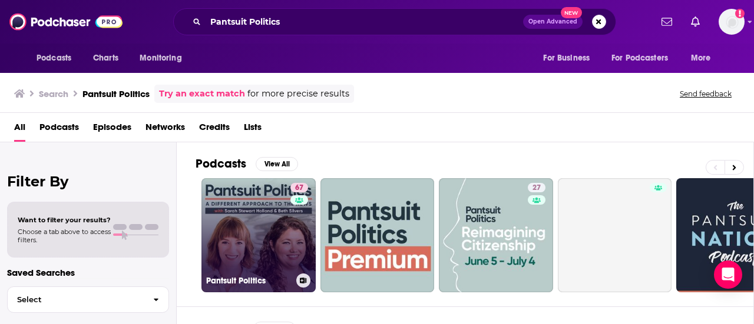
click at [263, 231] on link "67 Pantsuit Politics" at bounding box center [258, 235] width 114 height 114
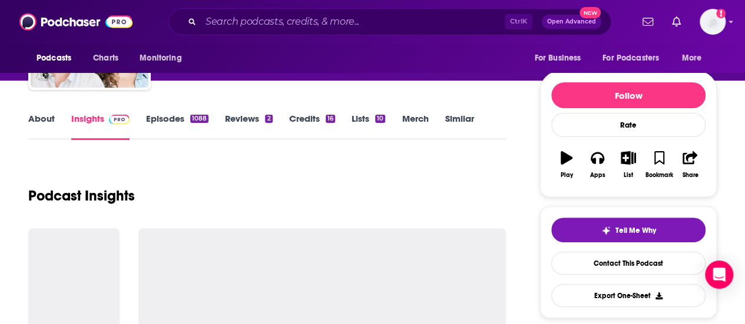
scroll to position [112, 0]
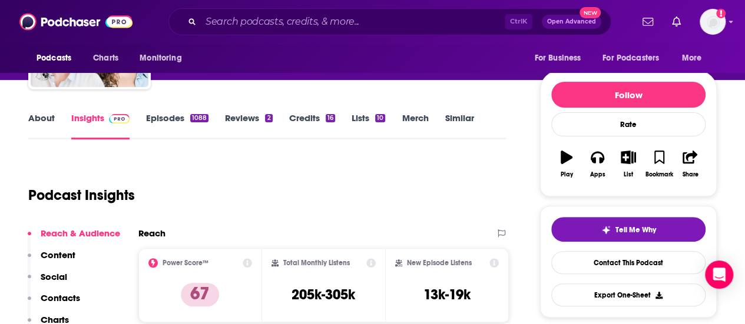
click at [40, 124] on link "About" at bounding box center [41, 125] width 26 height 27
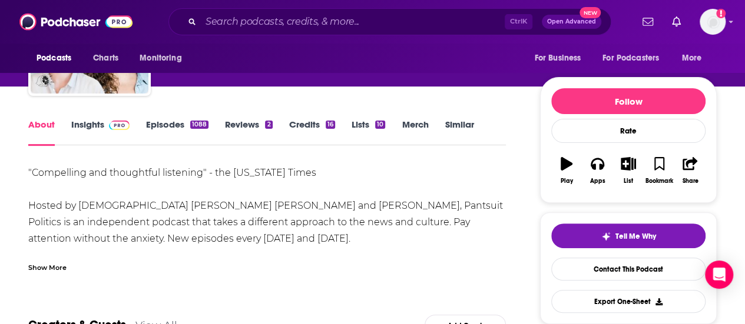
scroll to position [106, 0]
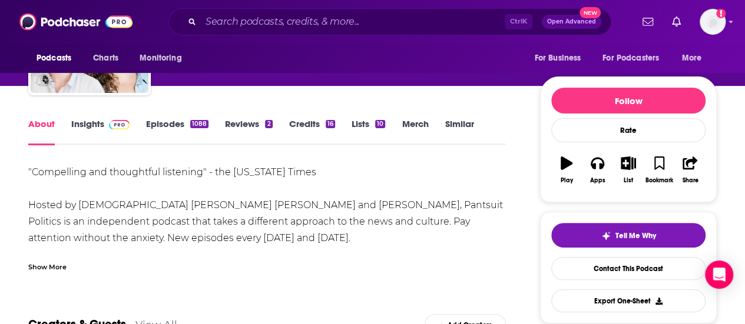
click at [42, 263] on div "Show More" at bounding box center [47, 266] width 38 height 11
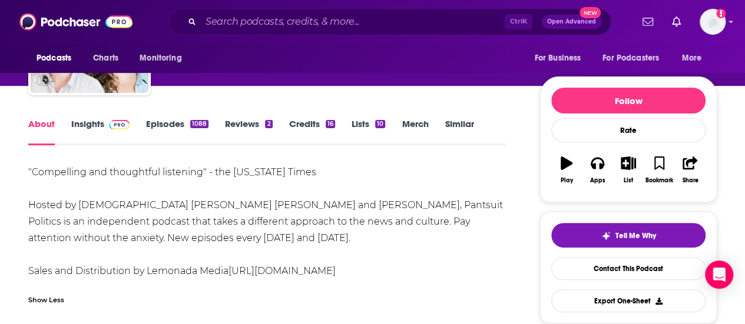
scroll to position [0, 0]
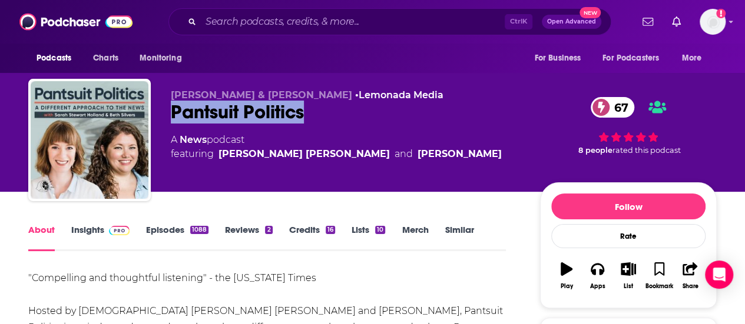
drag, startPoint x: 317, startPoint y: 116, endPoint x: 170, endPoint y: 112, distance: 147.3
click at [170, 112] on div "[PERSON_NAME] & [PERSON_NAME] • Lemonada Media Pantsuit Politics 67 A News podc…" at bounding box center [372, 142] width 688 height 127
copy h1 "Pantsuit Politics"
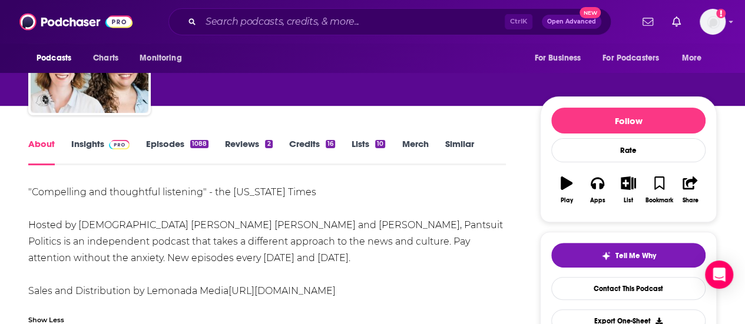
click at [83, 154] on link "Insights" at bounding box center [100, 151] width 58 height 27
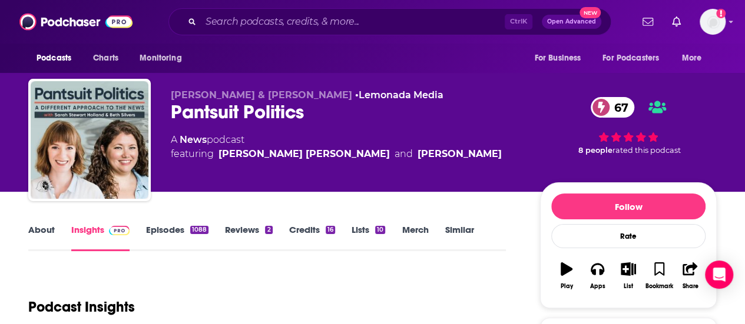
scroll to position [139, 0]
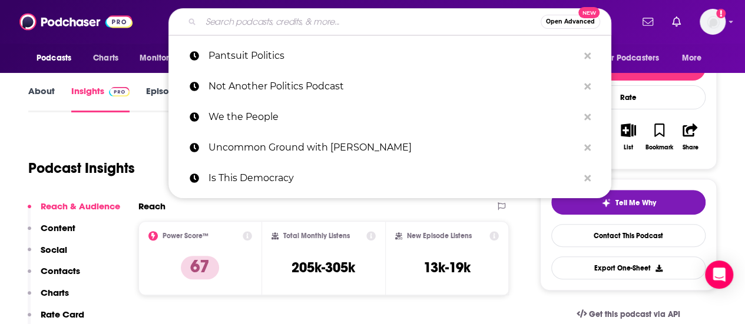
click at [273, 21] on input "Search podcasts, credits, & more..." at bounding box center [371, 21] width 340 height 19
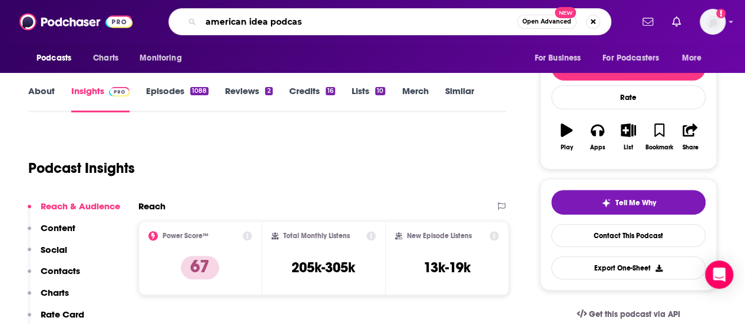
type input "american idea podcast"
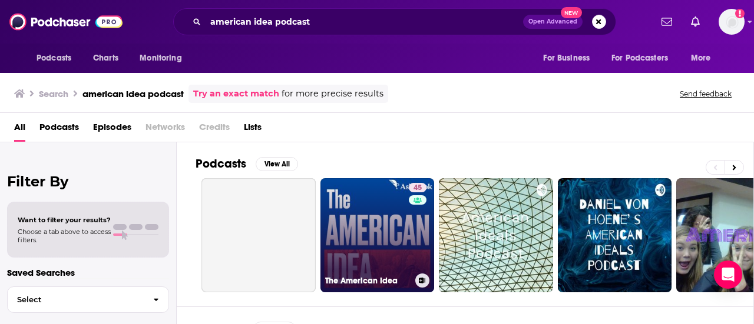
click at [342, 221] on link "45 The American Idea" at bounding box center [377, 235] width 114 height 114
